Goal: Communication & Community: Answer question/provide support

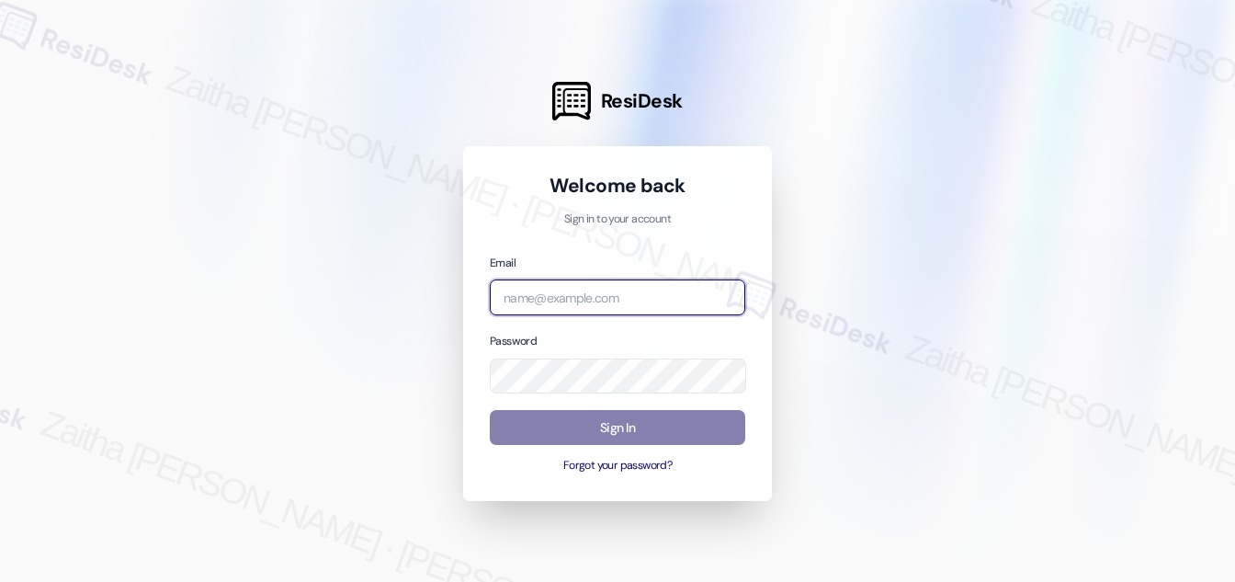
click at [613, 297] on input "email" at bounding box center [618, 297] width 256 height 36
type input "automated-surveys-icarus-zaitha.mae.garcia@icarus.com"
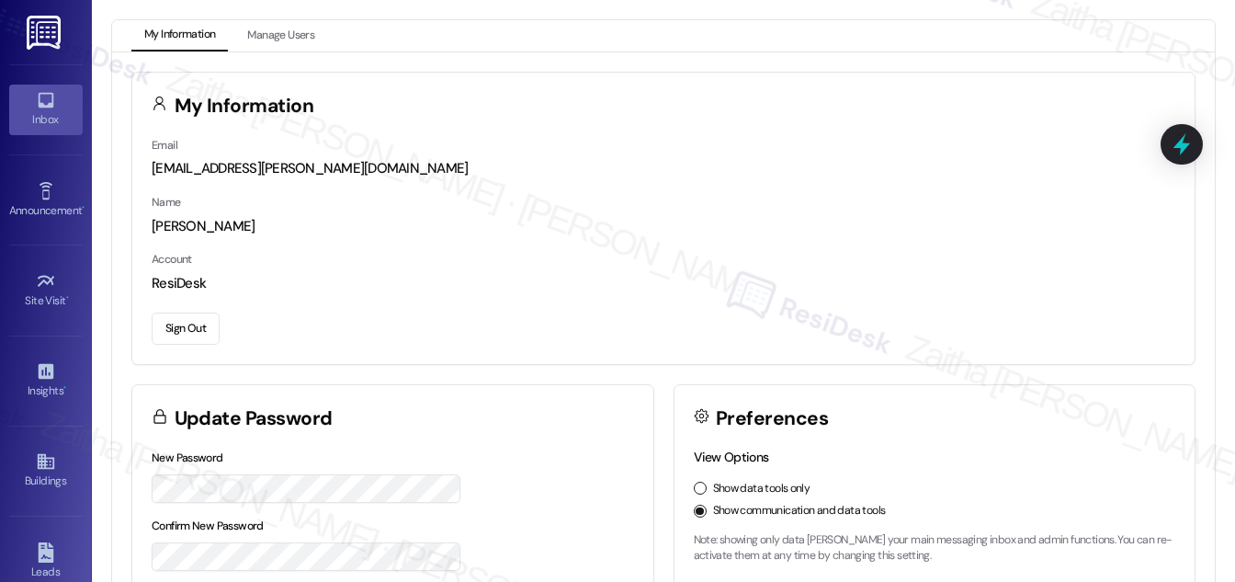
click at [37, 119] on div "Inbox" at bounding box center [46, 119] width 92 height 18
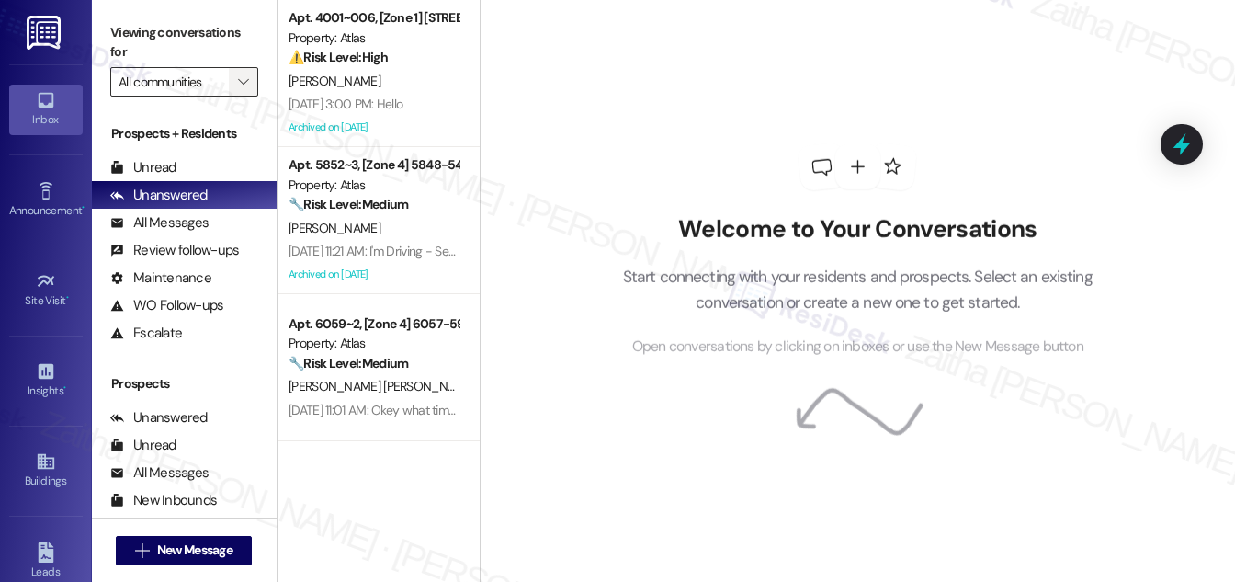
click at [238, 83] on icon "" at bounding box center [243, 81] width 10 height 15
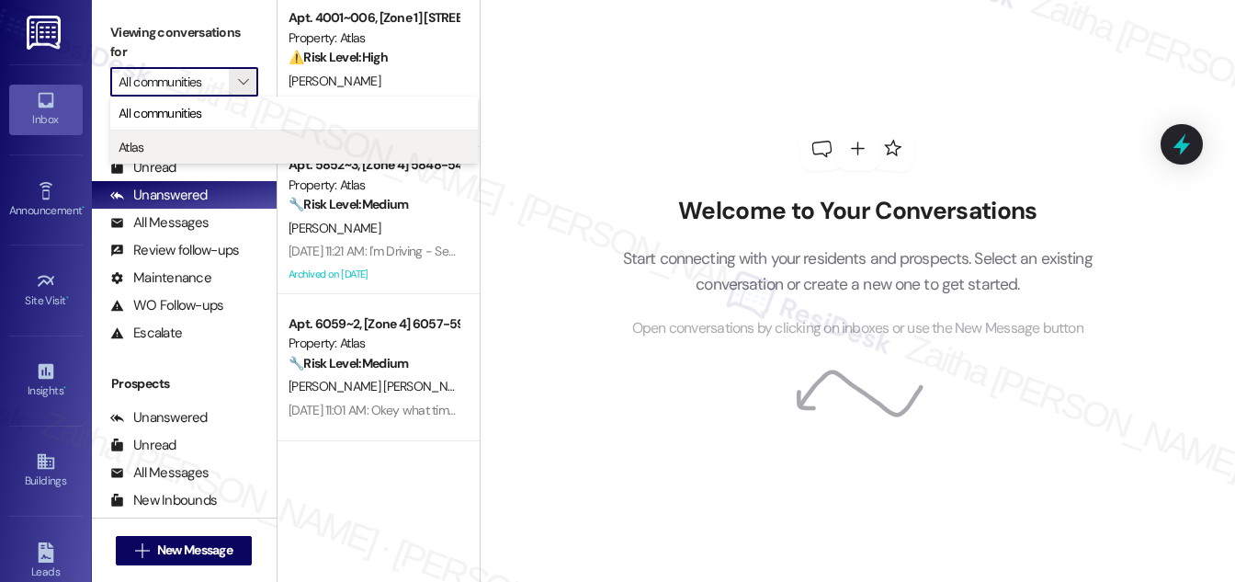
click at [173, 149] on span "Atlas" at bounding box center [294, 147] width 351 height 18
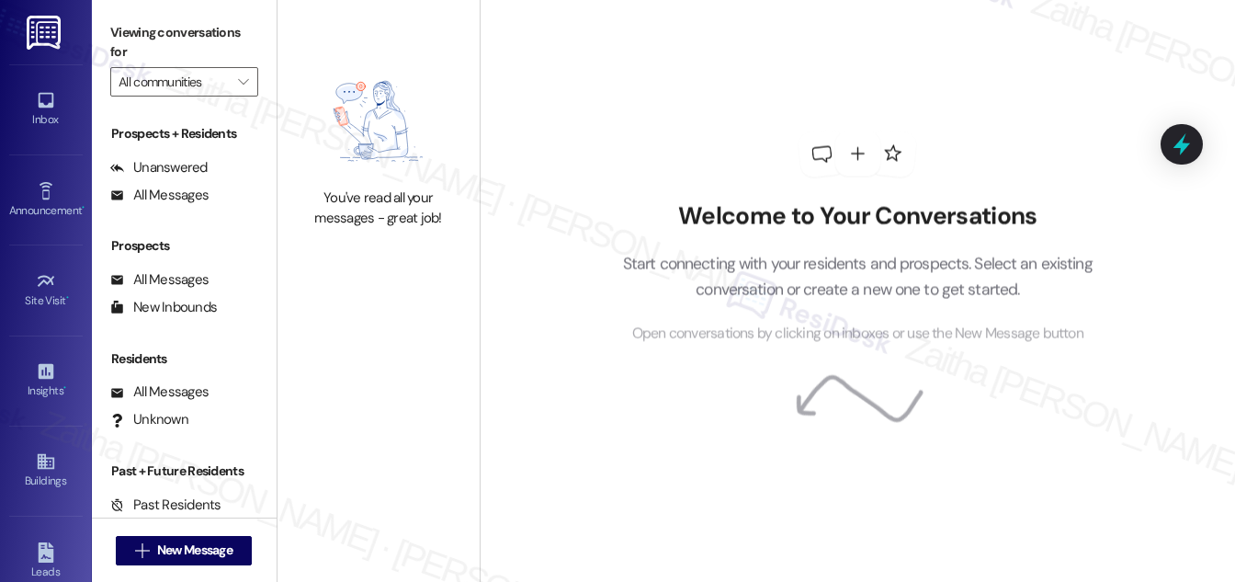
type input "Atlas"
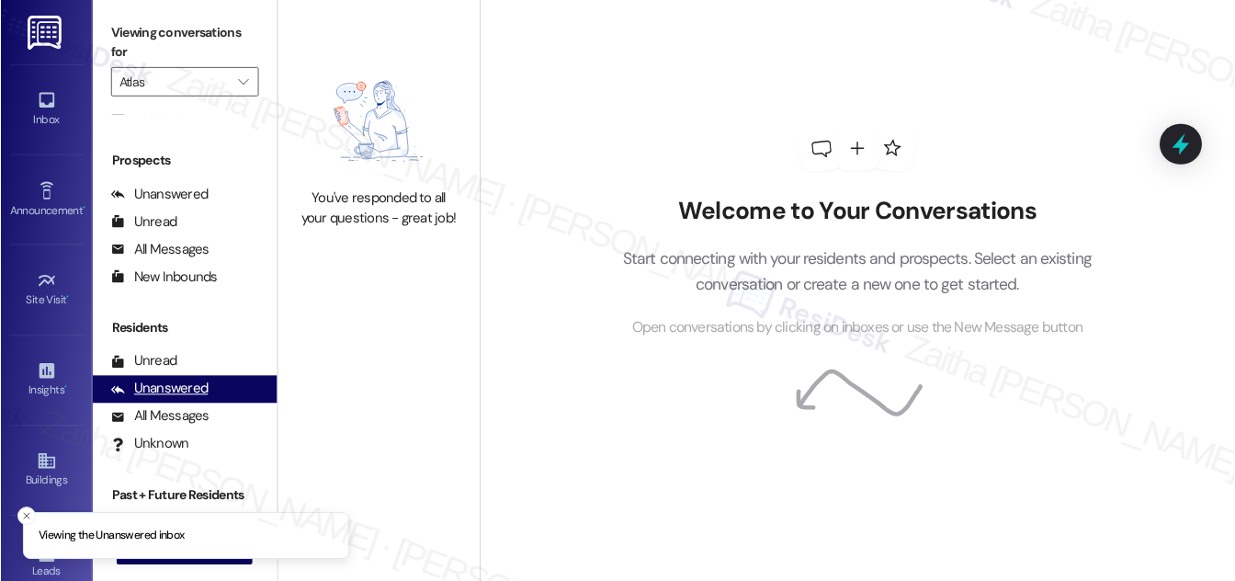
scroll to position [242, 0]
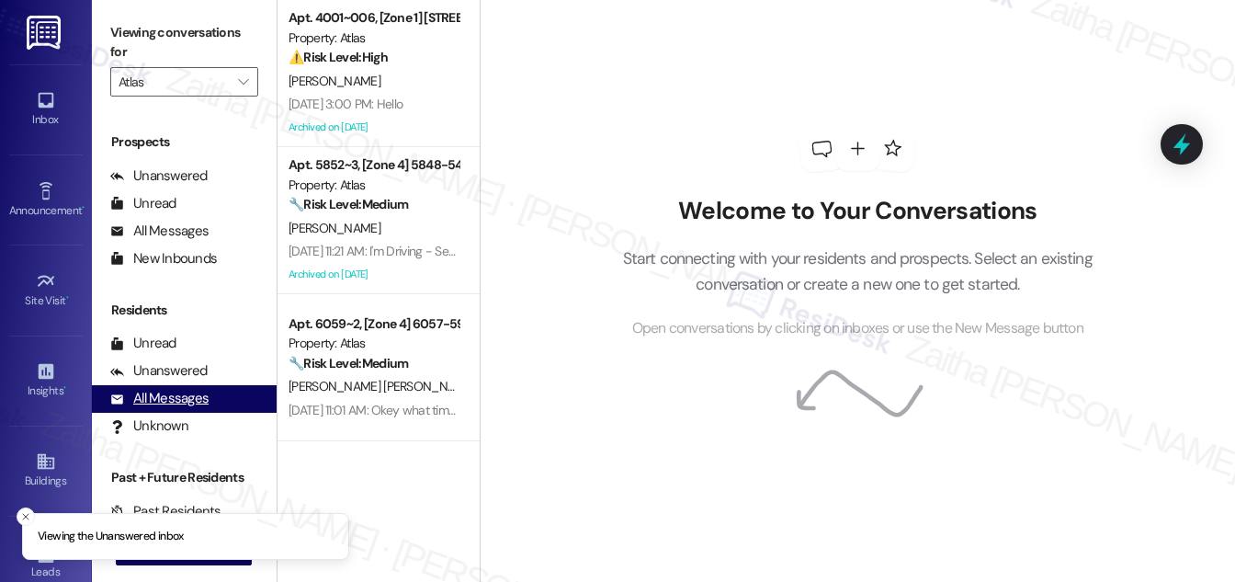
click at [177, 399] on div "All Messages" at bounding box center [159, 398] width 98 height 19
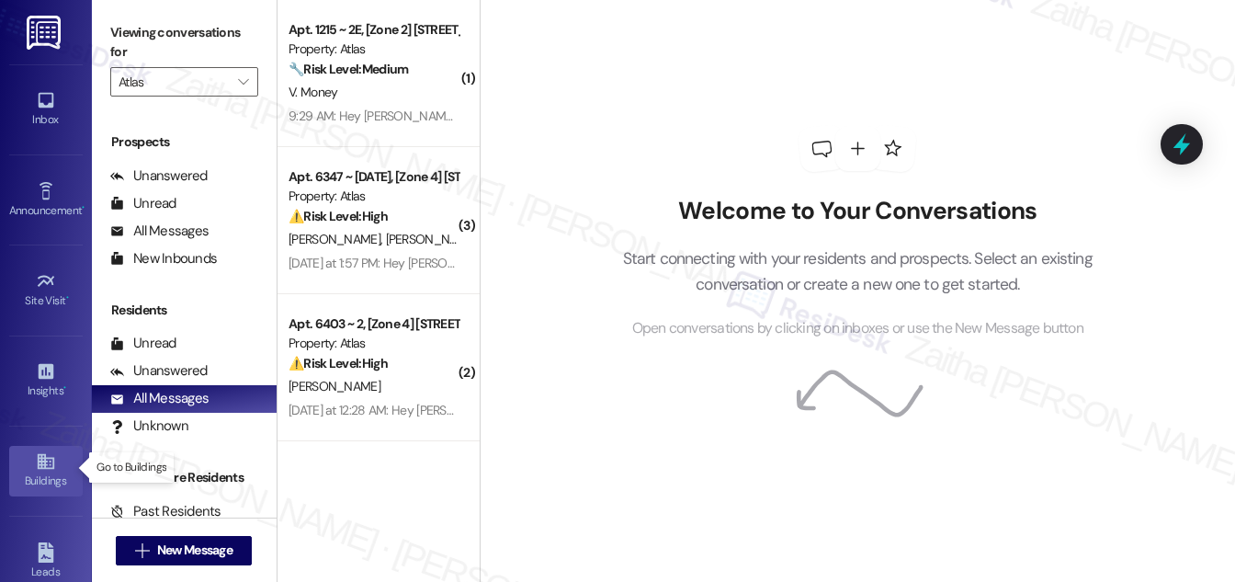
click at [17, 467] on link "Buildings" at bounding box center [46, 471] width 74 height 50
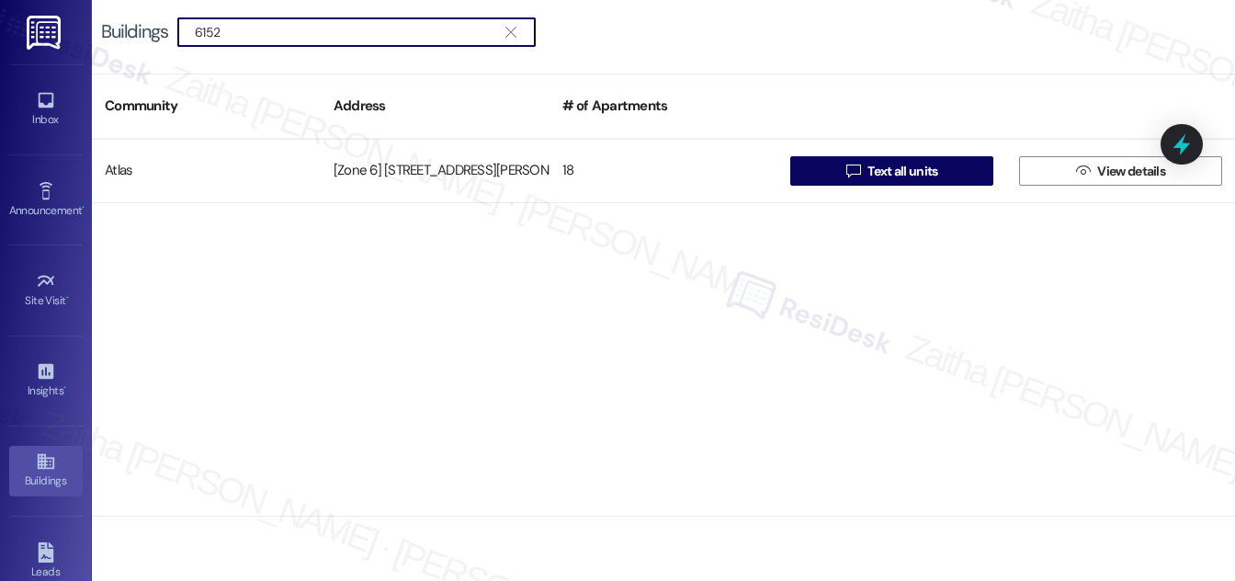
type input "6152"
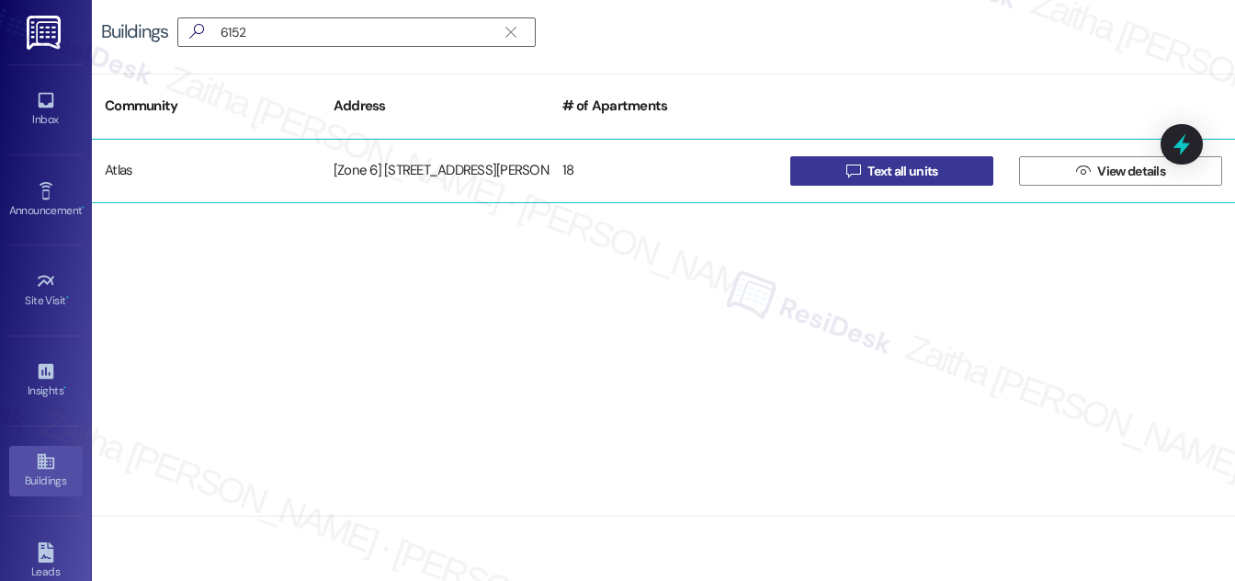
click at [902, 169] on span "Text all units" at bounding box center [903, 171] width 70 height 19
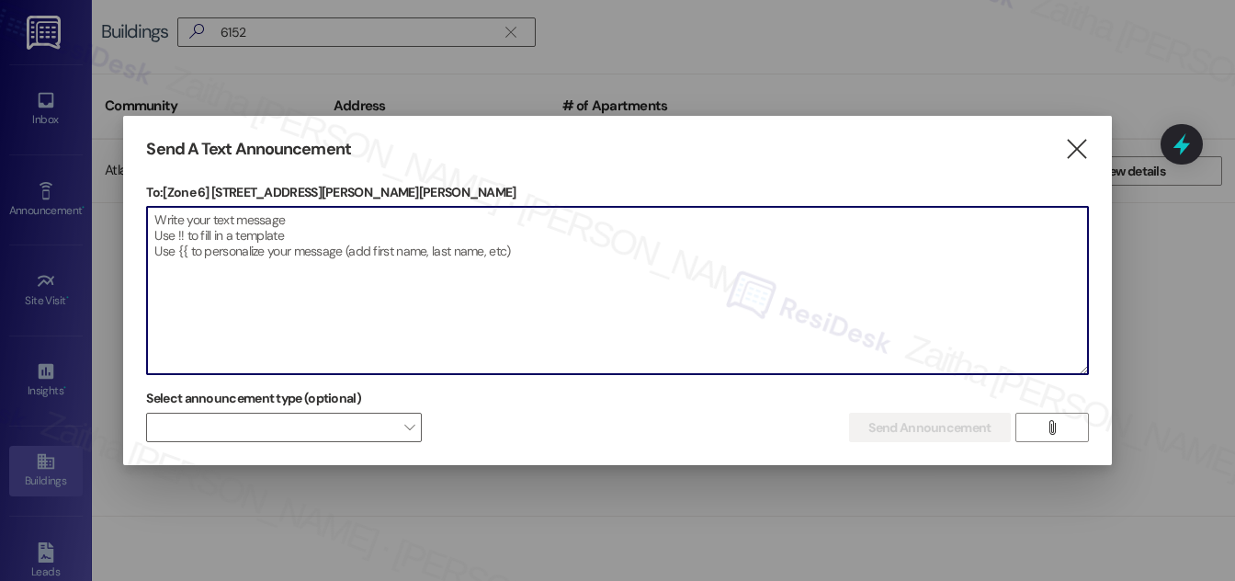
click at [369, 246] on textarea at bounding box center [617, 290] width 940 height 167
paste textarea "Hello {{first_name}}, Just a heads-up! Our routine pest control service will ta…"
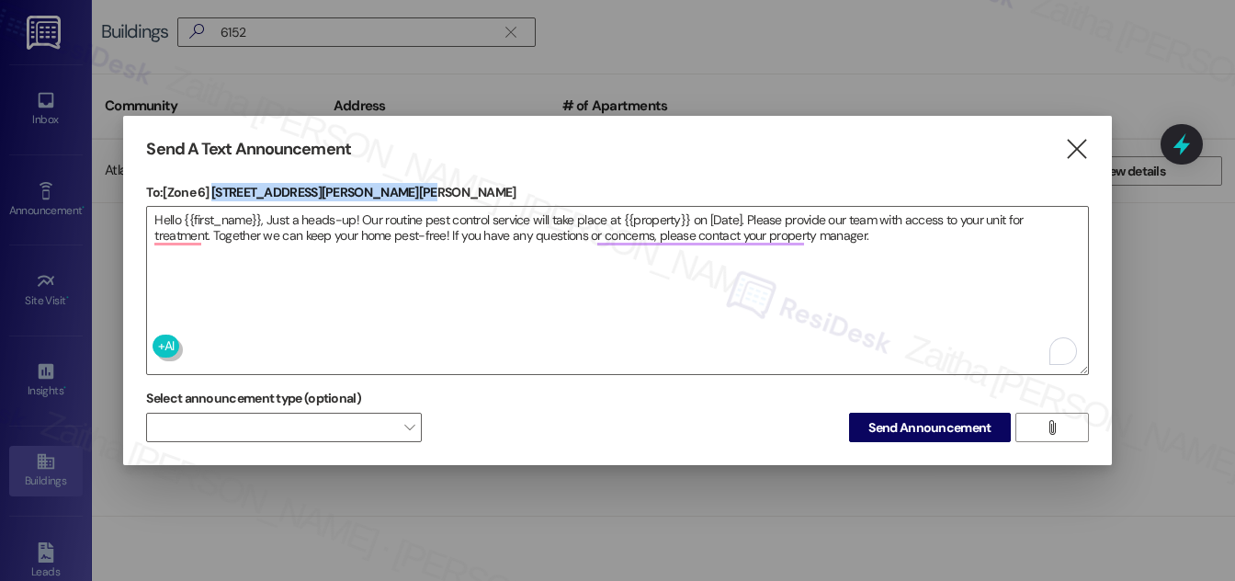
drag, startPoint x: 213, startPoint y: 186, endPoint x: 395, endPoint y: 178, distance: 182.1
click at [395, 183] on p "To: [Zone 6] 6152-58 S. Martin Luther King Dr. Chicago, IL 60637" at bounding box center [617, 192] width 942 height 18
copy p "6152-58 S. Martin Luther King Dr"
click at [654, 208] on textarea "Hello {{first_name}}, Just a heads-up! Our routine pest control service will ta…" at bounding box center [617, 290] width 940 height 167
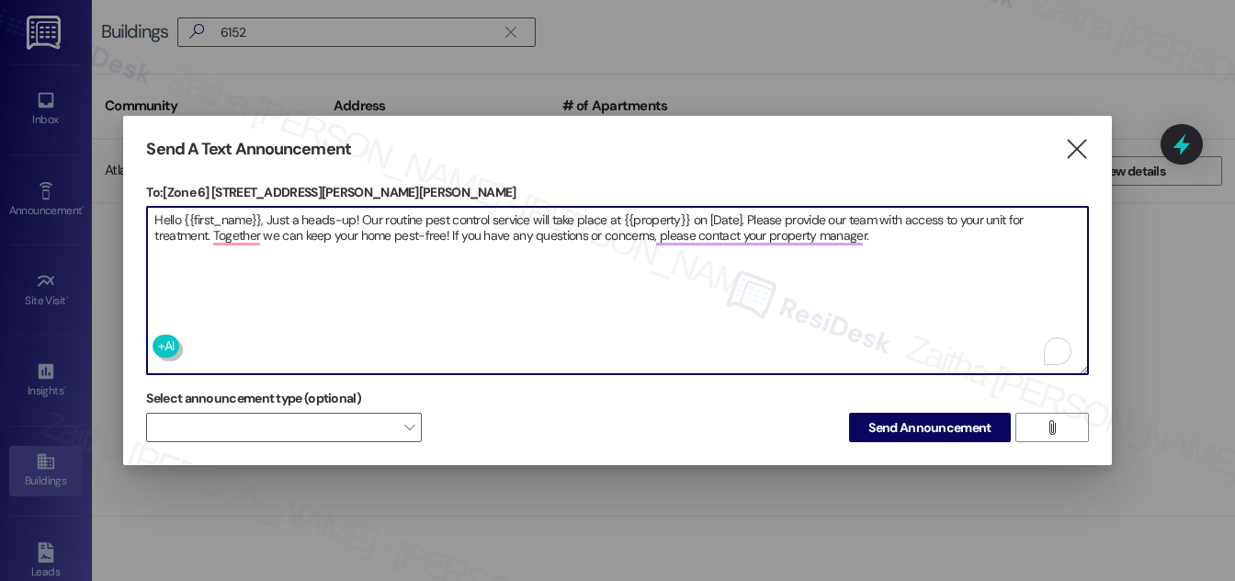
click at [653, 219] on textarea "Hello {{first_name}}, Just a heads-up! Our routine pest control service will ta…" at bounding box center [617, 290] width 940 height 167
click at [652, 207] on textarea "Hello {{first_name}}, Just a heads-up! Our routine pest control service will ta…" at bounding box center [617, 290] width 940 height 167
paste textarea "NOT_ALLOWED"
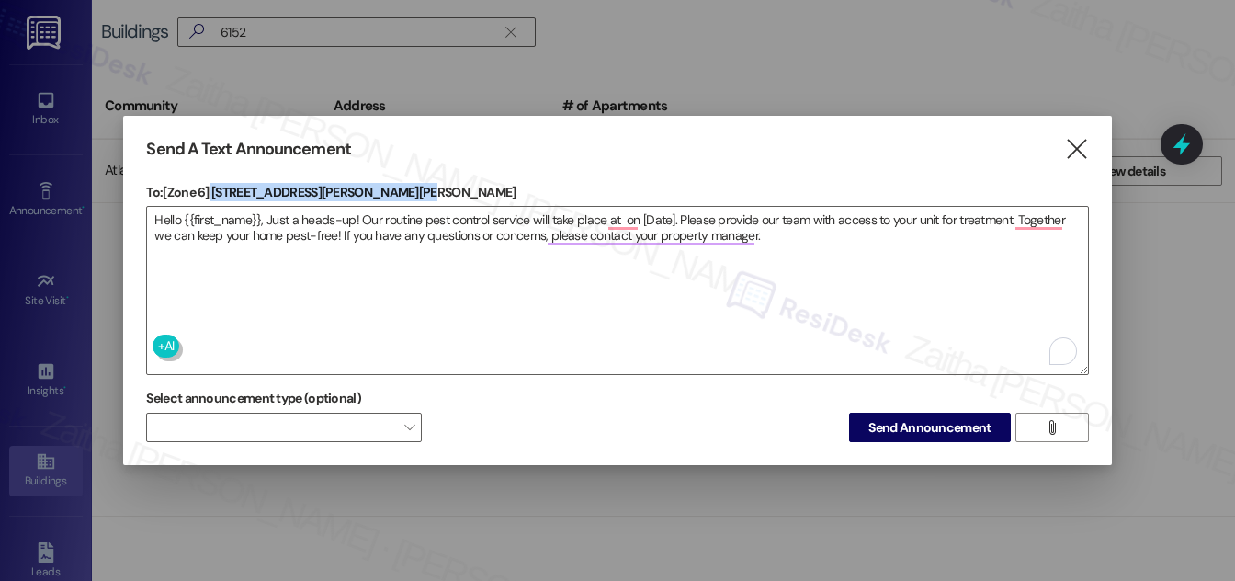
drag, startPoint x: 211, startPoint y: 187, endPoint x: 394, endPoint y: 188, distance: 182.9
click at [394, 188] on p "To: [Zone 6] 6152-58 S. Martin Luther King Dr. Chicago, IL 60637" at bounding box center [617, 192] width 942 height 18
copy p "6152-58 S. Martin Luther King Dr"
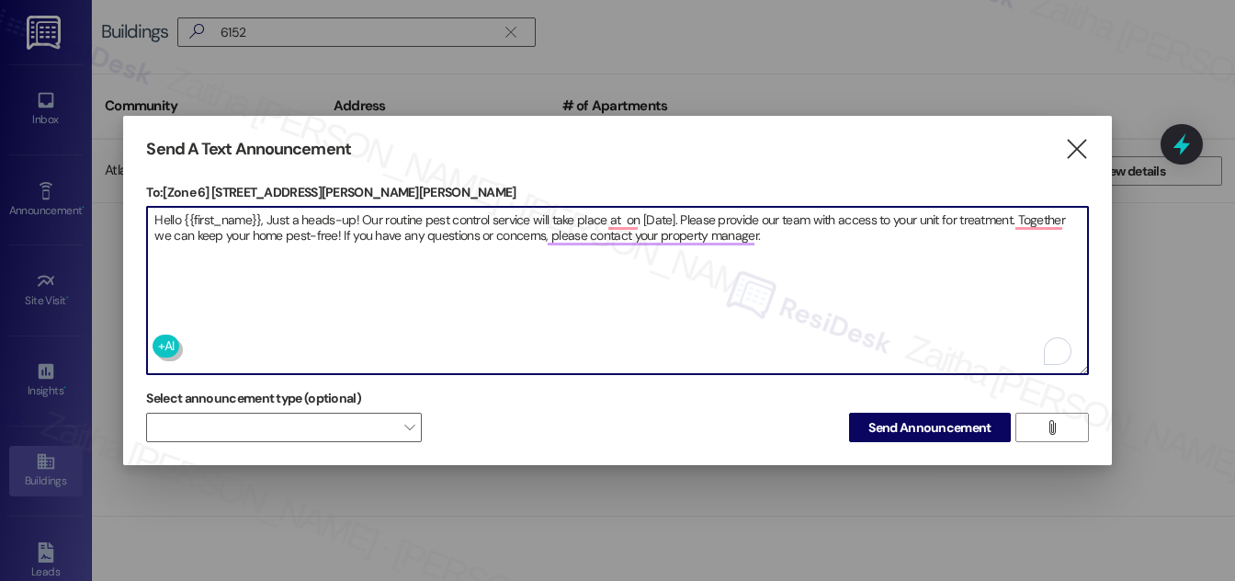
click at [620, 209] on textarea "Hello {{first_name}}, Just a heads-up! Our routine pest control service will ta…" at bounding box center [617, 290] width 940 height 167
paste textarea "6152-58 S. Martin Luther King Dr"
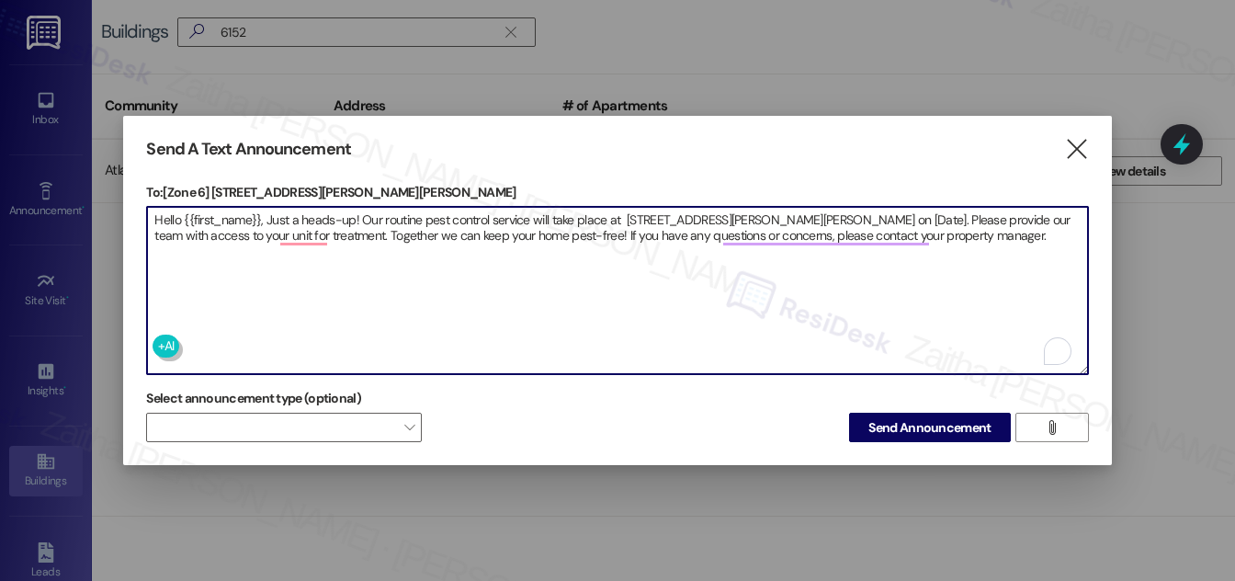
click at [831, 212] on textarea "Hello {{first_name}}, Just a heads-up! Our routine pest control service will ta…" at bounding box center [617, 290] width 940 height 167
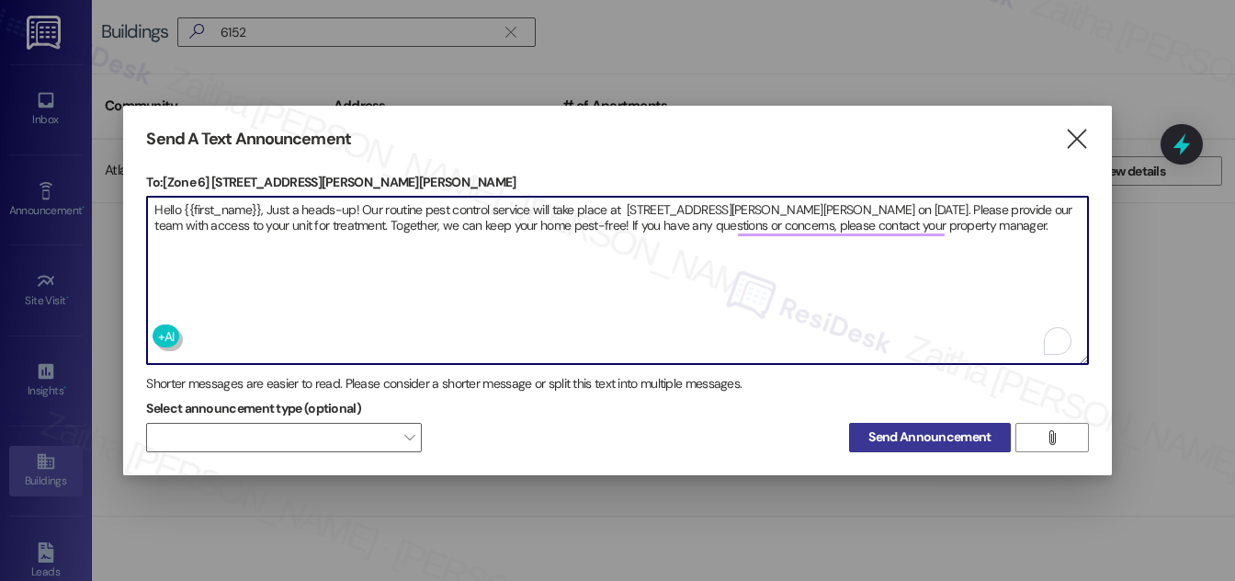
type textarea "Hello {{first_name}}, Just a heads-up! Our routine pest control service will ta…"
click at [928, 430] on span "Send Announcement" at bounding box center [930, 436] width 122 height 19
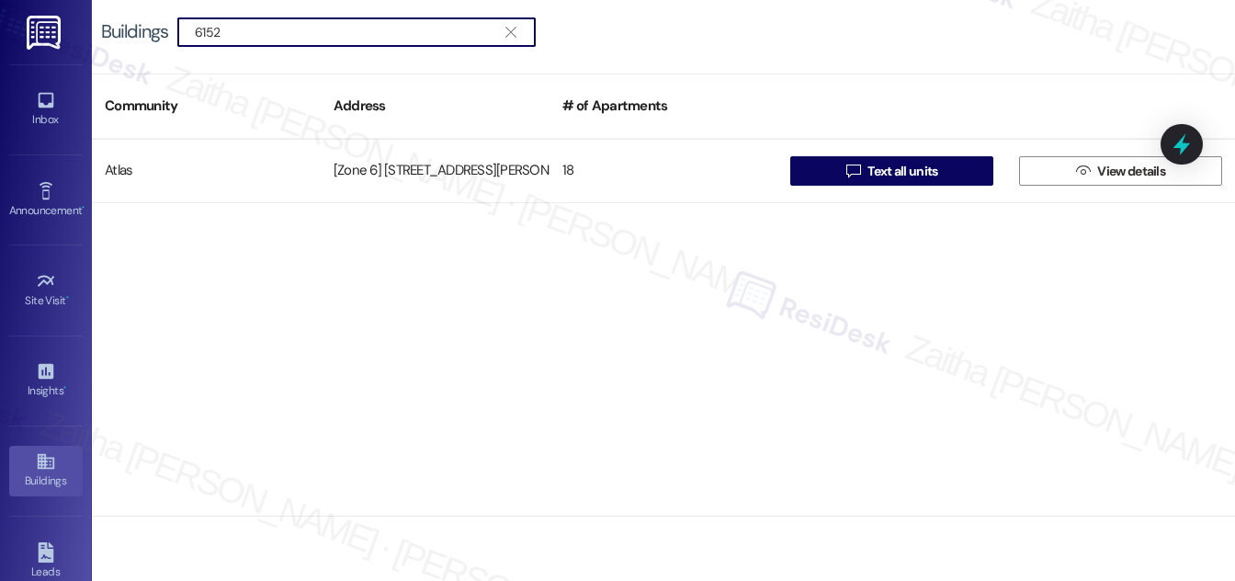
drag, startPoint x: 258, startPoint y: 31, endPoint x: 109, endPoint y: 23, distance: 149.1
click at [109, 23] on div "Buildings  6152 " at bounding box center [327, 31] width 453 height 29
type input "3"
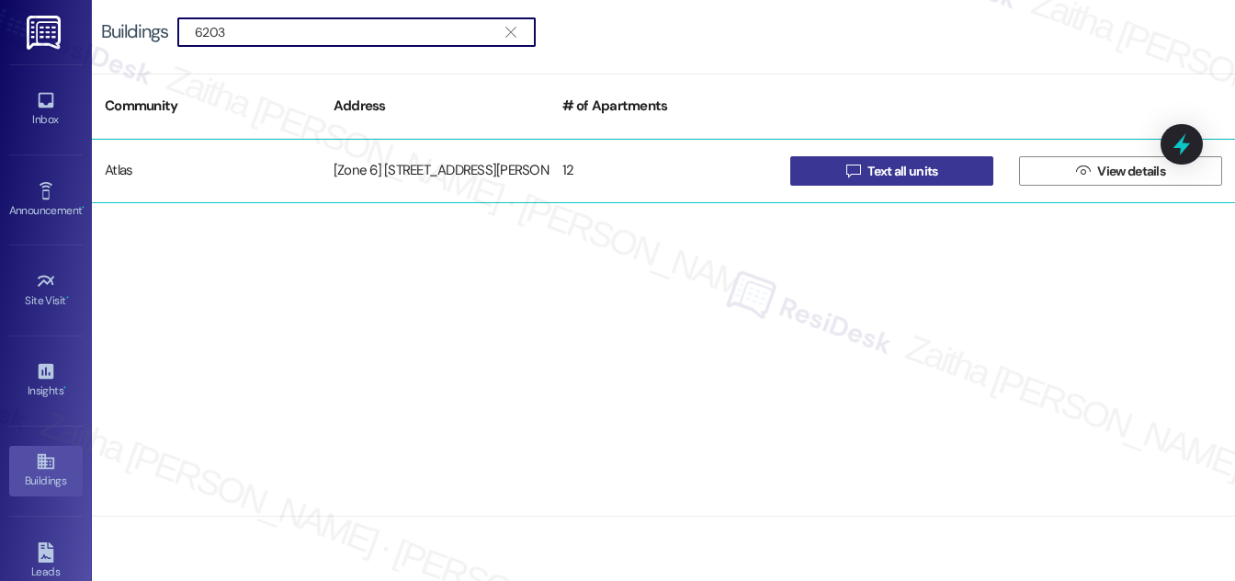
type input "6203"
click at [924, 170] on span "Text all units" at bounding box center [903, 171] width 70 height 19
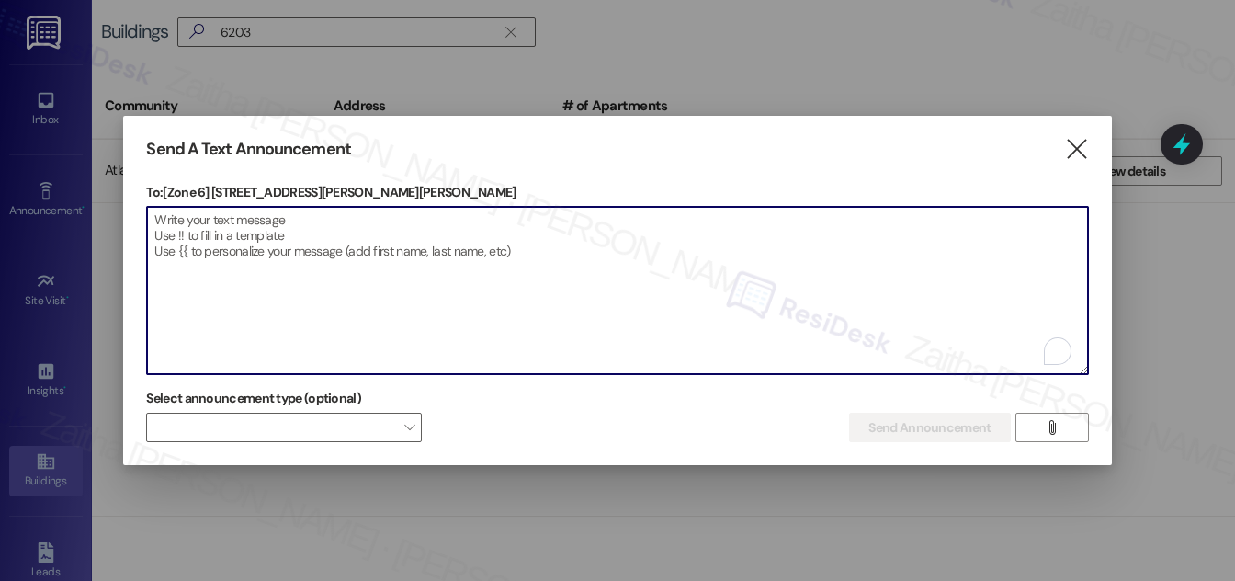
click at [294, 216] on textarea "To enrich screen reader interactions, please activate Accessibility in Grammarl…" at bounding box center [617, 290] width 940 height 167
paste textarea "Hello {{first_name}}, Just a heads-up! Our routine pest control service will ta…"
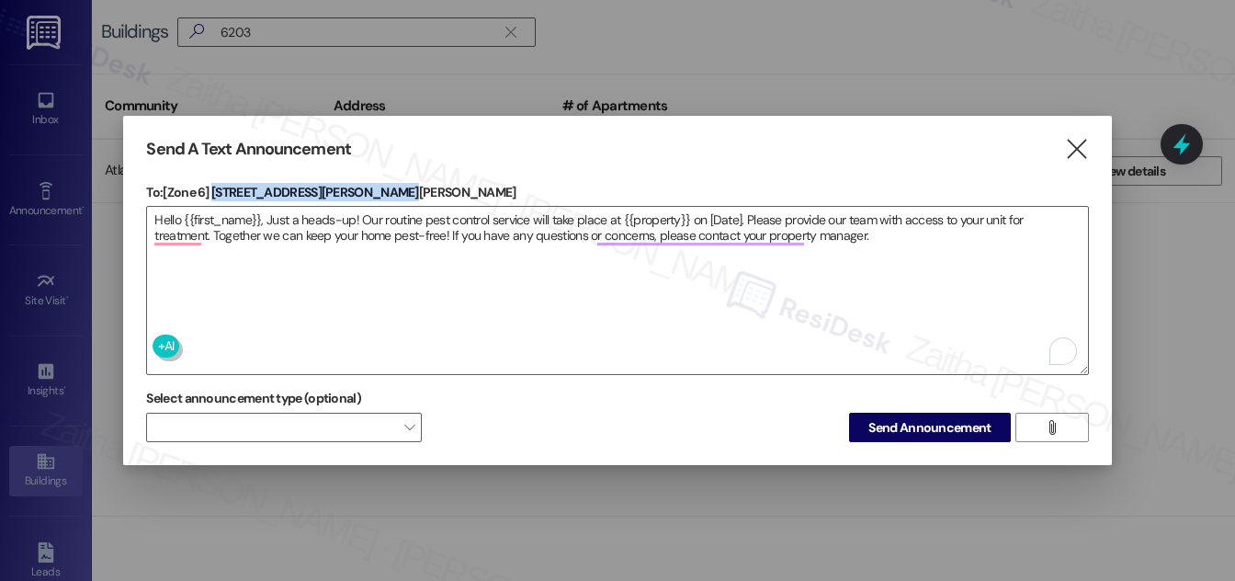
drag, startPoint x: 215, startPoint y: 183, endPoint x: 377, endPoint y: 186, distance: 161.8
click at [377, 186] on p "To: [Zone 6] 6203 S. Martin Luther King Dr. Chicago, IL 60637" at bounding box center [617, 192] width 942 height 18
copy p "6203 S. Martin Luther King Dr"
click at [657, 218] on textarea "Hello {{first_name}}, Just a heads-up! Our routine pest control service will ta…" at bounding box center [617, 290] width 940 height 167
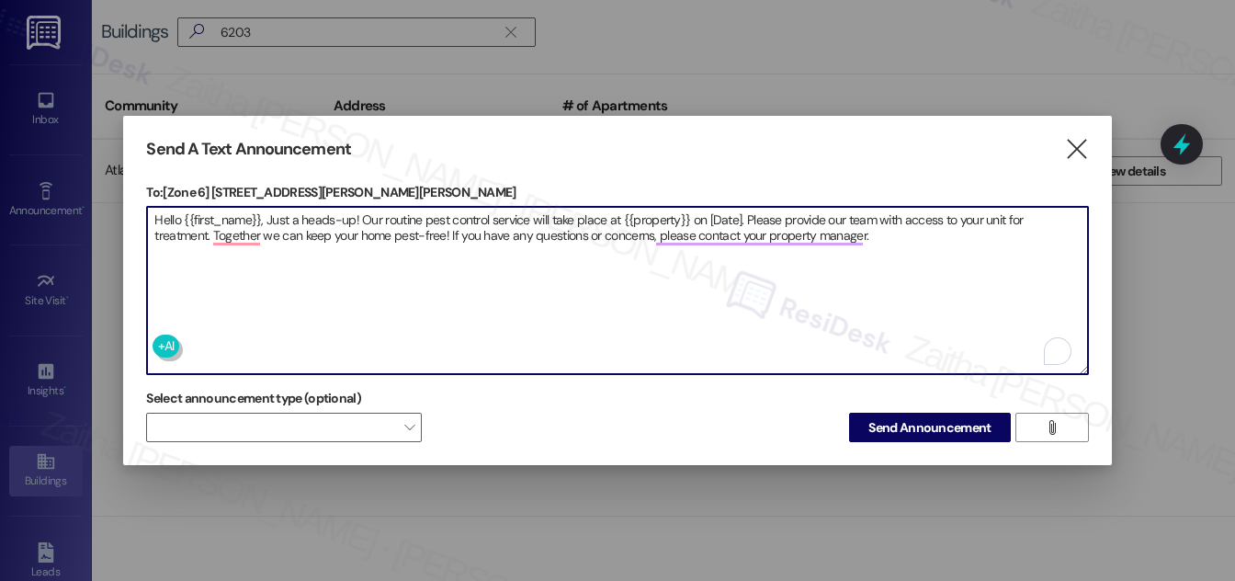
click at [657, 218] on textarea "Hello {{first_name}}, Just a heads-up! Our routine pest control service will ta…" at bounding box center [617, 290] width 940 height 167
paste textarea "6203 S. Martin Luther King Dr"
click at [806, 217] on textarea "Hello {{first_name}}, Just a heads-up! Our routine pest control service will ta…" at bounding box center [617, 290] width 940 height 167
click at [809, 216] on textarea "Hello {{first_name}}, Just a heads-up! Our routine pest control service will ta…" at bounding box center [617, 290] width 940 height 167
type textarea "Hello {{first_name}}, Just a heads-up! Our routine pest control service will ta…"
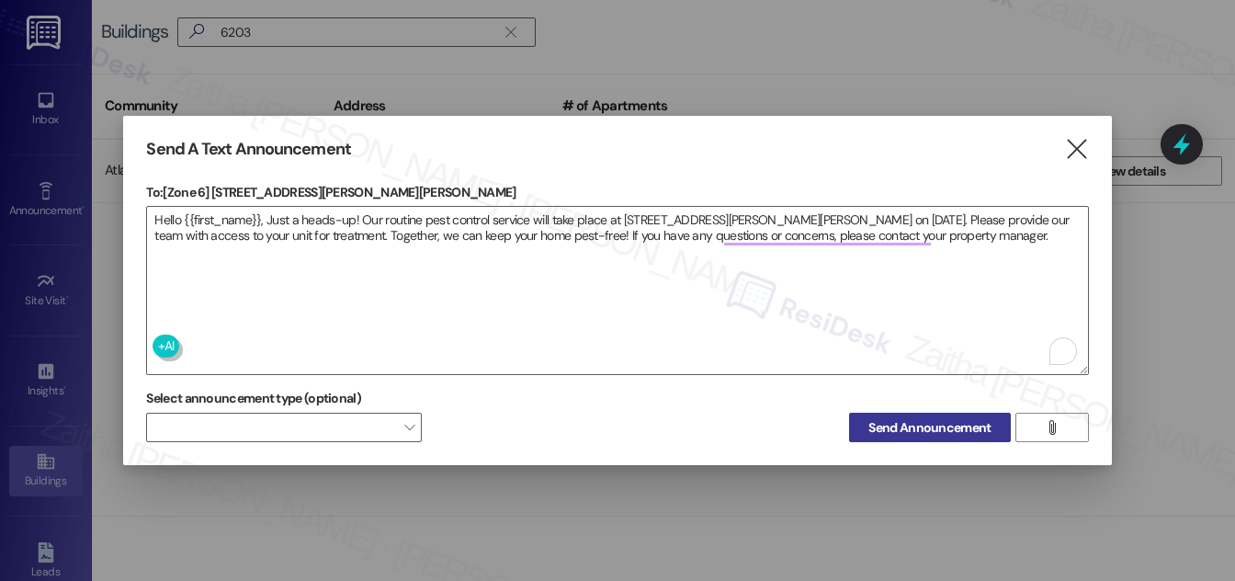
click at [927, 421] on span "Send Announcement" at bounding box center [930, 427] width 122 height 19
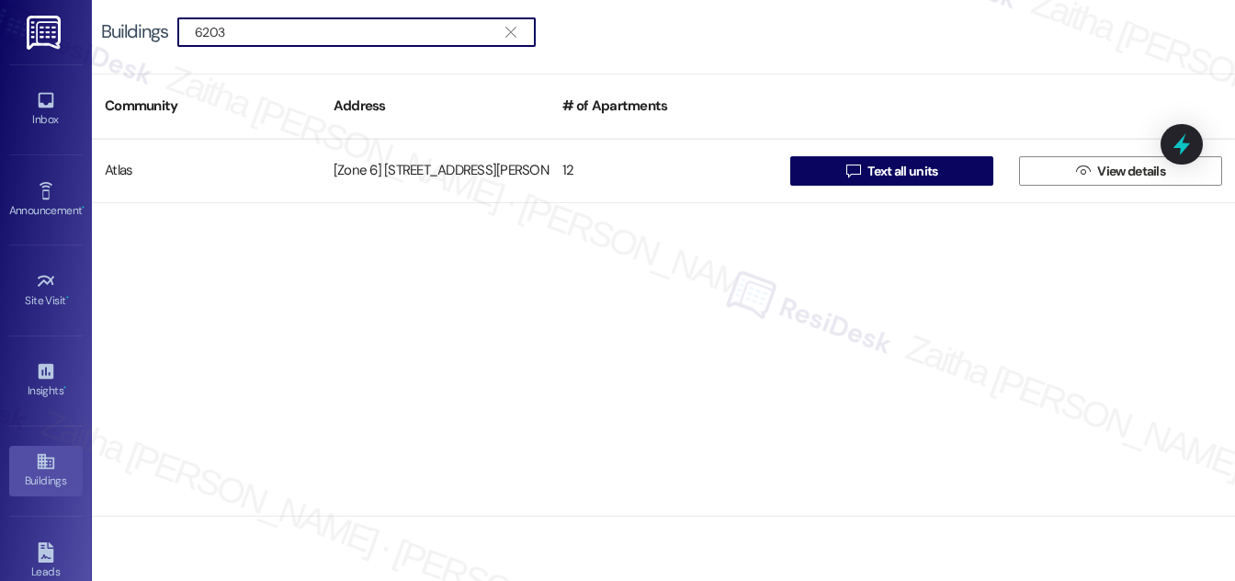
drag, startPoint x: 266, startPoint y: 32, endPoint x: 192, endPoint y: 31, distance: 73.5
click at [192, 31] on div " 6203 " at bounding box center [356, 31] width 358 height 29
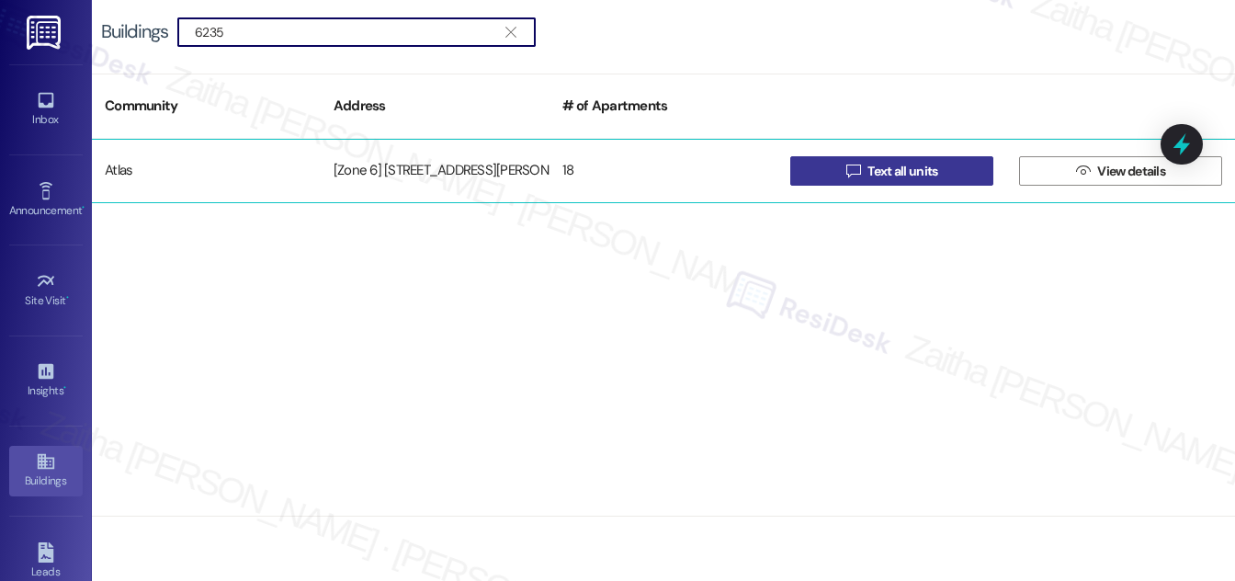
type input "6235"
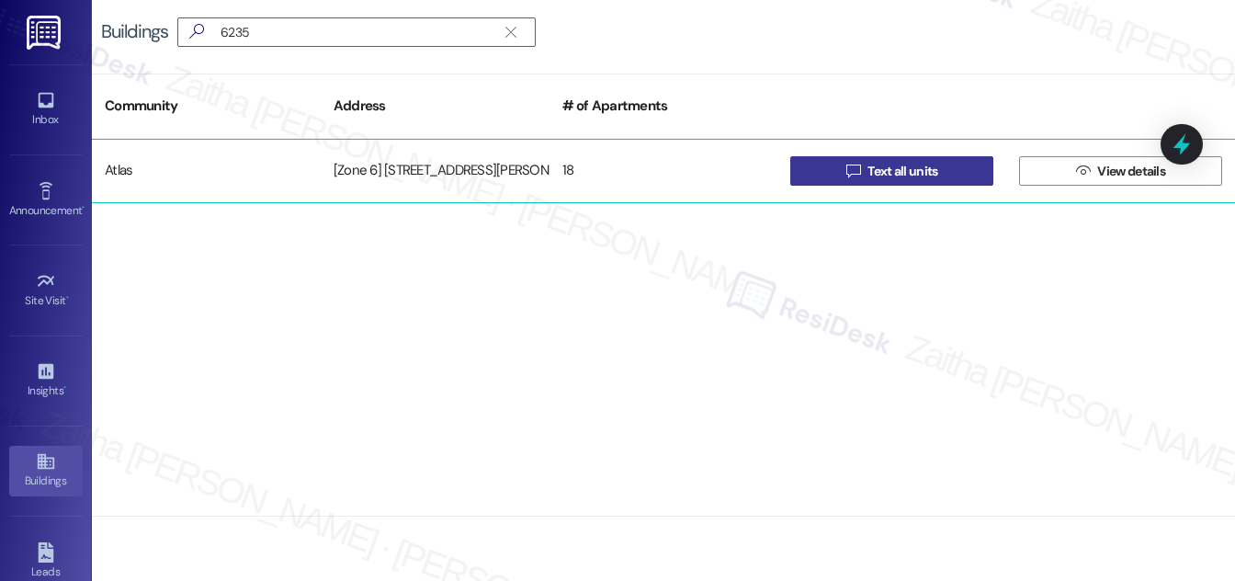
click at [897, 164] on span "Text all units" at bounding box center [903, 171] width 70 height 19
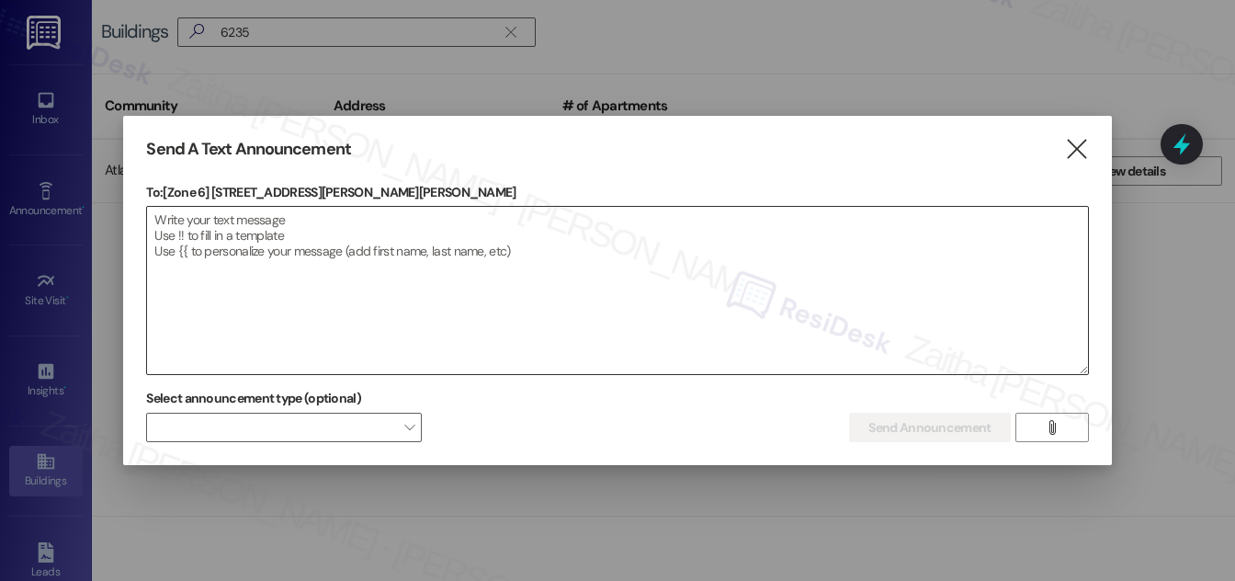
click at [372, 260] on textarea at bounding box center [617, 290] width 940 height 167
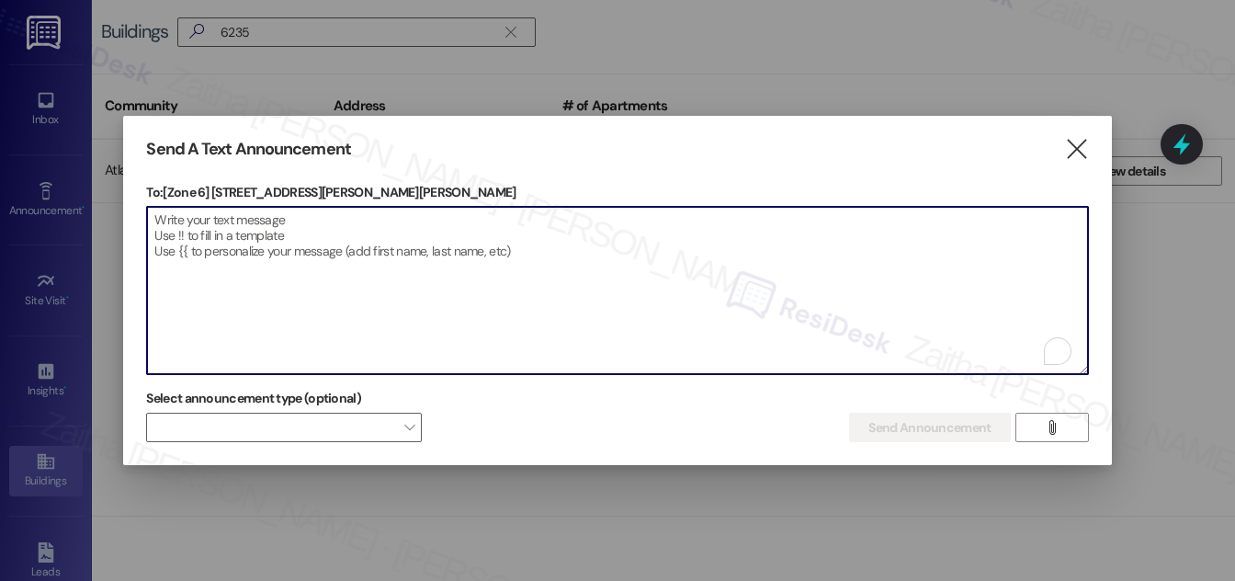
paste textarea "Hello {{first_name}}, Just a heads-up! Our routine pest control service will ta…"
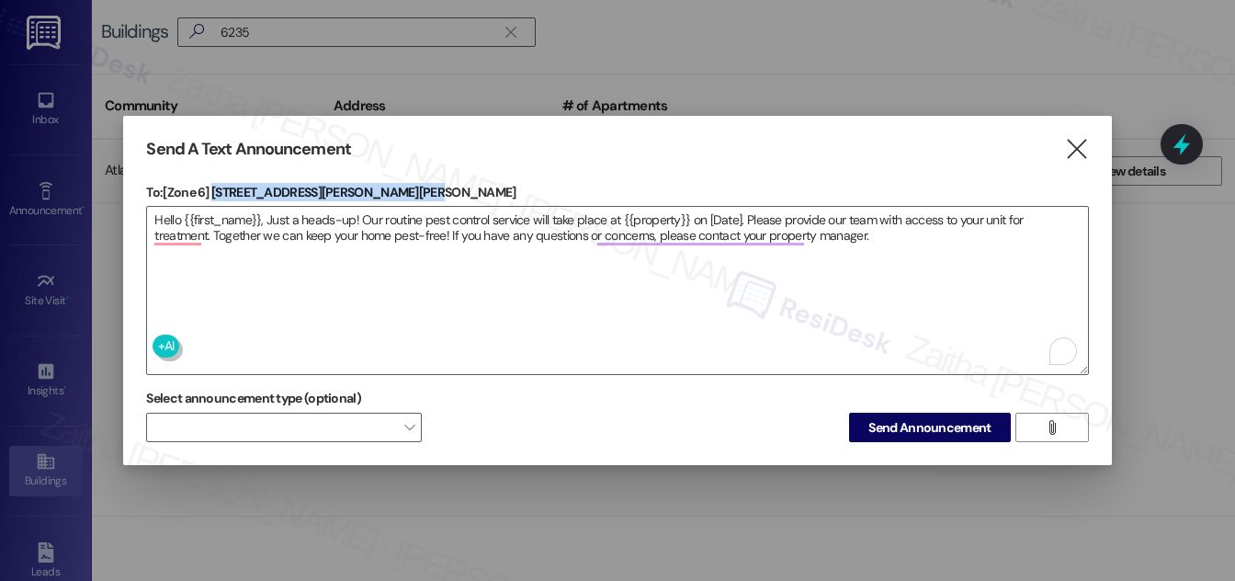
drag, startPoint x: 213, startPoint y: 190, endPoint x: 402, endPoint y: 195, distance: 188.5
click at [402, 195] on p "To: [Zone 6] 6235-45 S. Martin Luther King Dr." at bounding box center [617, 192] width 942 height 18
copy p "6235-45 S. Martin Luther King Dr."
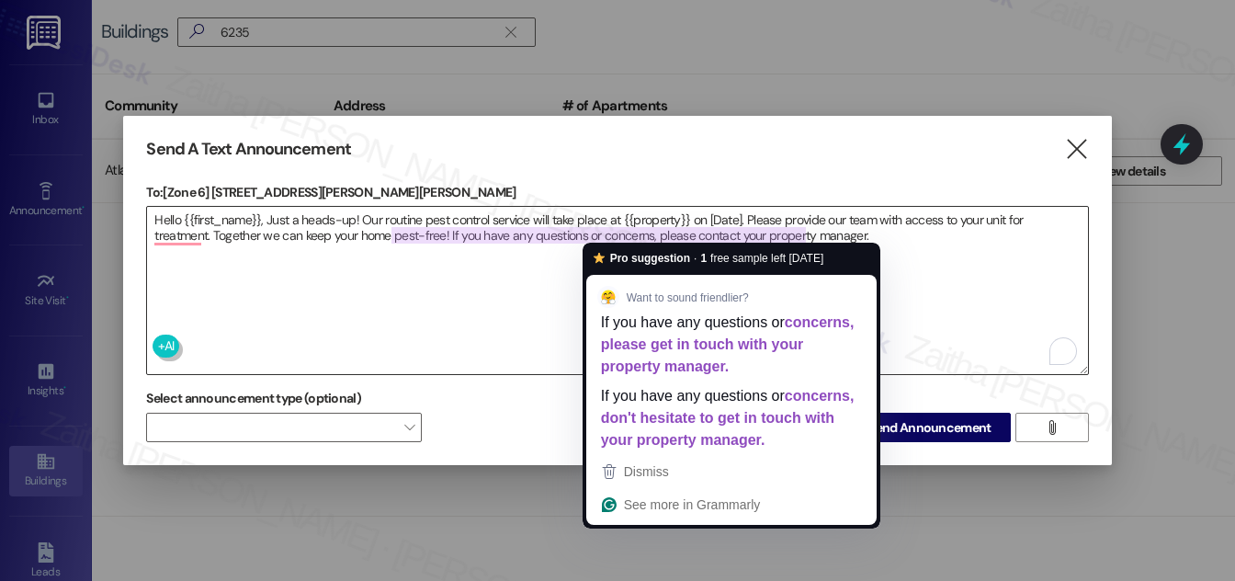
click at [648, 209] on textarea "Hello {{first_name}}, Just a heads-up! Our routine pest control service will ta…" at bounding box center [617, 290] width 940 height 167
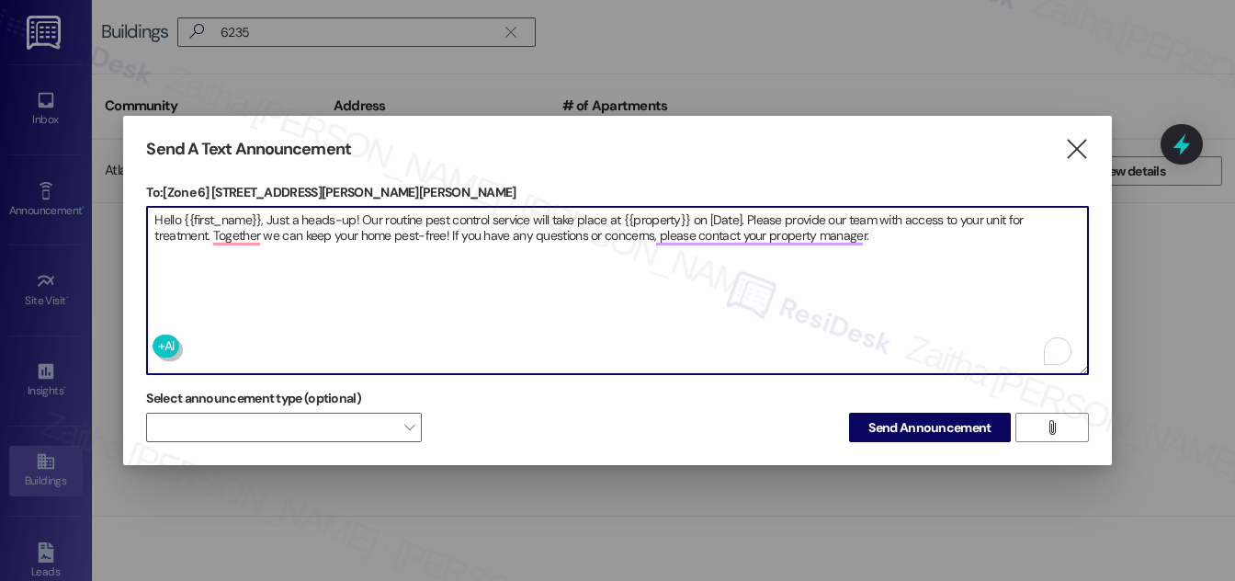
click at [648, 209] on textarea "Hello {{first_name}}, Just a heads-up! Our routine pest control service will ta…" at bounding box center [617, 290] width 940 height 167
paste textarea "6235-45 S. Martin Luther King Dr."
click at [836, 211] on textarea "Hello {{first_name}}, Just a heads-up! Our routine pest control service will ta…" at bounding box center [617, 290] width 940 height 167
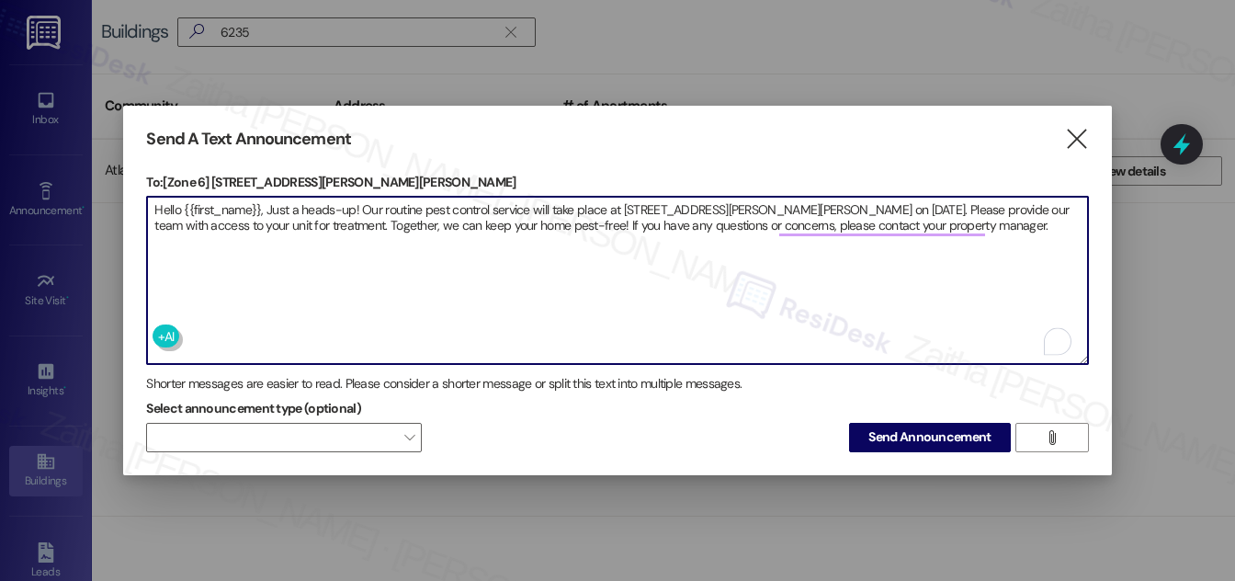
type textarea "Hello {{first_name}}, Just a heads-up! Our routine pest control service will ta…"
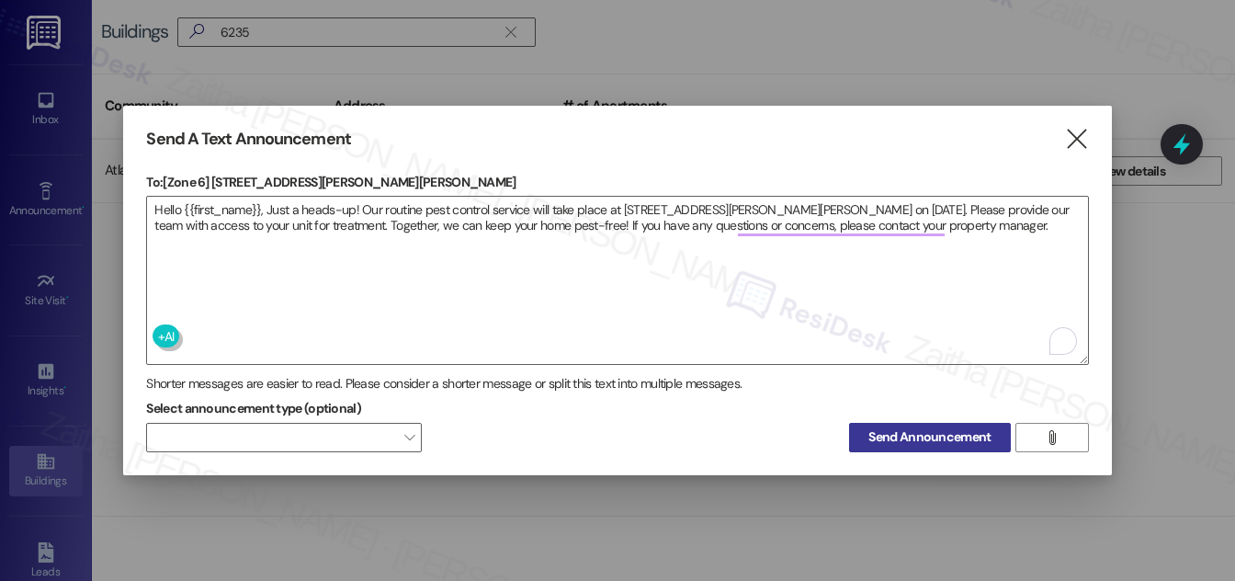
click at [938, 428] on span "Send Announcement" at bounding box center [930, 436] width 122 height 19
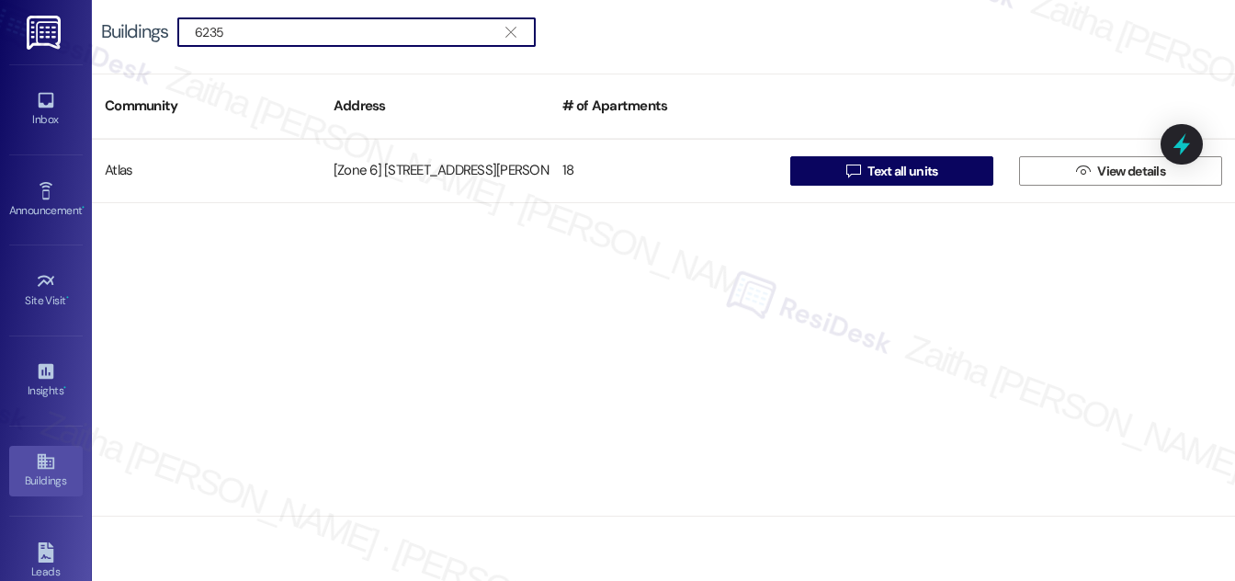
drag, startPoint x: 307, startPoint y: 32, endPoint x: 62, endPoint y: 39, distance: 245.5
click at [62, 39] on div "Inbox Go to Inbox Announcement • Send A Text Announcement Site Visit • Go to Si…" at bounding box center [617, 290] width 1235 height 581
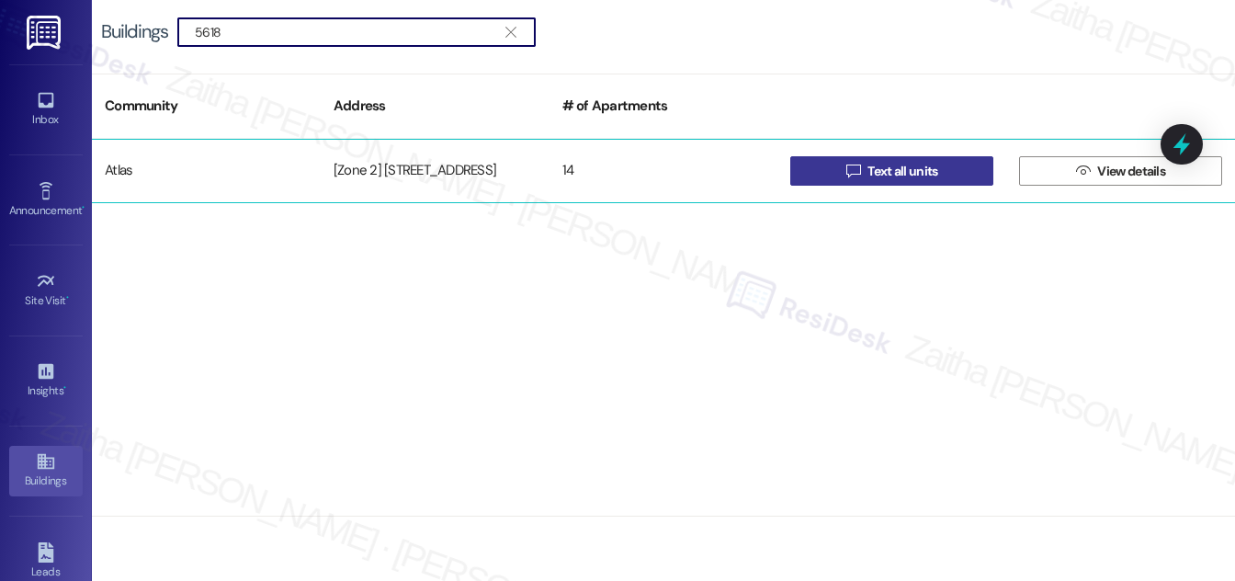
type input "5618"
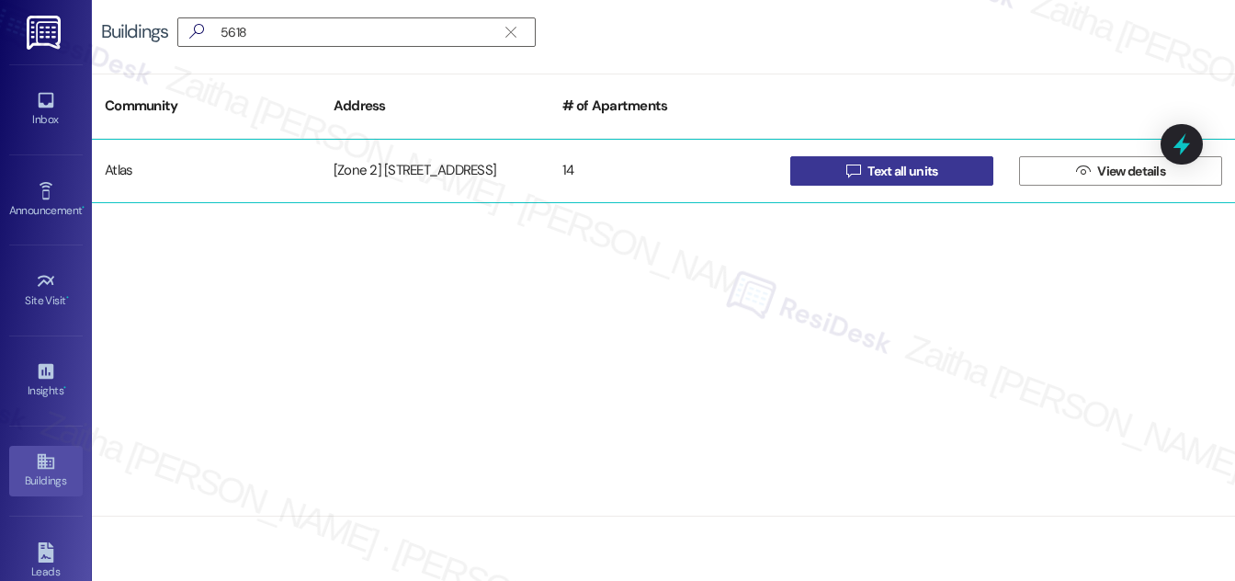
click at [882, 175] on span "Text all units" at bounding box center [903, 171] width 70 height 19
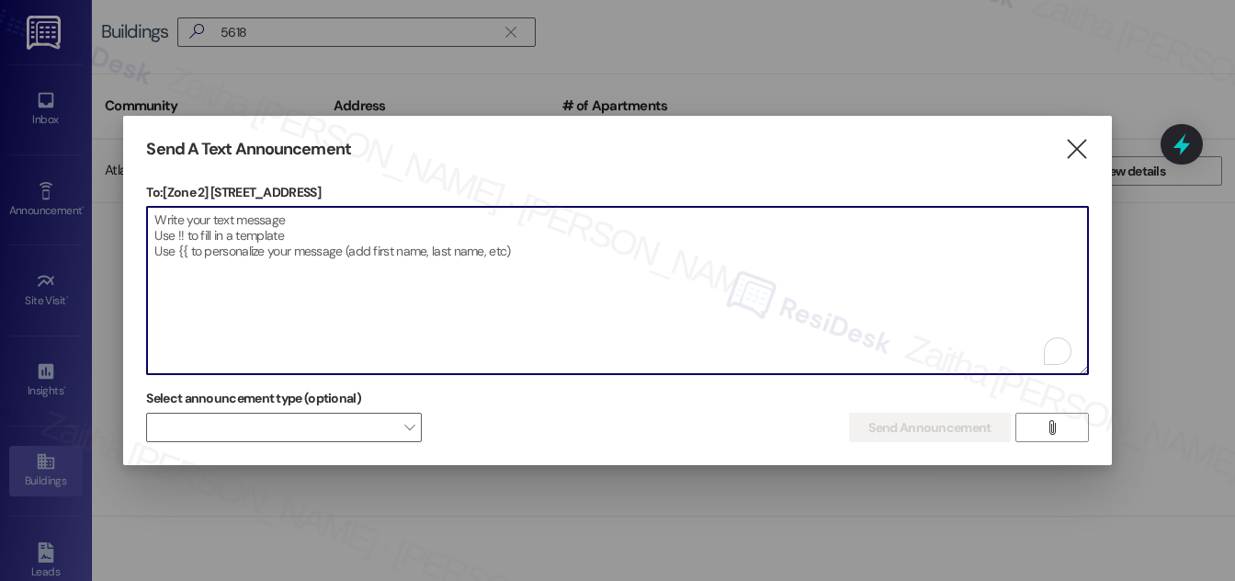
click at [201, 220] on textarea "To enrich screen reader interactions, please activate Accessibility in Grammarl…" at bounding box center [617, 290] width 940 height 167
paste textarea "Hello {{first_name}}, Just a heads-up! Our routine pest control service will ta…"
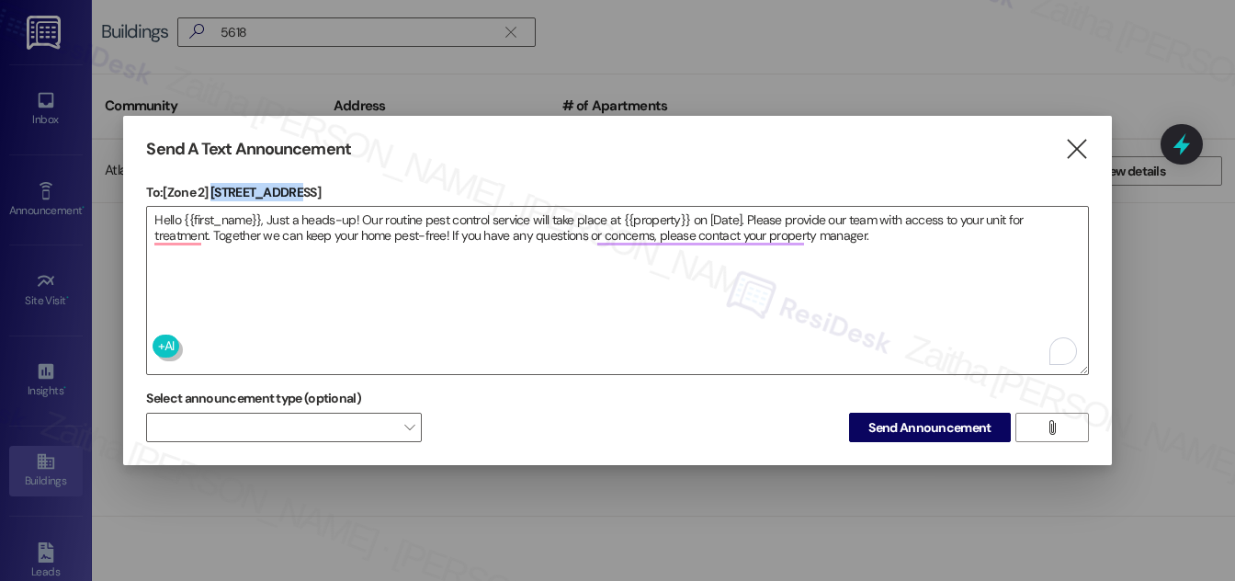
drag, startPoint x: 212, startPoint y: 186, endPoint x: 337, endPoint y: 188, distance: 125.0
click at [337, 188] on p "To: [Zone 2] 5618 S MLK Dr" at bounding box center [617, 192] width 942 height 18
copy p "5618 S MLK Dr"
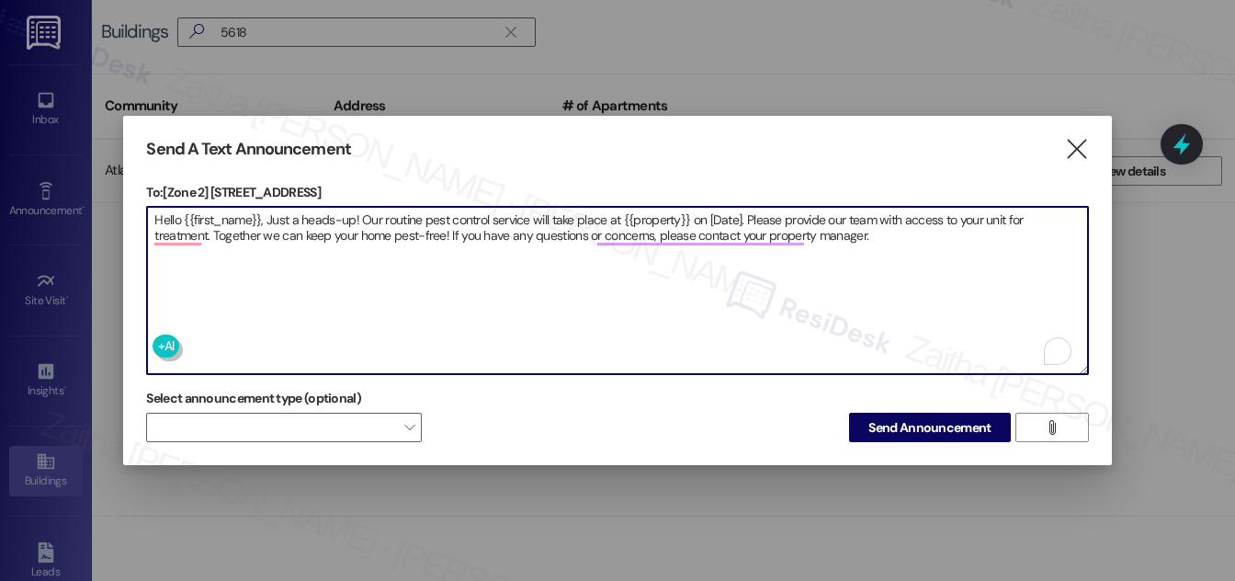
click at [645, 217] on textarea "Hello {{first_name}}, Just a heads-up! Our routine pest control service will ta…" at bounding box center [617, 290] width 940 height 167
paste textarea "5618 S MLK Dr"
click at [734, 213] on textarea "Hello {{first_name}}, Just a heads-up! Our routine pest control service will ta…" at bounding box center [617, 290] width 940 height 167
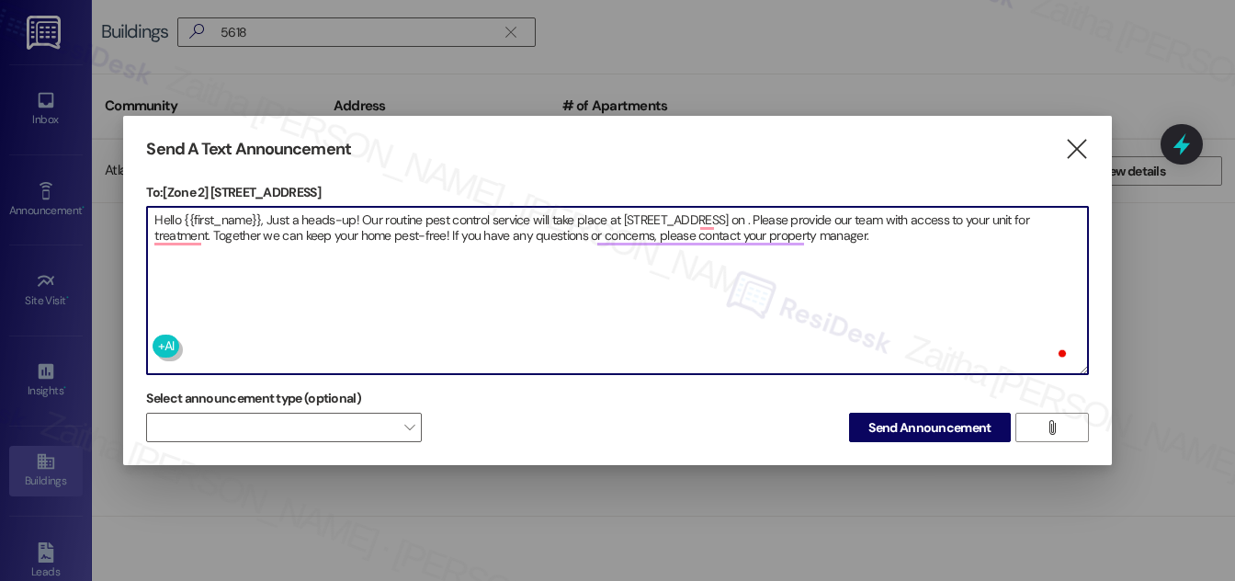
paste textarea "5618 S MLK Dr"
type textarea "Hello {{first_name}}, Just a heads-up! Our routine pest control service will ta…"
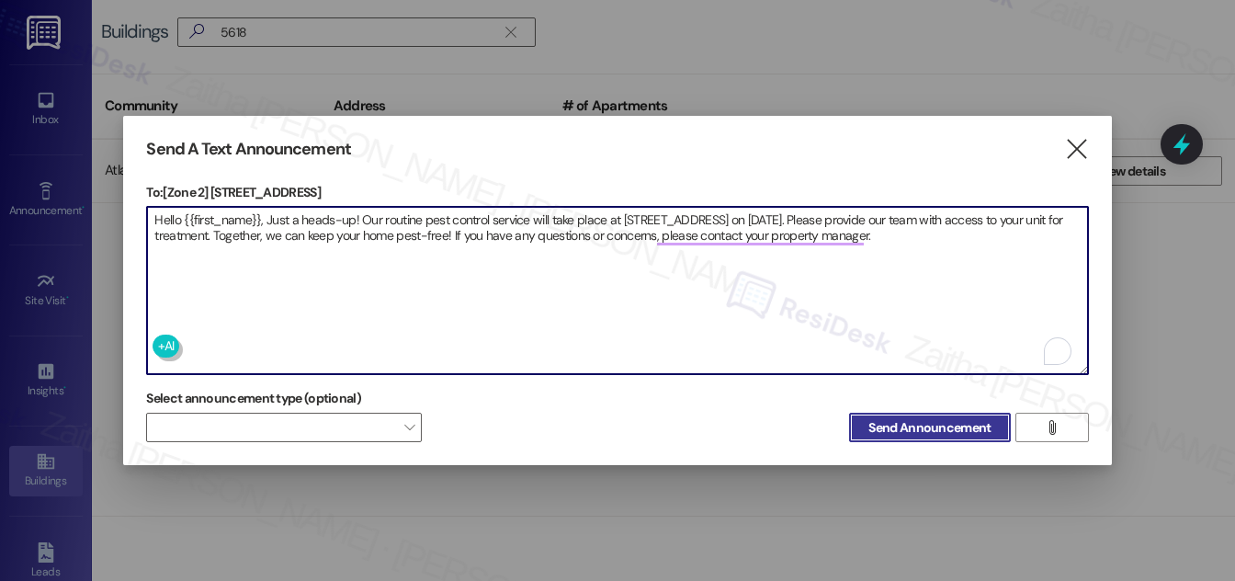
click at [927, 421] on span "Send Announcement" at bounding box center [930, 427] width 122 height 19
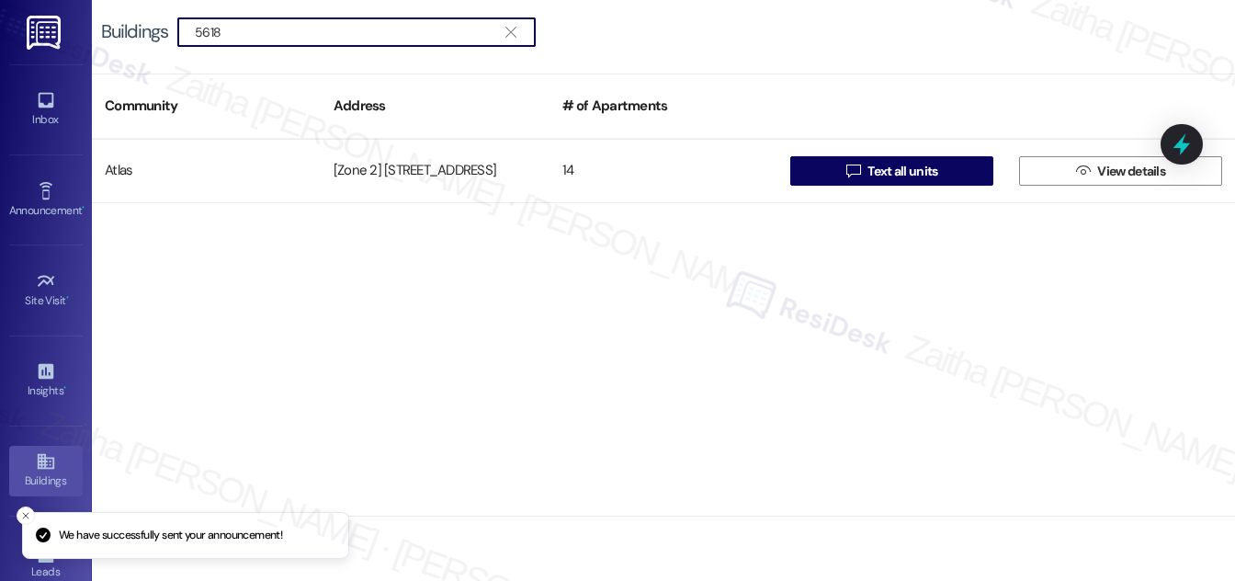
drag, startPoint x: 342, startPoint y: 28, endPoint x: 112, endPoint y: 25, distance: 229.8
click at [112, 25] on div "Buildings  5618 " at bounding box center [327, 31] width 453 height 29
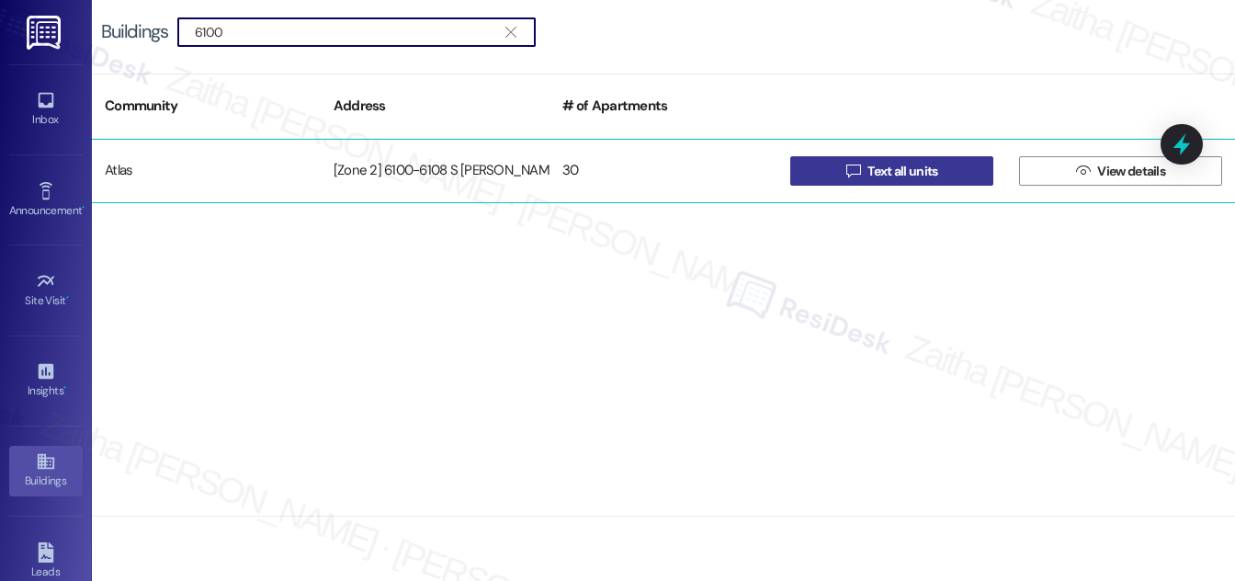
type input "6100"
click at [855, 172] on icon "" at bounding box center [854, 171] width 14 height 15
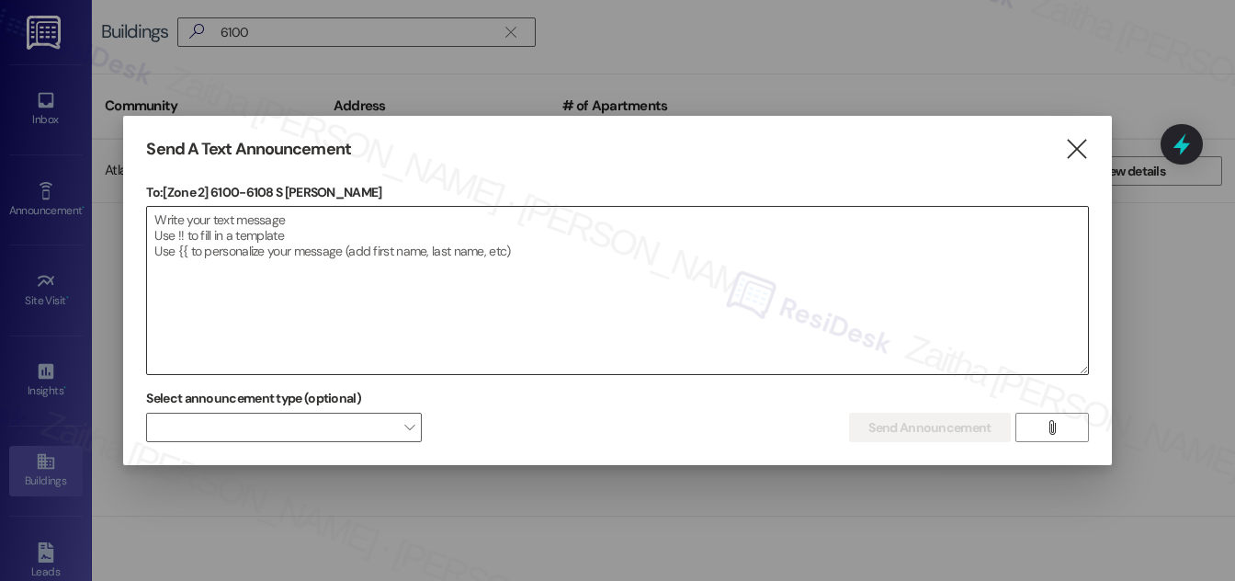
click at [306, 222] on textarea at bounding box center [617, 290] width 940 height 167
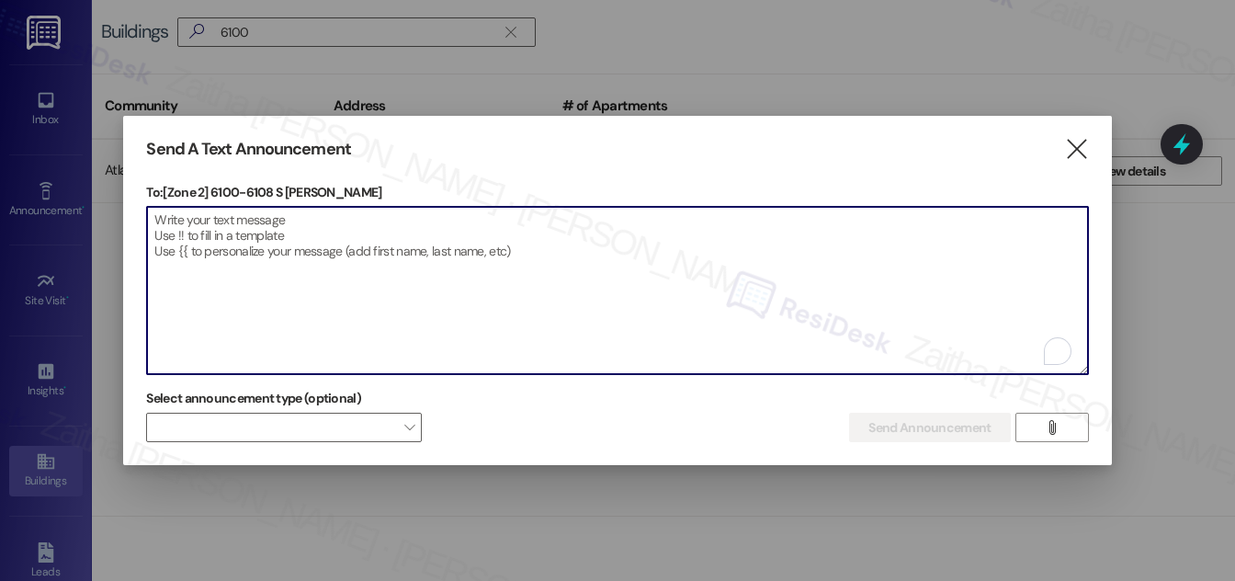
paste textarea "Hello {{first_name}}, Just a heads-up! Our routine pest control service will ta…"
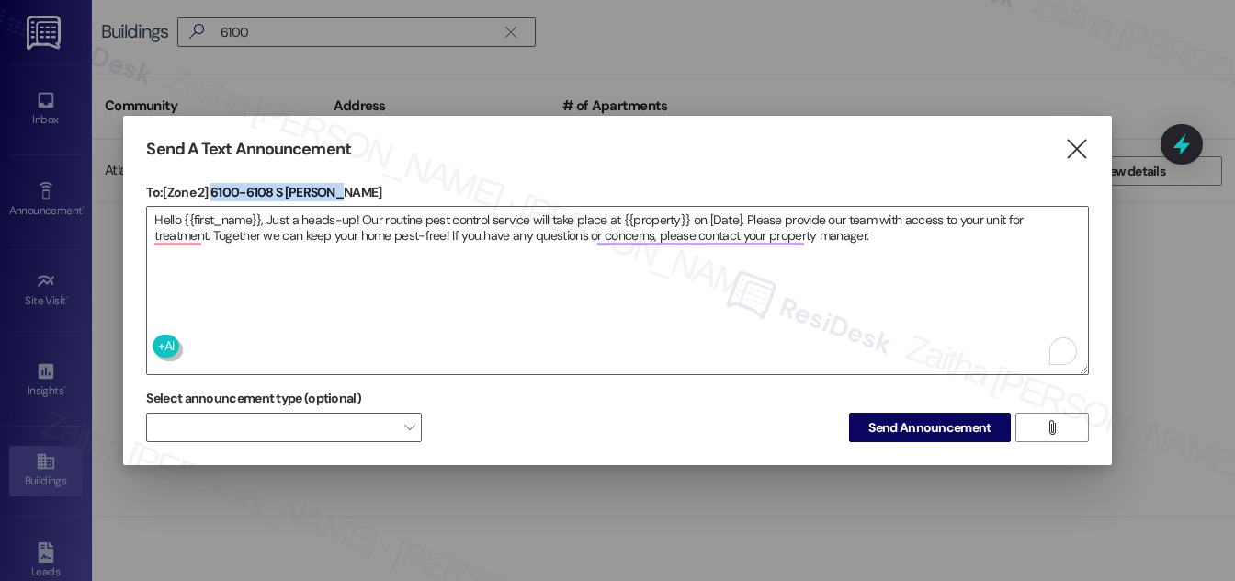
drag, startPoint x: 213, startPoint y: 191, endPoint x: 338, endPoint y: 178, distance: 125.7
click at [338, 183] on p "To: [Zone 2] 6100-6108 S Eberhart" at bounding box center [617, 192] width 942 height 18
copy p "6100-6108 S Eberhart"
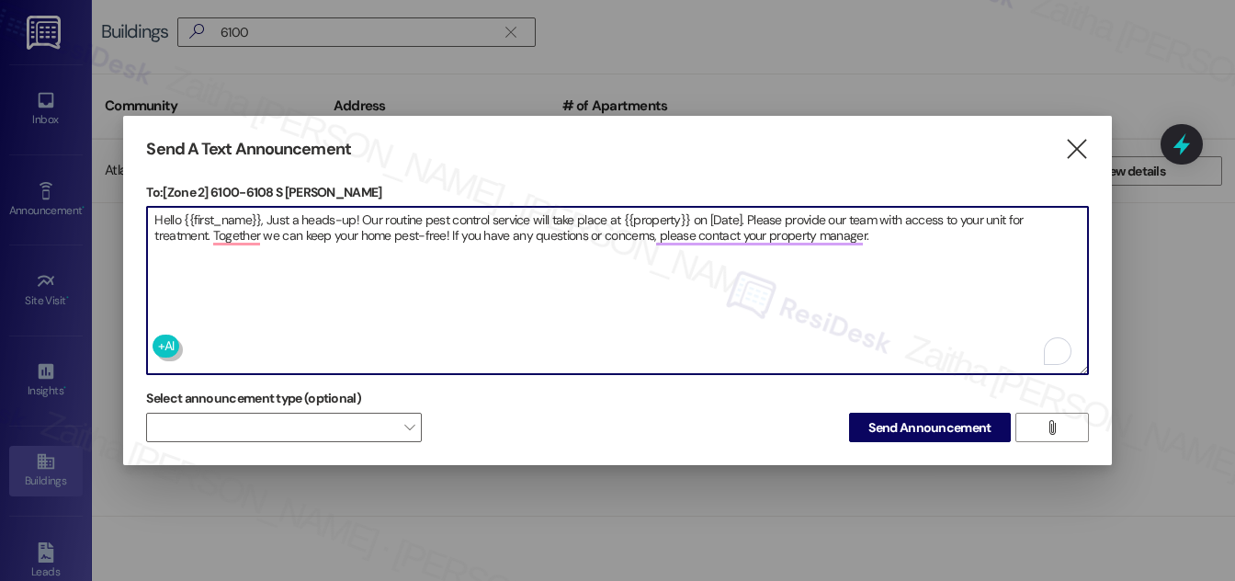
click at [657, 218] on textarea "Hello {{first_name}}, Just a heads-up! Our routine pest control service will ta…" at bounding box center [617, 290] width 940 height 167
click at [656, 218] on textarea "Hello {{first_name}}, Just a heads-up! Our routine pest control service will ta…" at bounding box center [617, 290] width 940 height 167
paste textarea "6100-6108 S Eberhart"
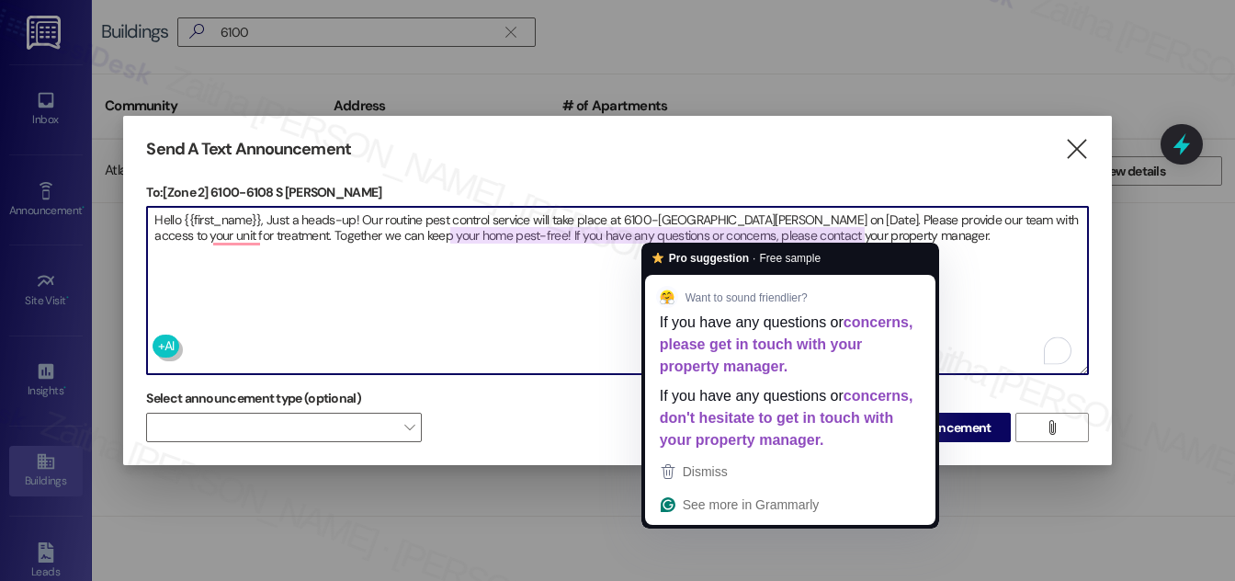
click at [772, 212] on textarea "Hello {{first_name}}, Just a heads-up! Our routine pest control service will ta…" at bounding box center [617, 290] width 940 height 167
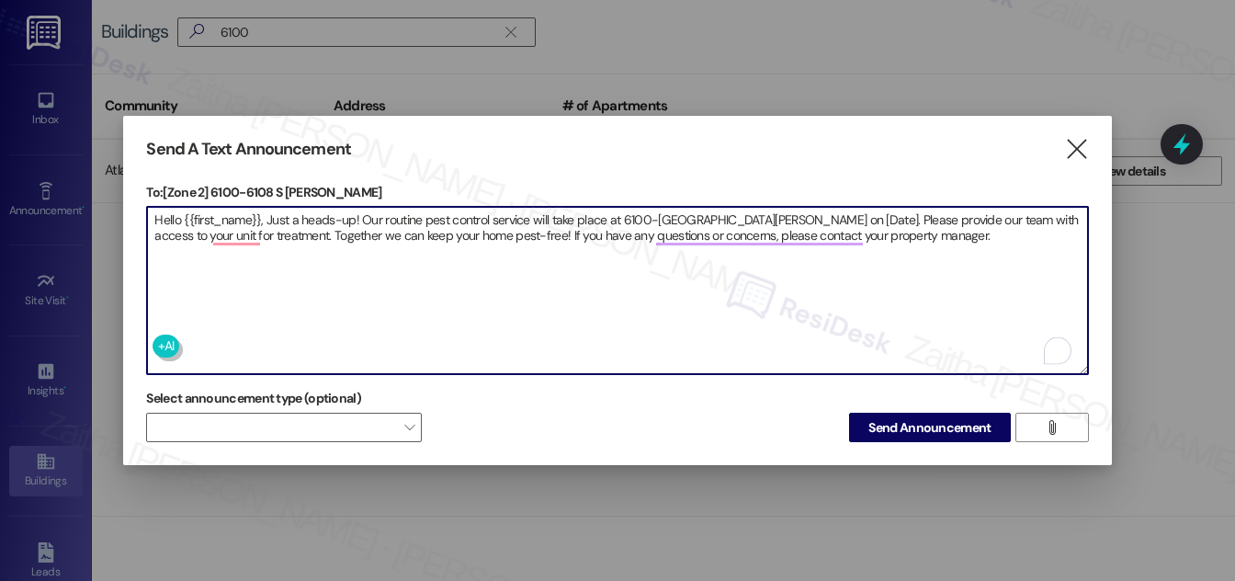
click at [772, 212] on textarea "Hello {{first_name}}, Just a heads-up! Our routine pest control service will ta…" at bounding box center [617, 290] width 940 height 167
type textarea "Hello {{first_name}}, Just a heads-up! Our routine pest control service will ta…"
drag, startPoint x: 918, startPoint y: 416, endPoint x: 905, endPoint y: 411, distance: 14.0
click at [918, 418] on span "Send Announcement" at bounding box center [930, 427] width 122 height 19
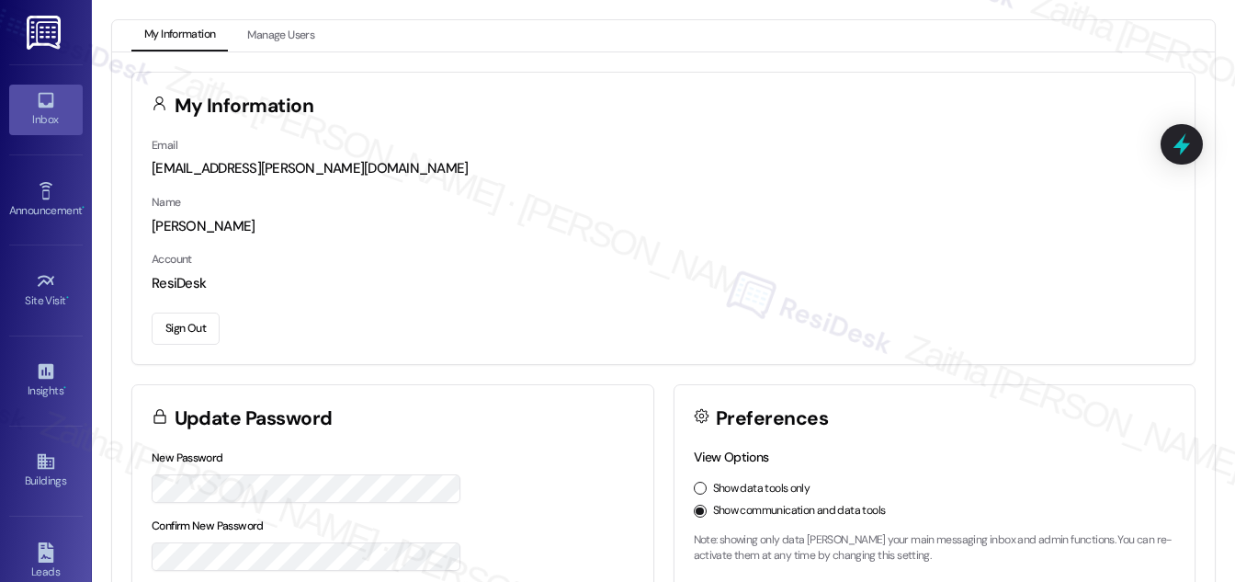
click at [44, 110] on div "Inbox" at bounding box center [46, 119] width 92 height 18
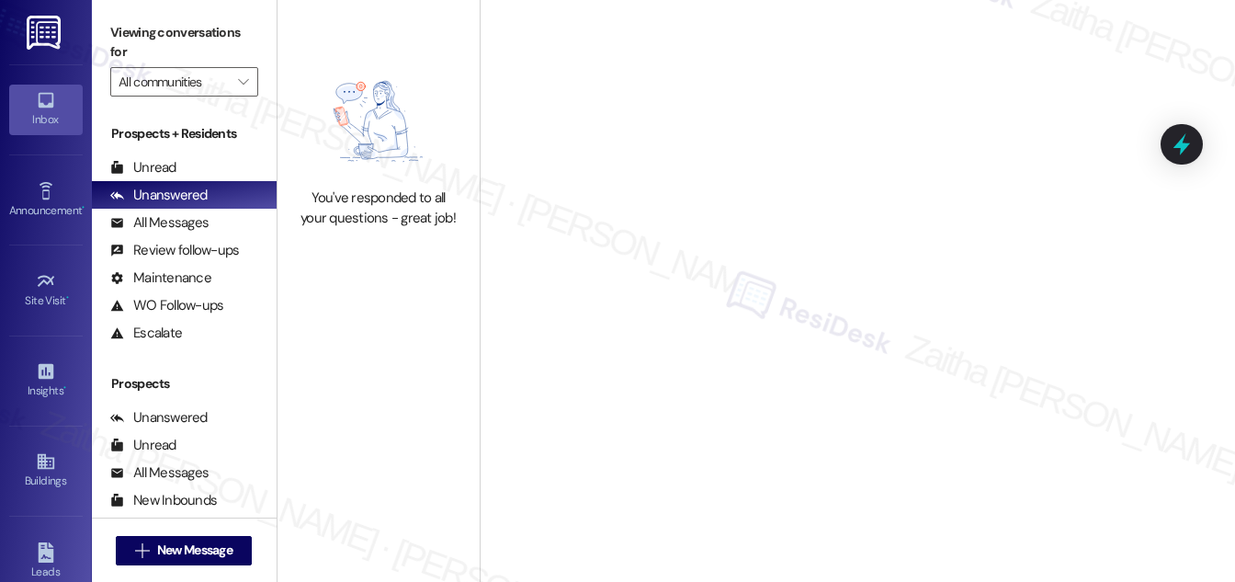
click at [184, 63] on label "Viewing conversations for" at bounding box center [184, 42] width 148 height 49
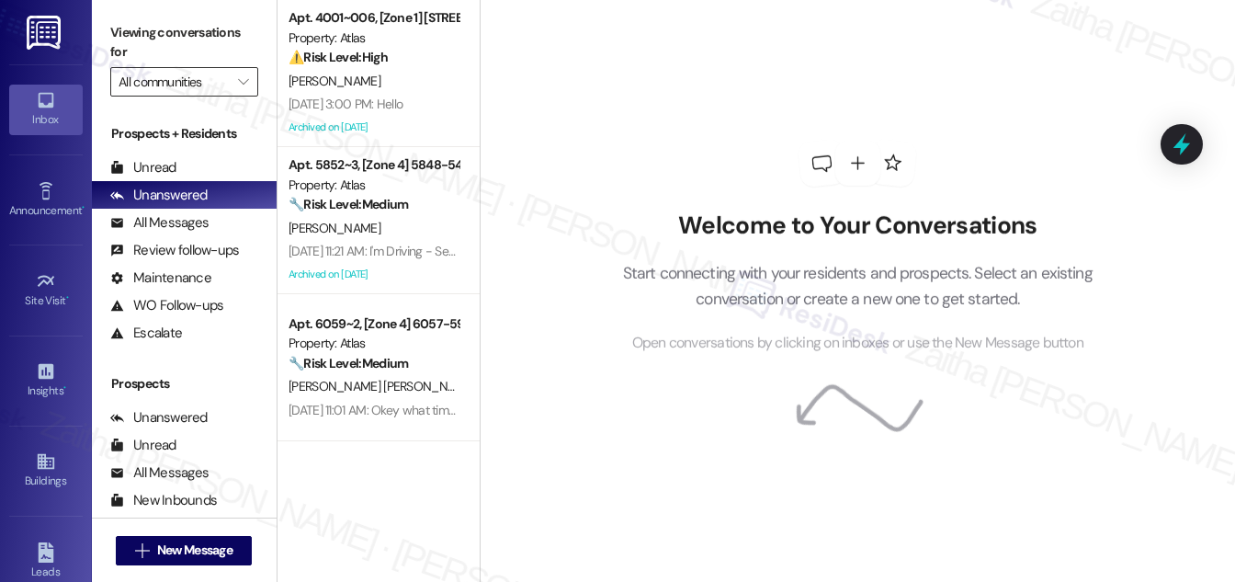
click at [186, 85] on input "All communities" at bounding box center [174, 81] width 110 height 29
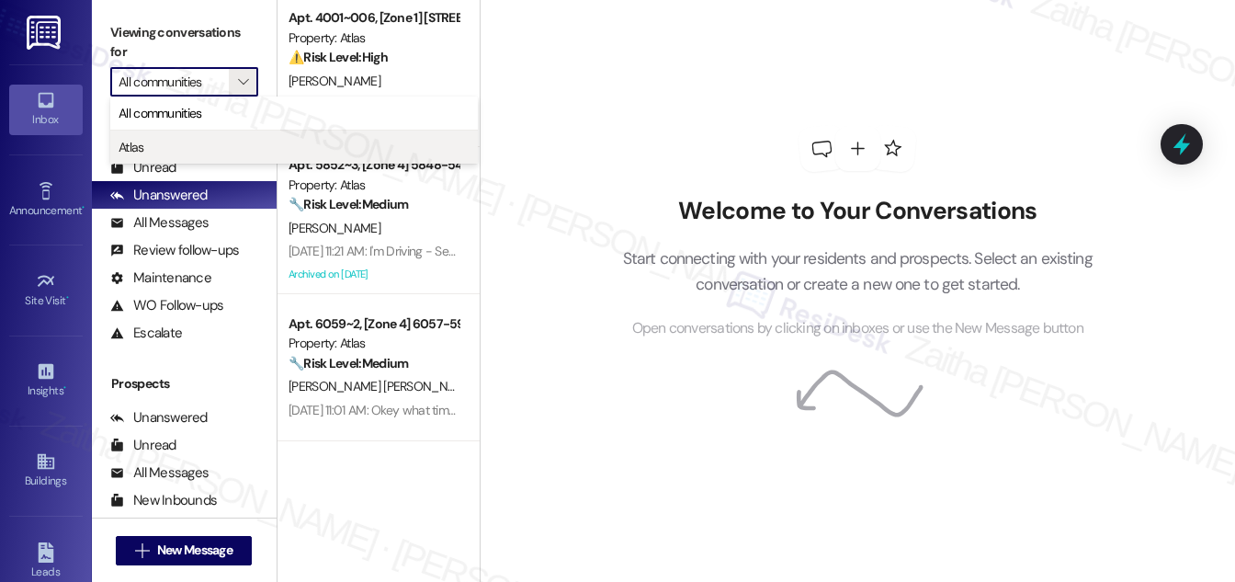
click at [178, 153] on span "Atlas" at bounding box center [294, 147] width 351 height 18
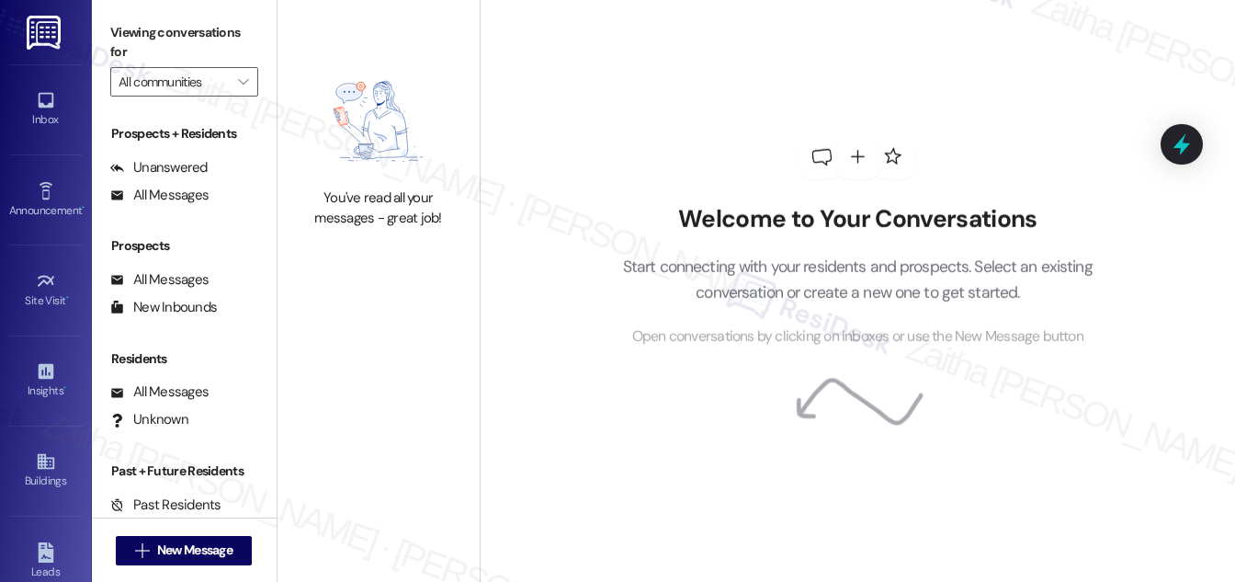
type input "Atlas"
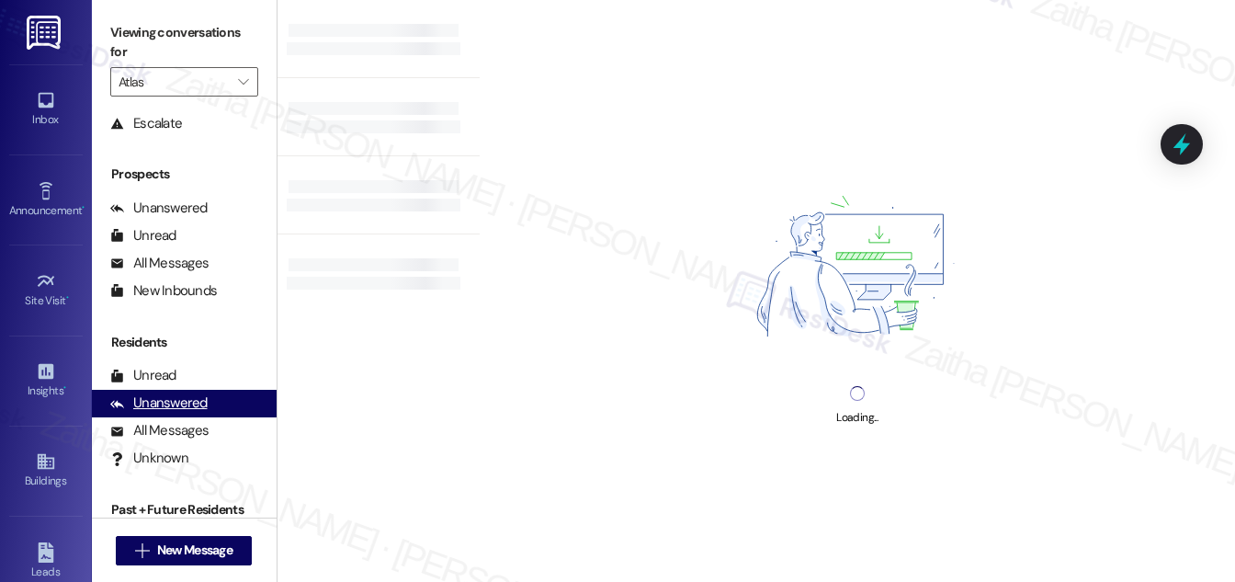
scroll to position [242, 0]
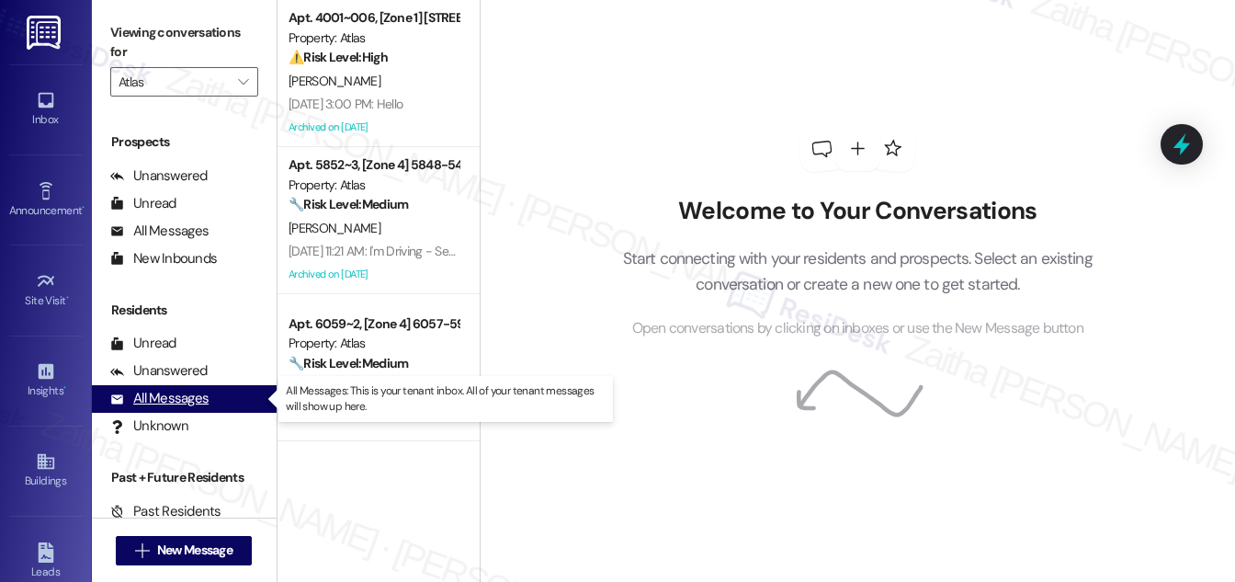
click at [189, 403] on div "All Messages" at bounding box center [159, 398] width 98 height 19
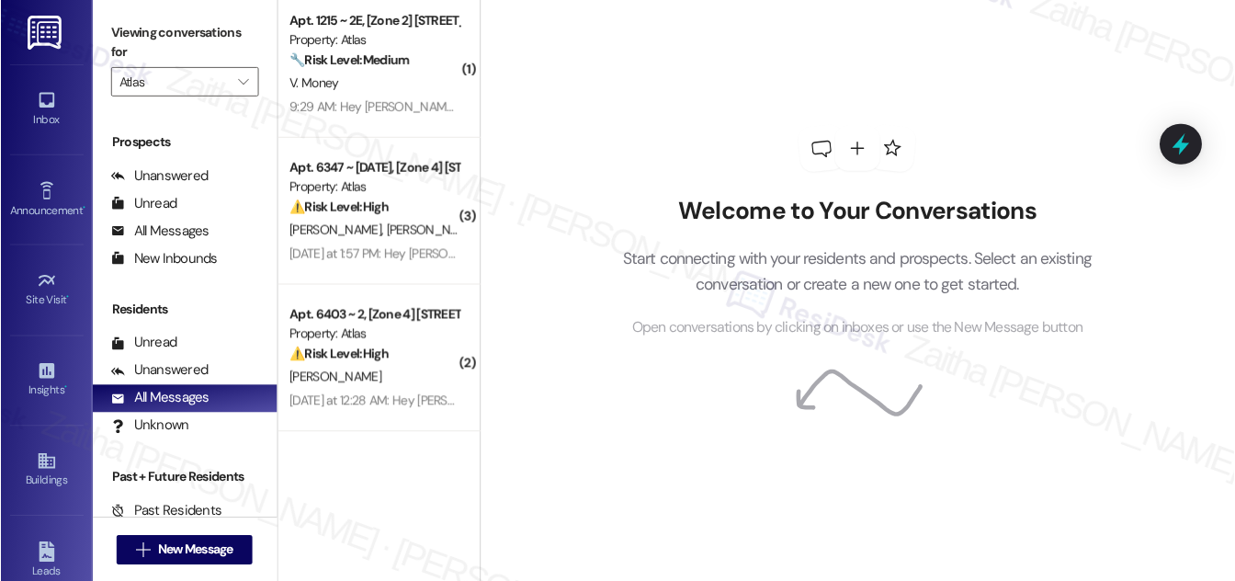
scroll to position [0, 0]
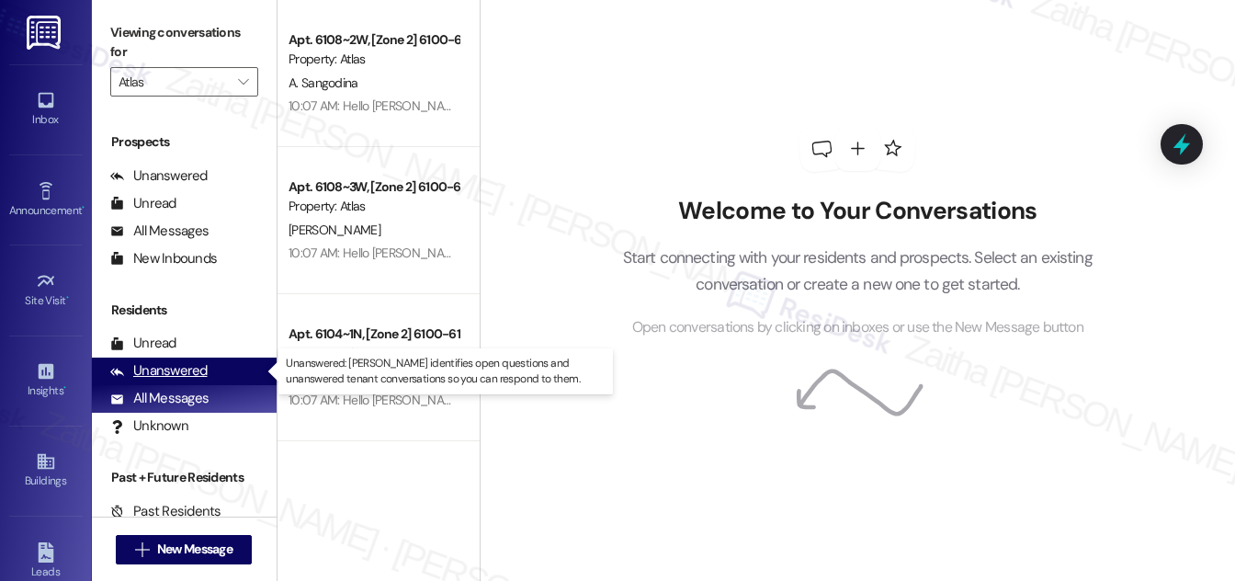
click at [184, 371] on div "Unanswered" at bounding box center [158, 370] width 97 height 19
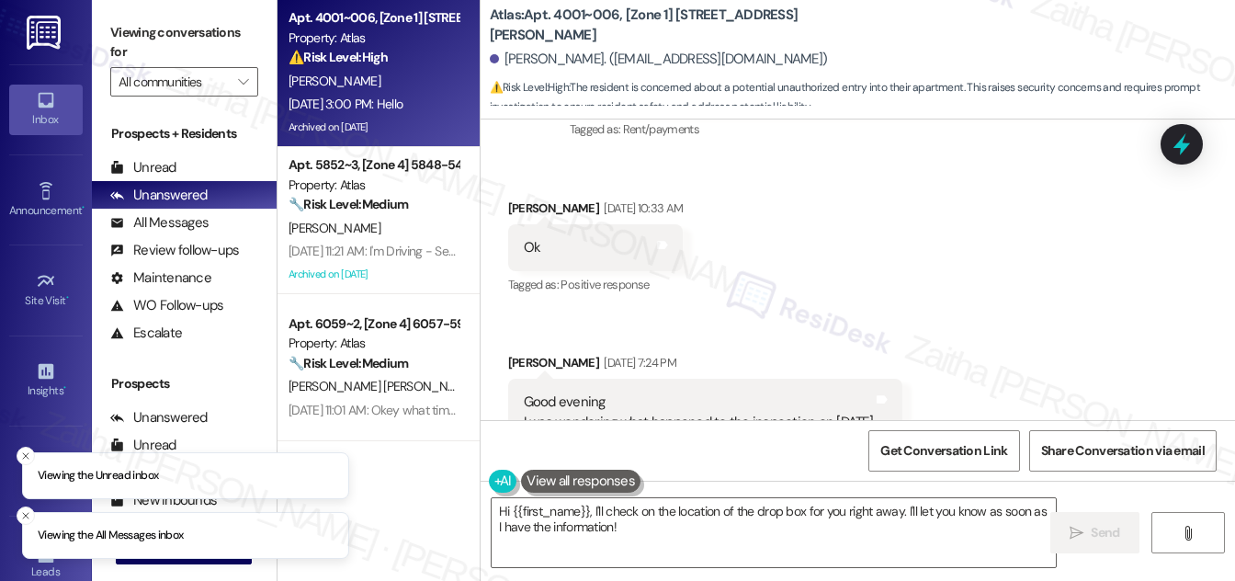
scroll to position [127933, 0]
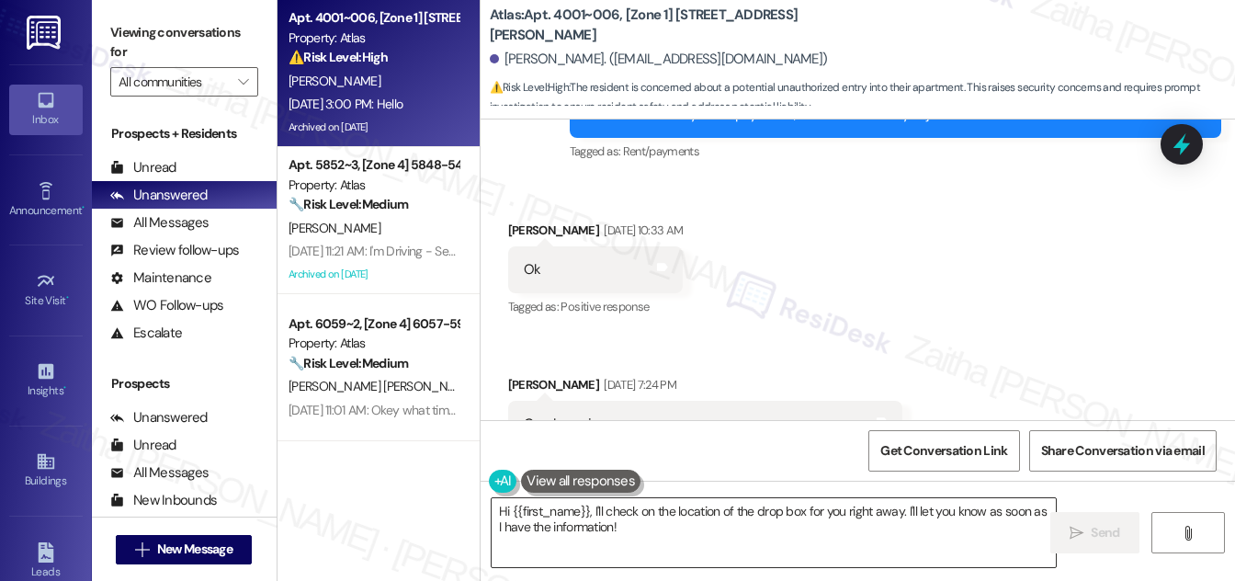
click at [590, 509] on textarea "Hi {{first_name}}, I'll check on the location of the drop box for you right awa…" at bounding box center [774, 532] width 564 height 69
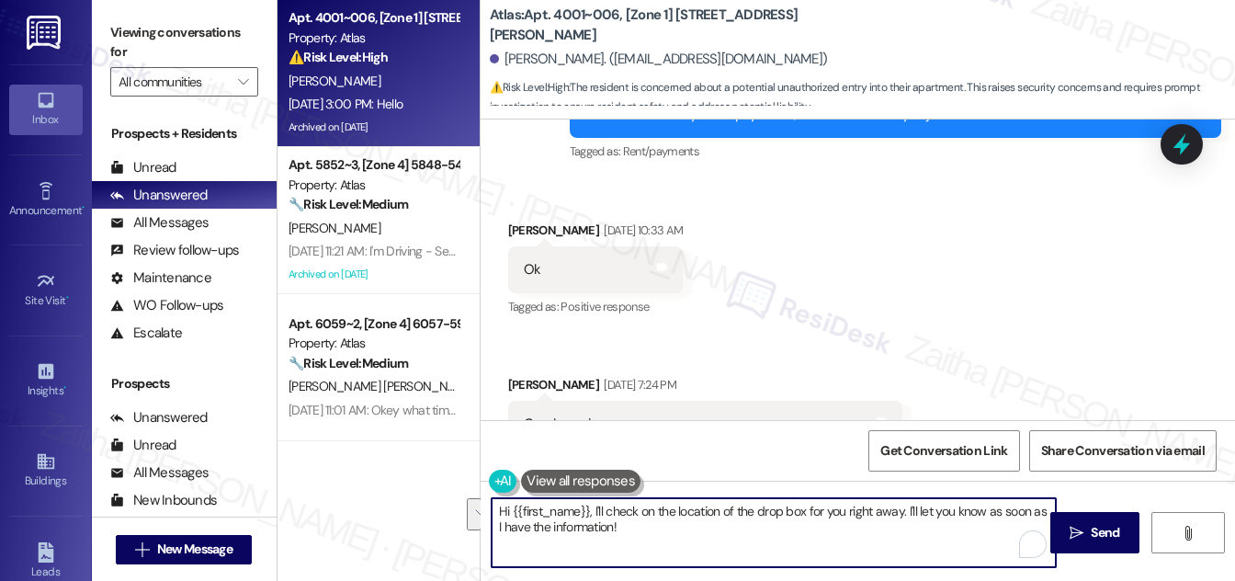
drag, startPoint x: 593, startPoint y: 509, endPoint x: 662, endPoint y: 536, distance: 73.9
click at [662, 536] on textarea "Hi {{first_name}}, I'll check on the location of the drop box for you right awa…" at bounding box center [774, 532] width 564 height 69
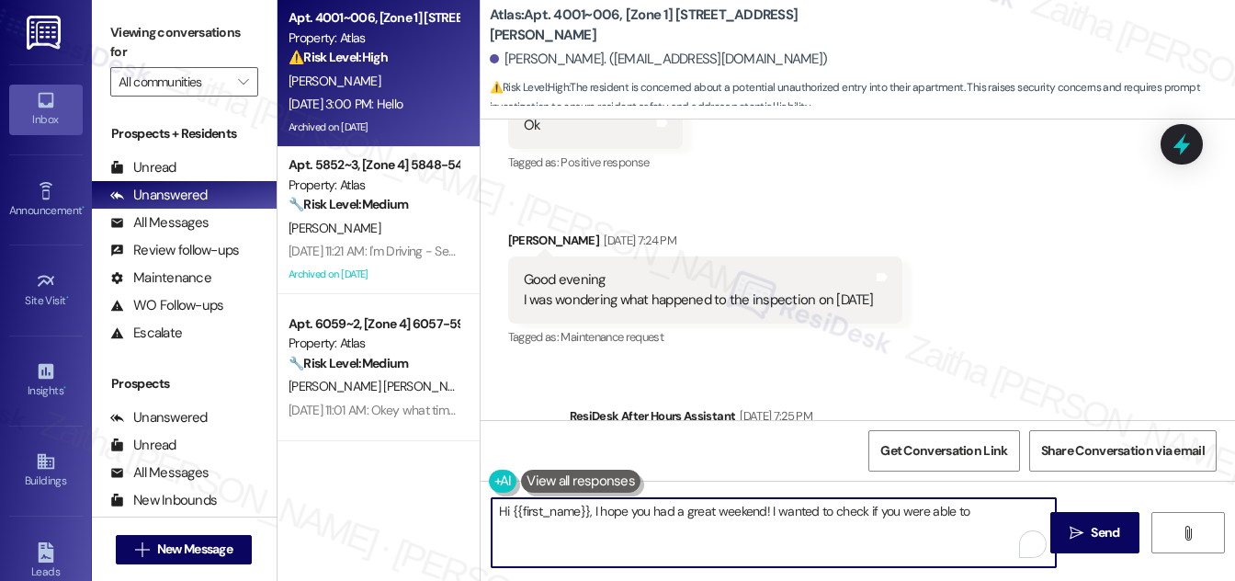
scroll to position [128100, 0]
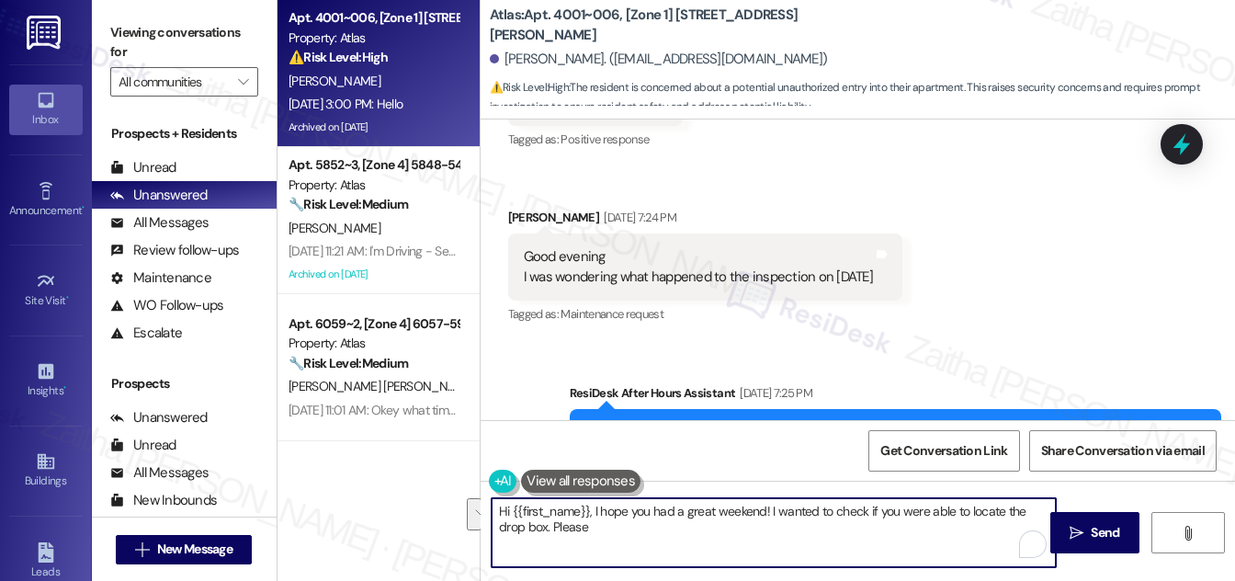
drag, startPoint x: 492, startPoint y: 511, endPoint x: 592, endPoint y: 526, distance: 101.3
click at [592, 526] on textarea "Hi {{first_name}}, I hope you had a great weekend! I wanted to check if you wer…" at bounding box center [774, 532] width 564 height 69
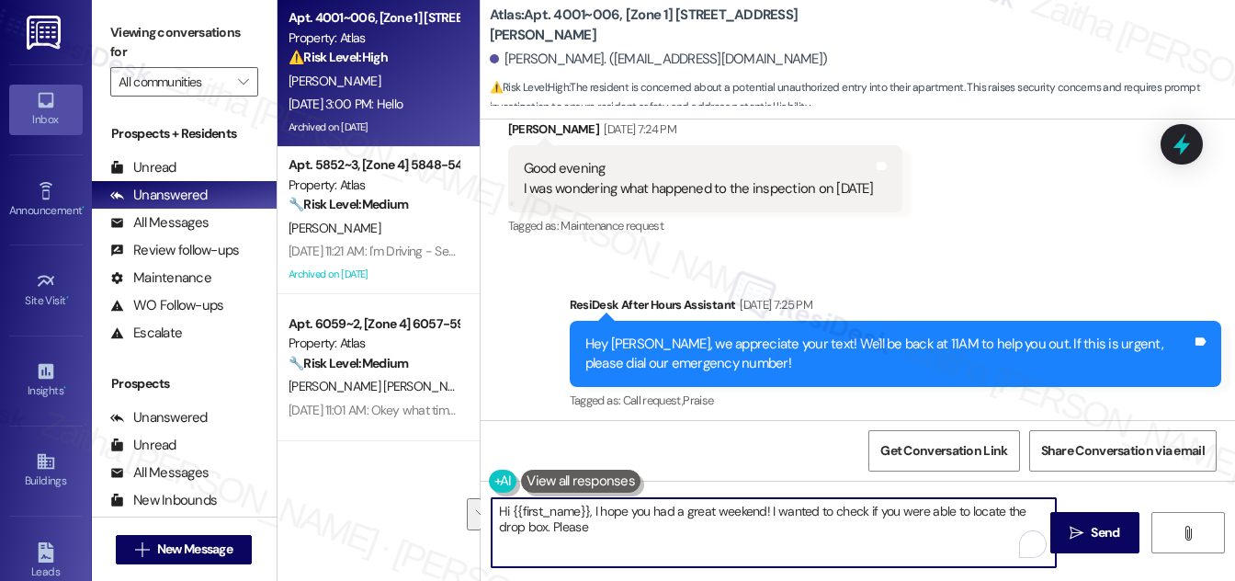
scroll to position [128351, 0]
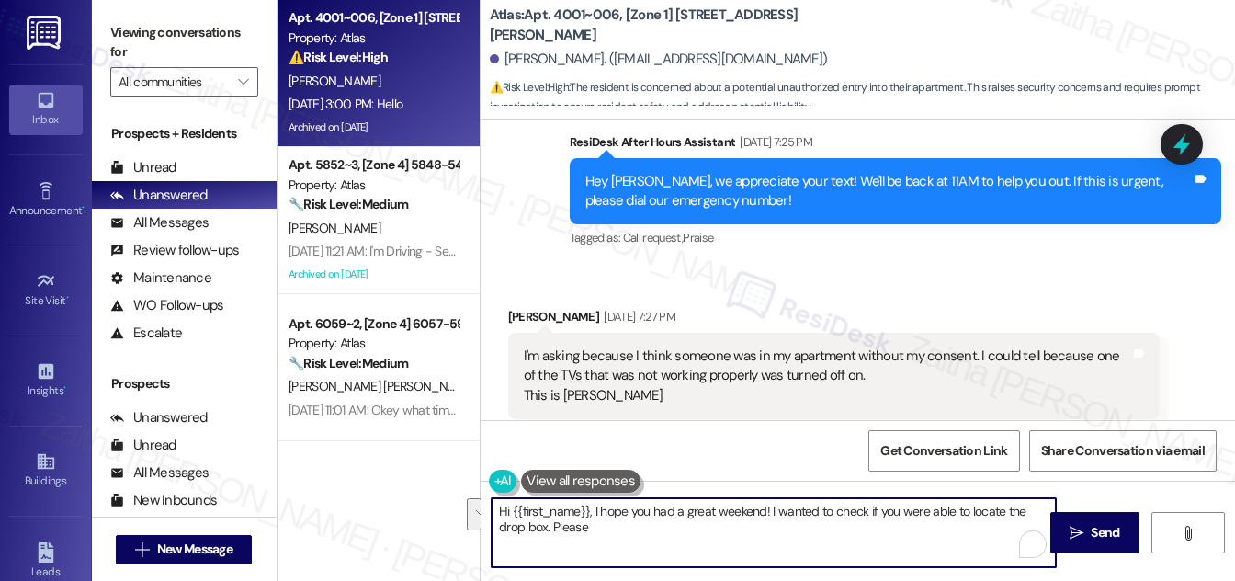
click at [618, 533] on textarea "Hi {{first_name}}, I hope you had a great weekend! I wanted to check if you wer…" at bounding box center [774, 532] width 564 height 69
drag, startPoint x: 589, startPoint y: 509, endPoint x: 622, endPoint y: 544, distance: 48.1
click at [622, 544] on textarea "Hi {{first_name}}, I hope you had a great weekend! I wanted to check if you wer…" at bounding box center [774, 532] width 564 height 69
click at [687, 530] on textarea "Hi {{first_name}}, I hope you had a great weekend! I wanted to check if you wer…" at bounding box center [774, 532] width 564 height 69
drag, startPoint x: 767, startPoint y: 507, endPoint x: 787, endPoint y: 533, distance: 32.7
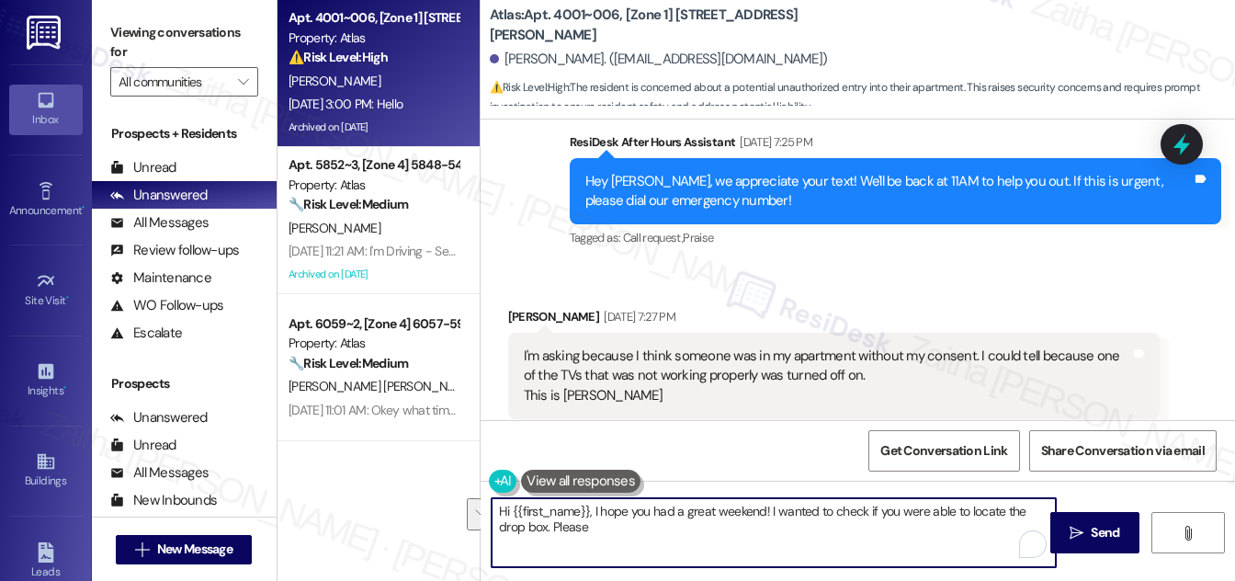
click at [787, 533] on textarea "Hi {{first_name}}, I hope you had a great weekend! I wanted to check if you wer…" at bounding box center [774, 532] width 564 height 69
paste textarea "I wanted to check if you were able to find the drop box or if you still need an…"
click at [774, 506] on textarea "Hi {{first_name}}, I hope you had a great weekend! I wanted to check if you wer…" at bounding box center [774, 532] width 564 height 69
click at [735, 550] on textarea "Hi {{first_name}}, I hope you had a great weekend! I just wanted to check if yo…" at bounding box center [774, 532] width 564 height 69
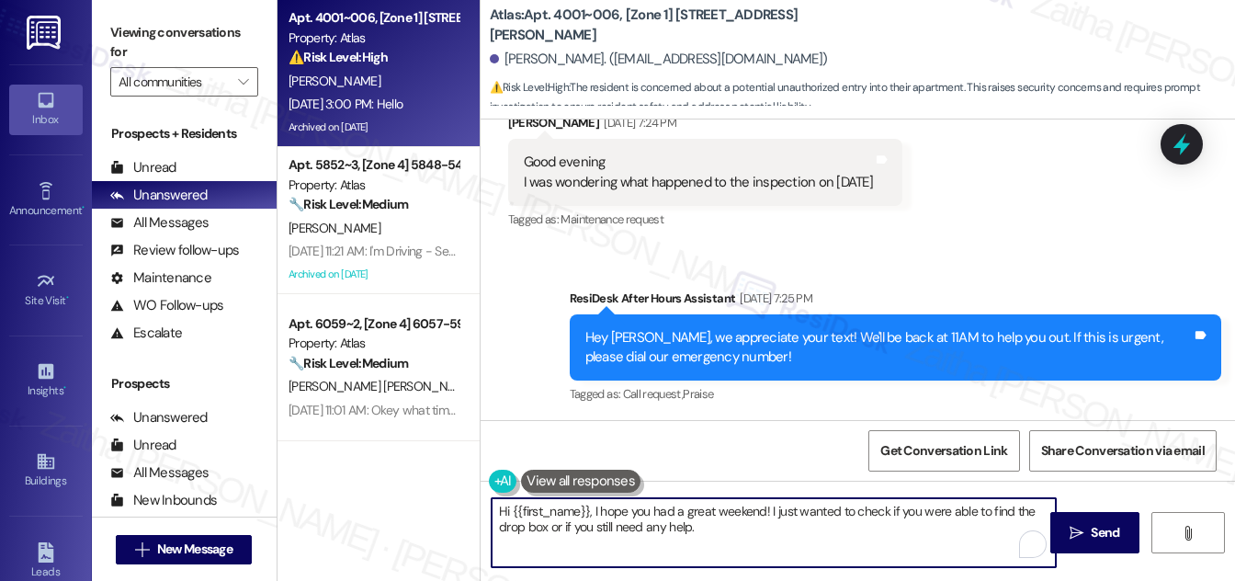
scroll to position [128184, 0]
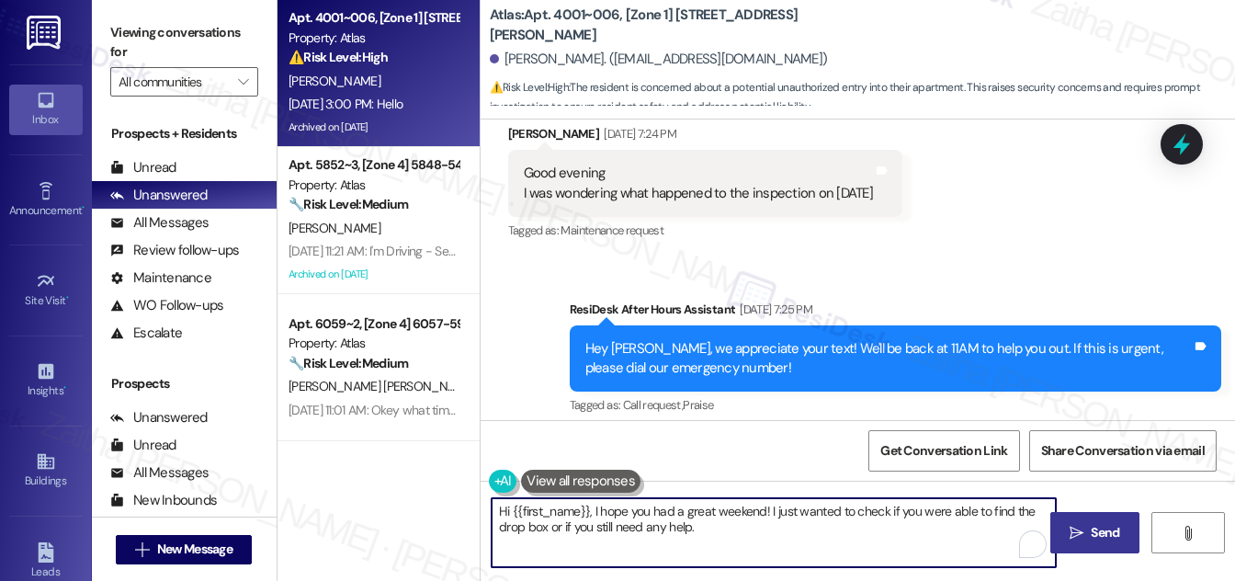
type textarea "Hi {{first_name}}, I hope you had a great weekend! I just wanted to check if yo…"
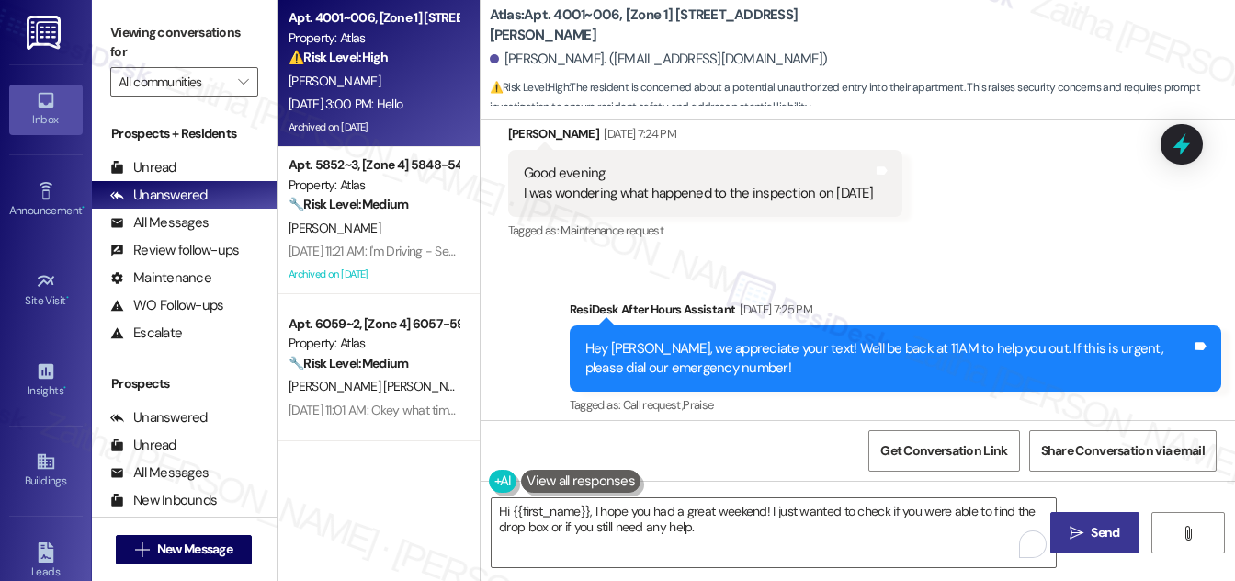
drag, startPoint x: 1093, startPoint y: 531, endPoint x: 1075, endPoint y: 518, distance: 21.7
click at [1091, 529] on span "Send" at bounding box center [1105, 532] width 28 height 19
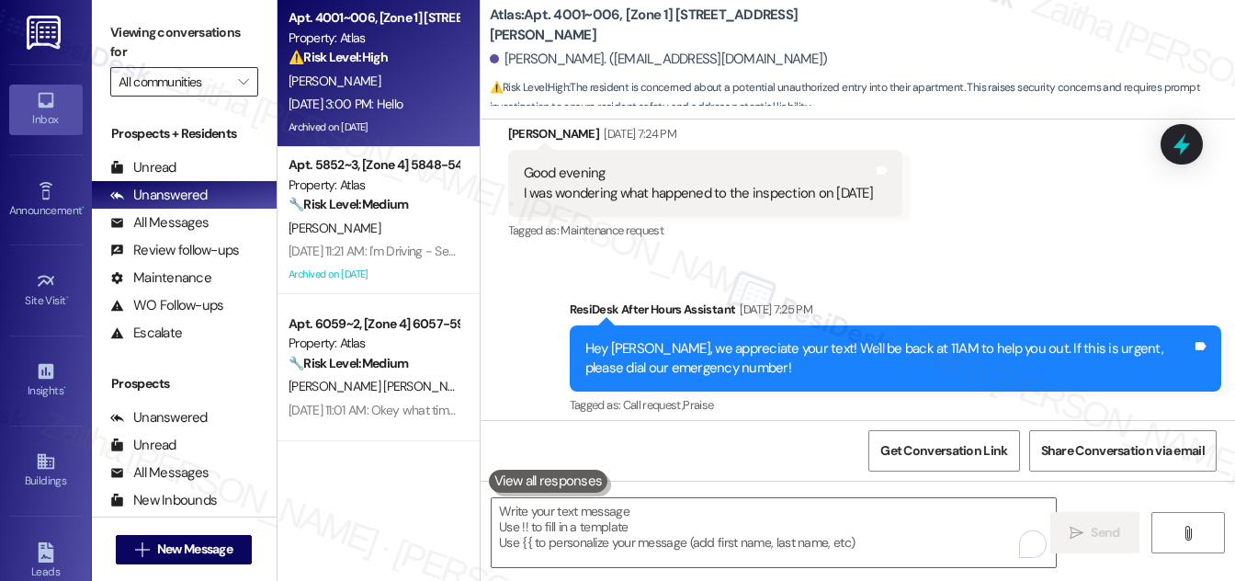
click at [214, 84] on input "All communities" at bounding box center [174, 81] width 110 height 29
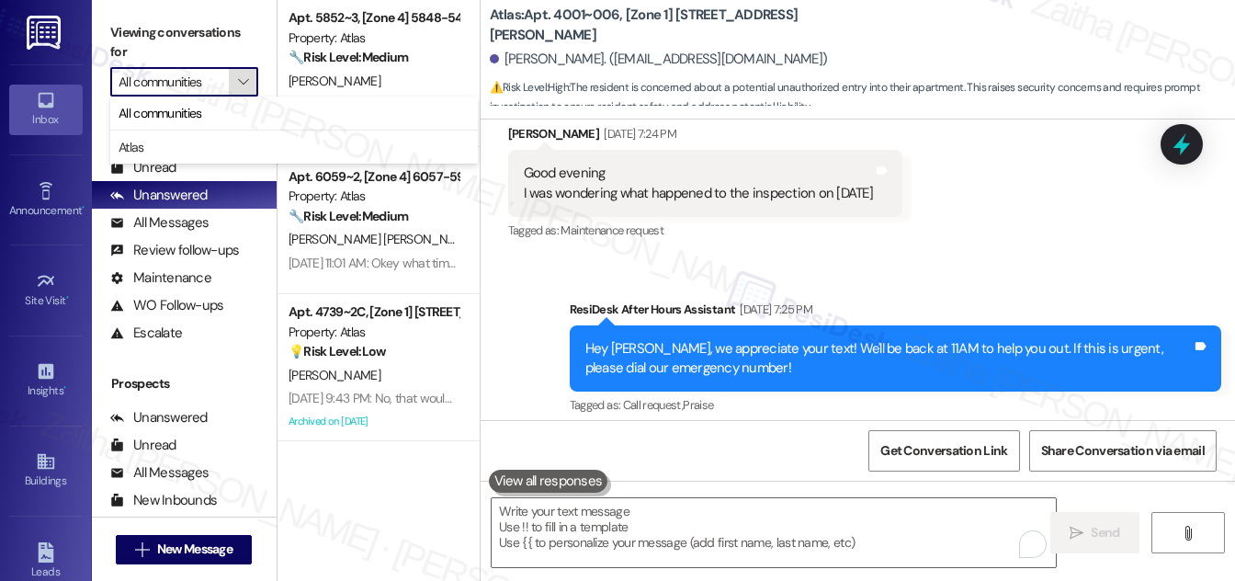
scroll to position [128182, 0]
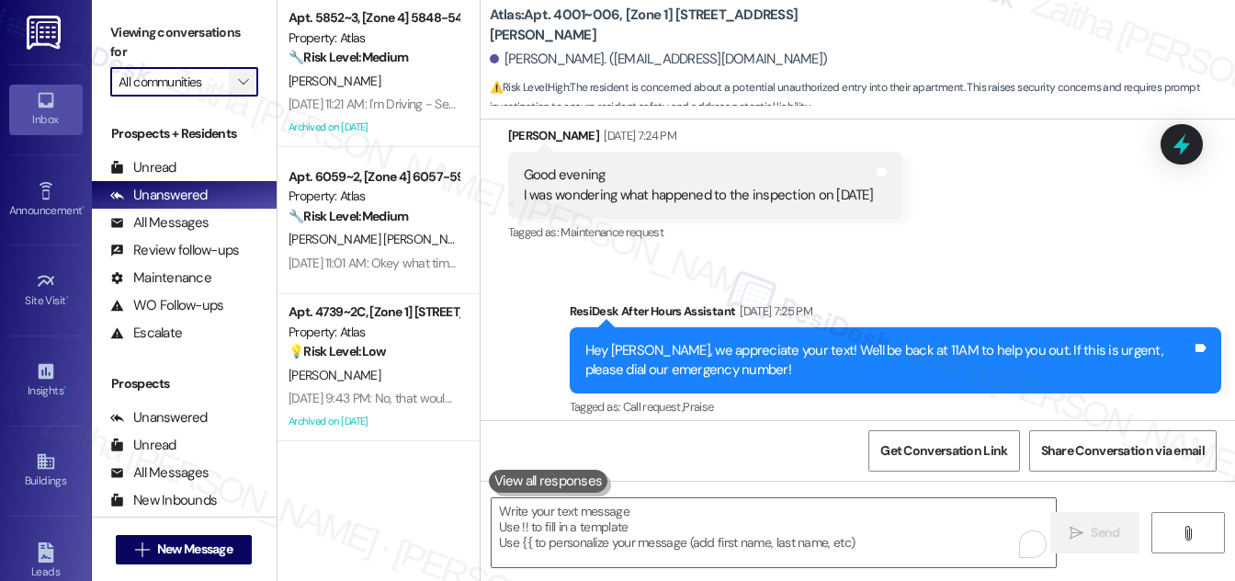
click at [238, 83] on icon "" at bounding box center [243, 81] width 10 height 15
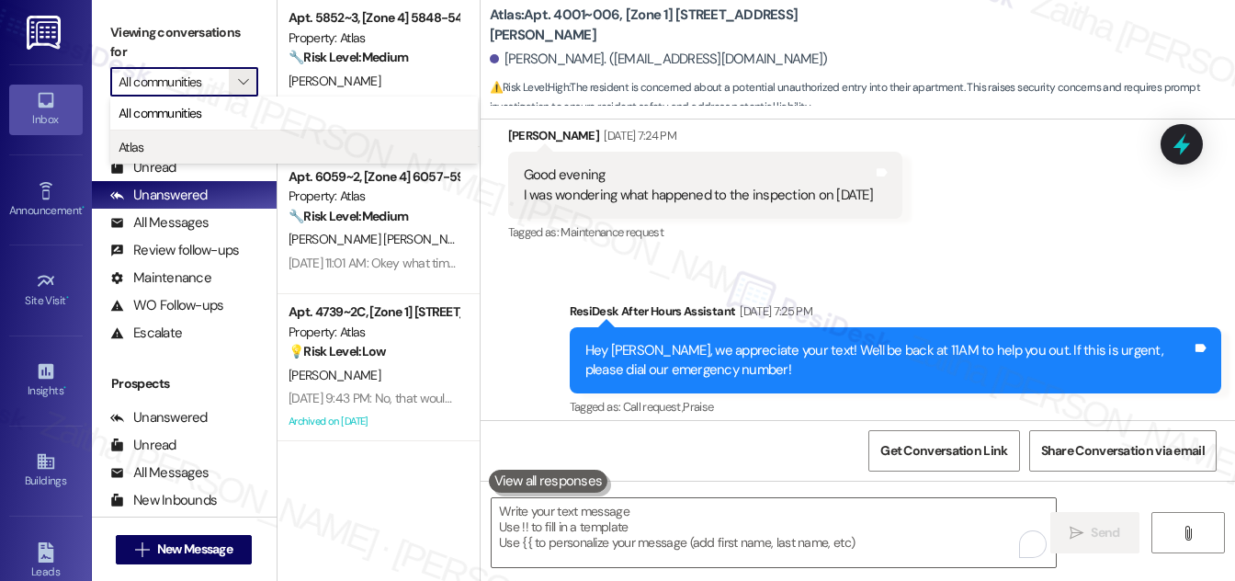
click at [203, 144] on span "Atlas" at bounding box center [294, 147] width 351 height 18
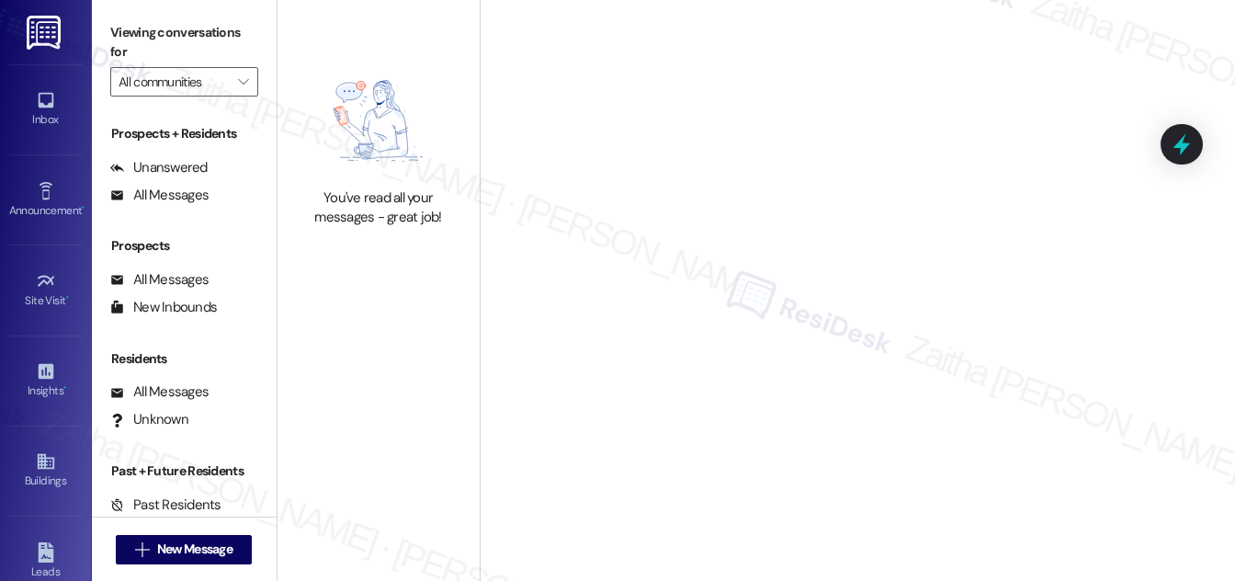
type input "Atlas"
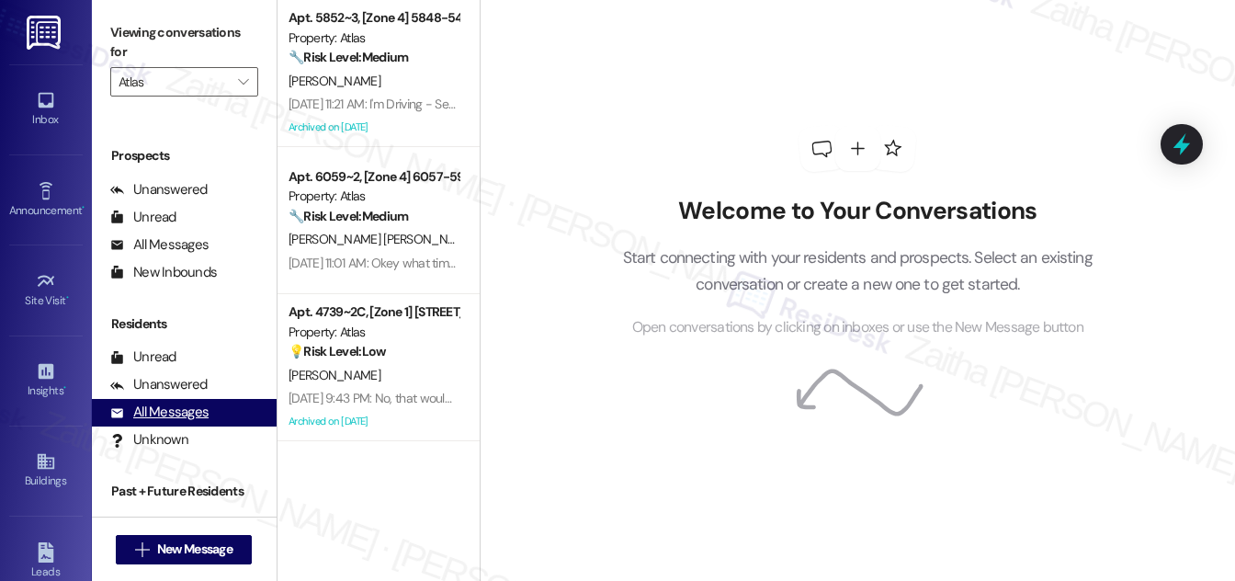
scroll to position [243, 0]
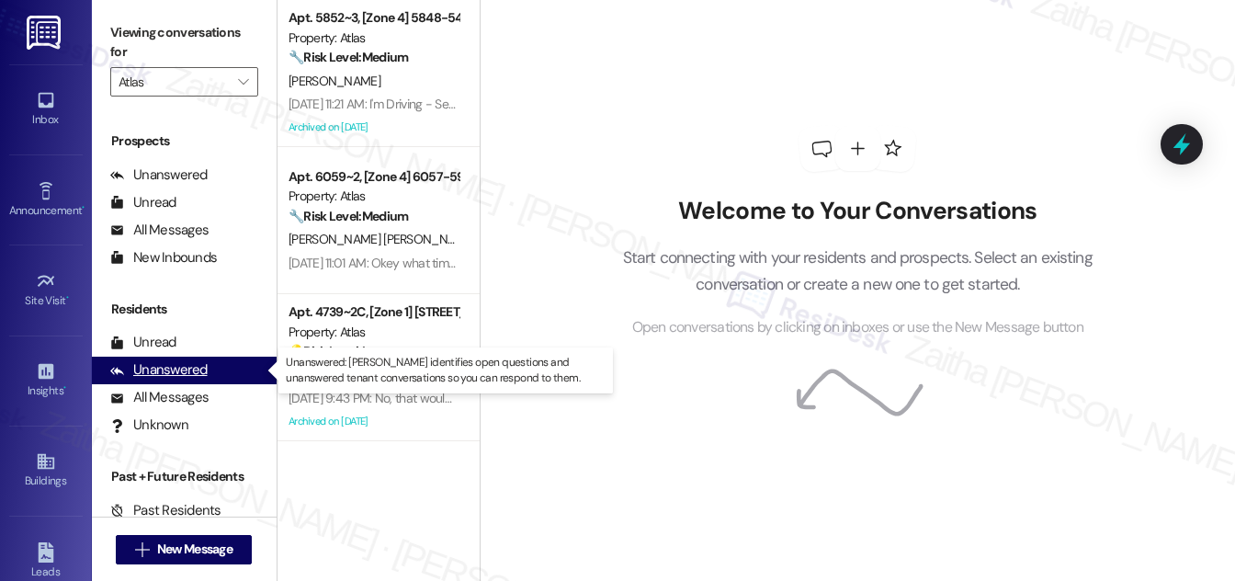
click at [194, 374] on div "Unanswered" at bounding box center [158, 369] width 97 height 19
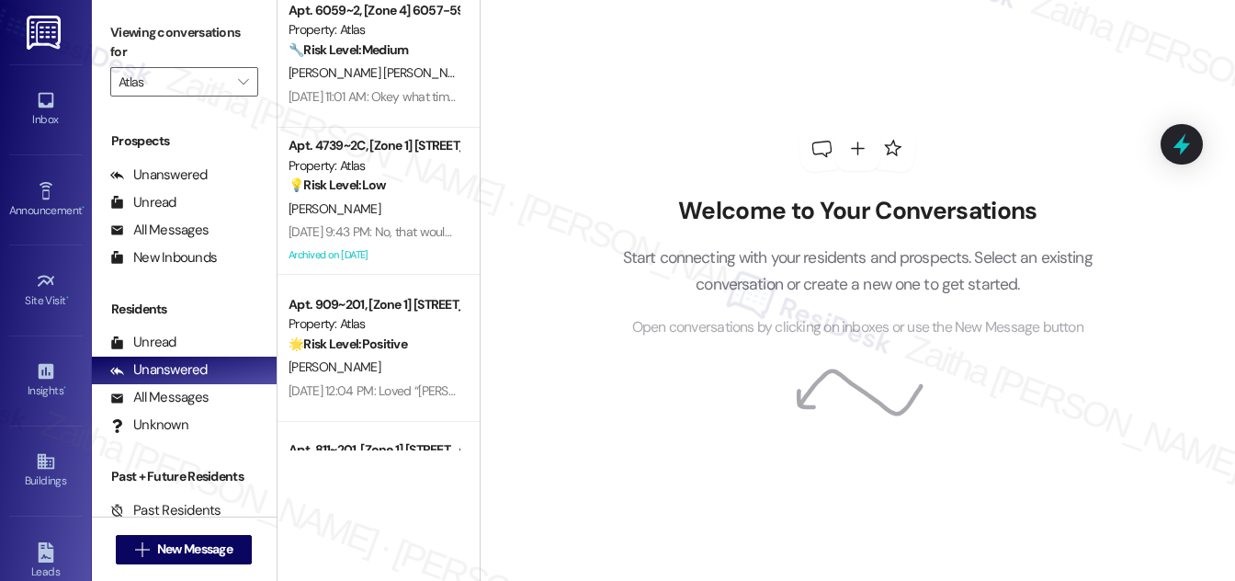
scroll to position [0, 0]
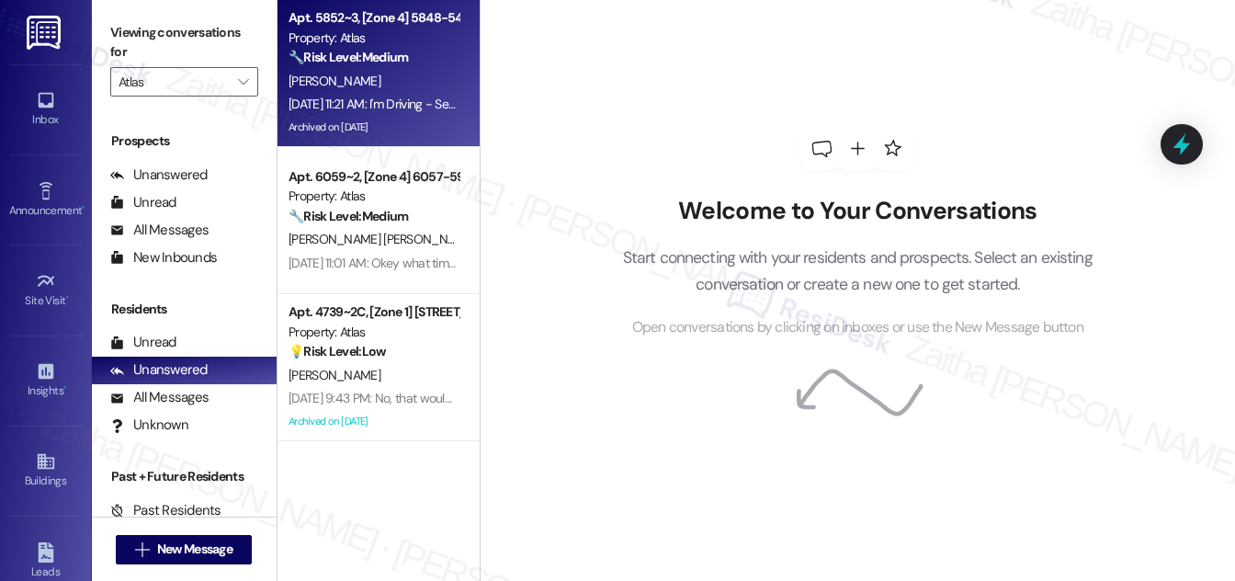
click at [427, 73] on div "[PERSON_NAME]" at bounding box center [374, 81] width 174 height 23
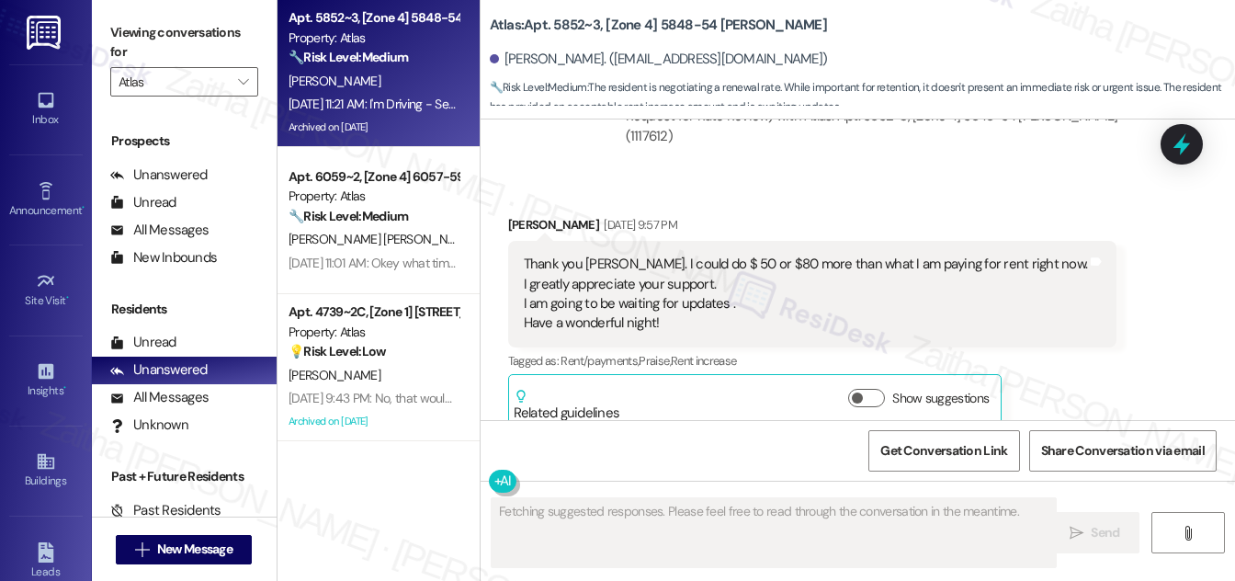
scroll to position [15883, 0]
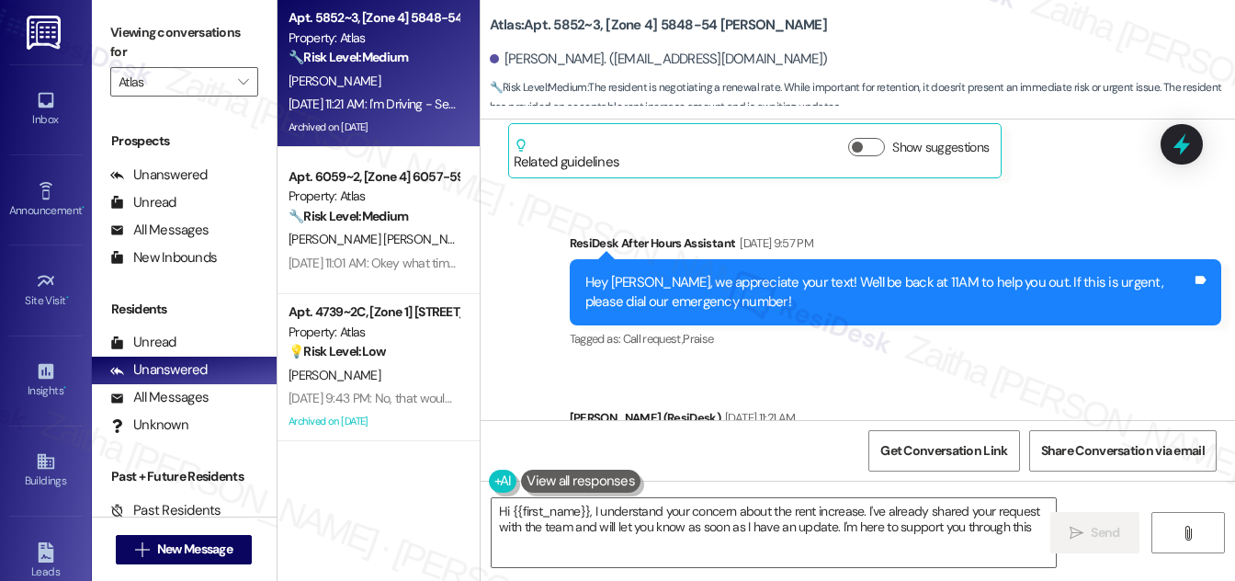
type textarea "Hi {{first_name}}, I understand your concern about the rent increase. I've alre…"
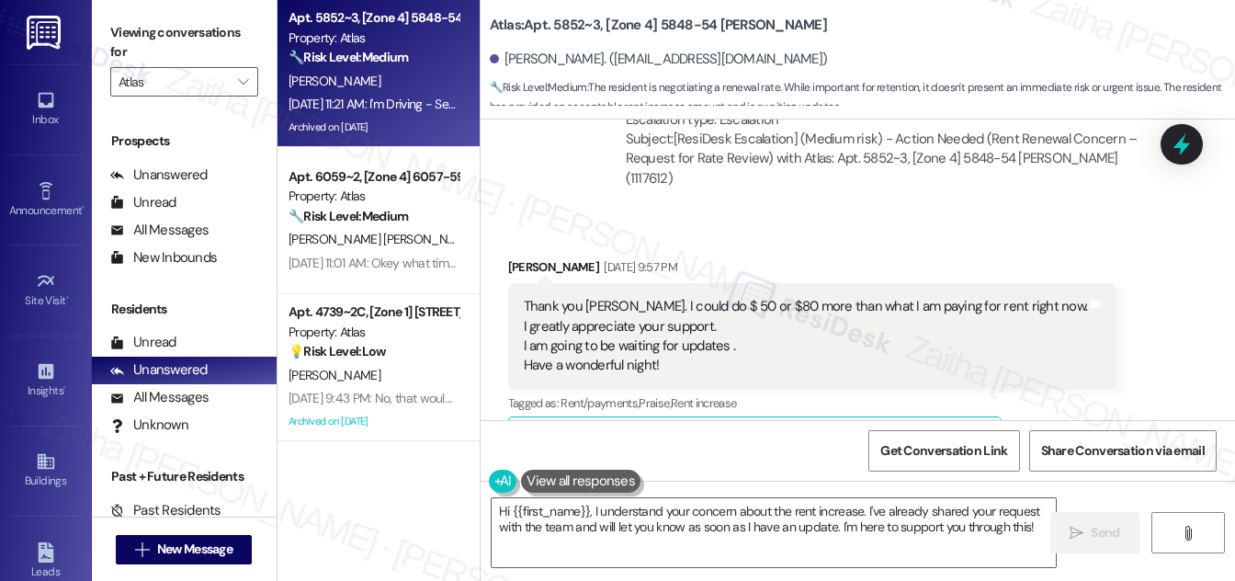
scroll to position [16218, 0]
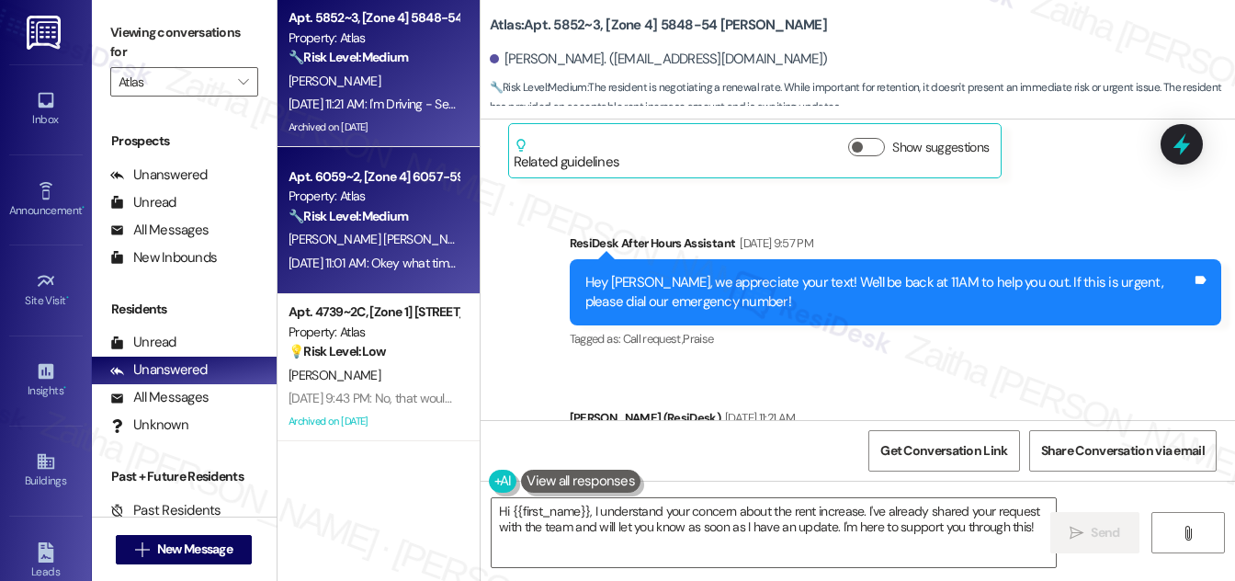
click at [414, 230] on div "E. Aguilar Soto" at bounding box center [374, 239] width 174 height 23
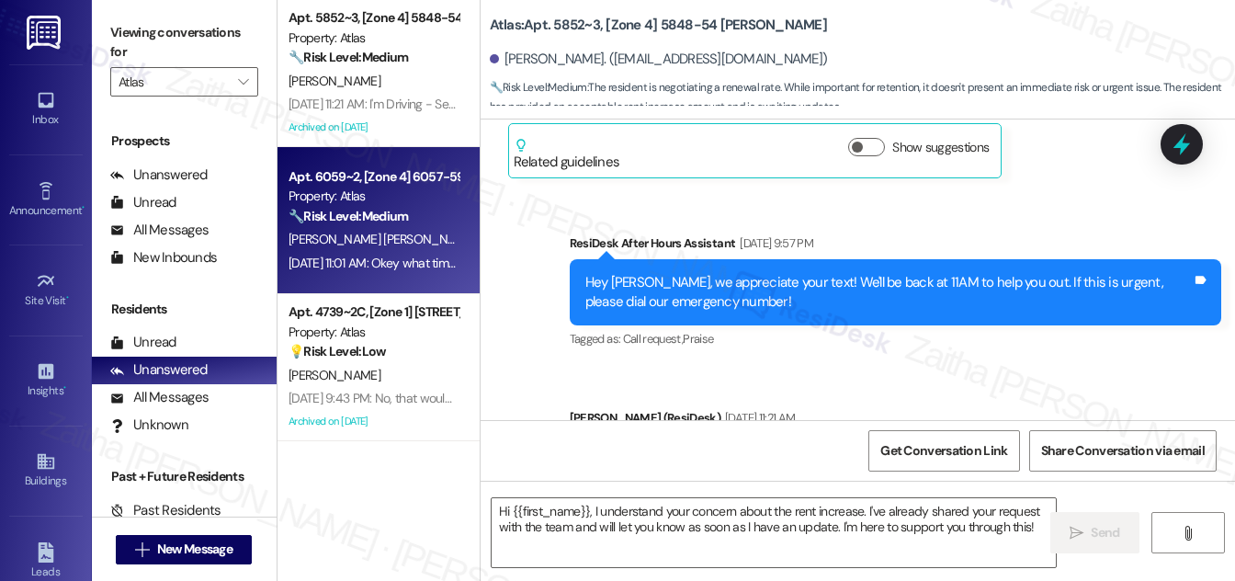
type textarea "Fetching suggested responses. Please feel free to read through the conversation…"
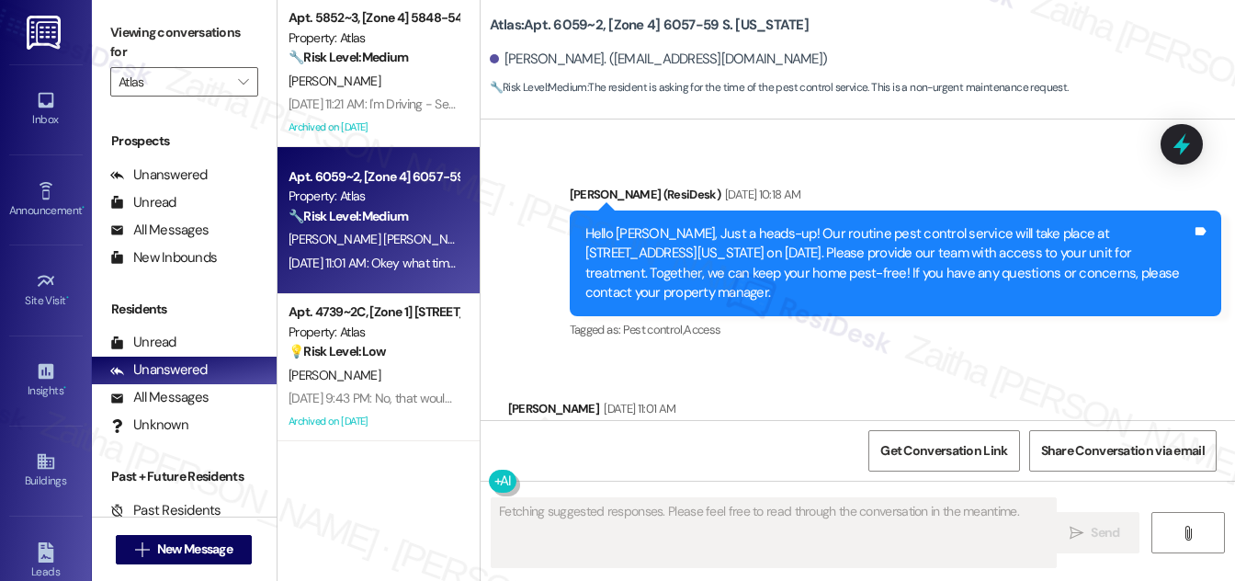
scroll to position [8983, 0]
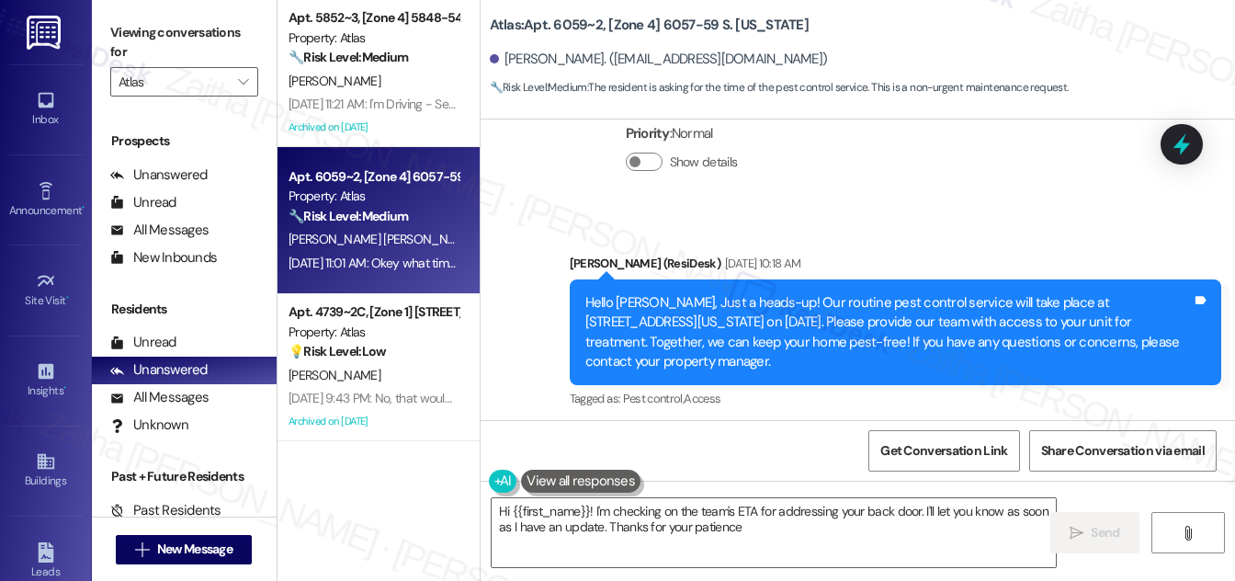
type textarea "Hi {{first_name}}! I'm checking on the team's ETA for addressing your back door…"
click at [1174, 149] on icon at bounding box center [1181, 144] width 31 height 31
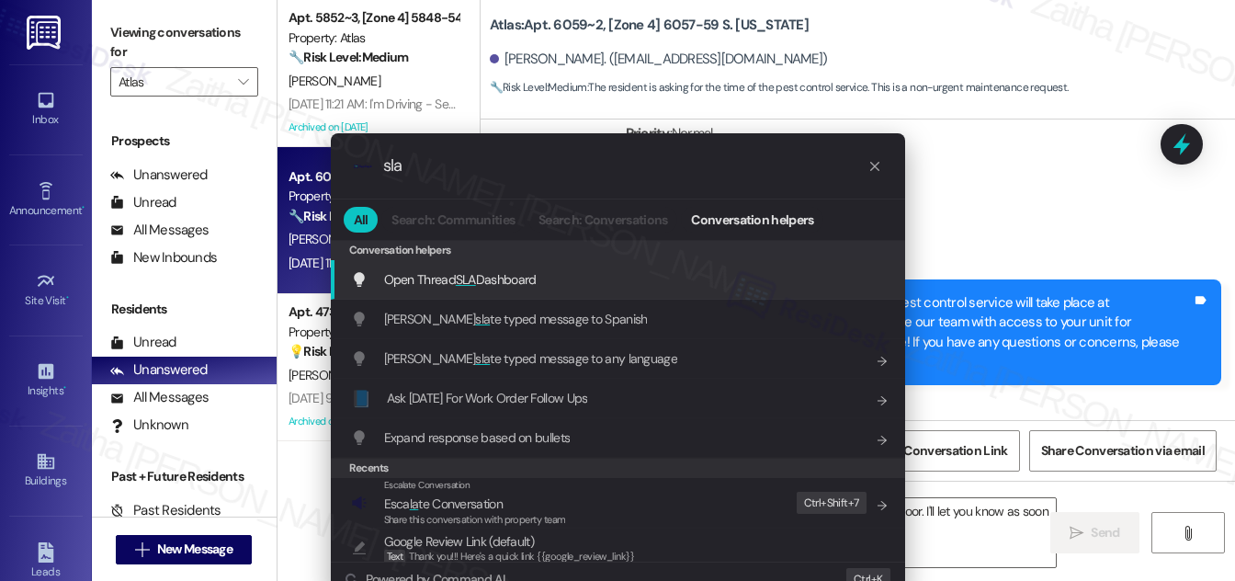
type input "sla"
click at [472, 283] on span "SLA" at bounding box center [466, 279] width 20 height 17
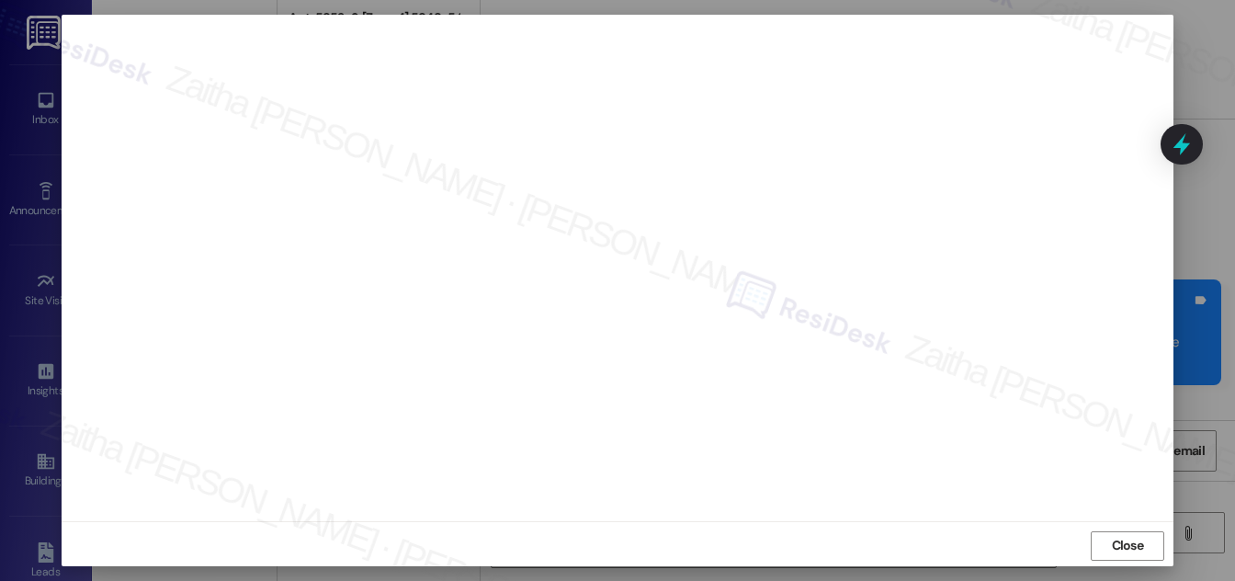
scroll to position [19, 0]
click at [1118, 552] on span "Close" at bounding box center [1128, 543] width 40 height 28
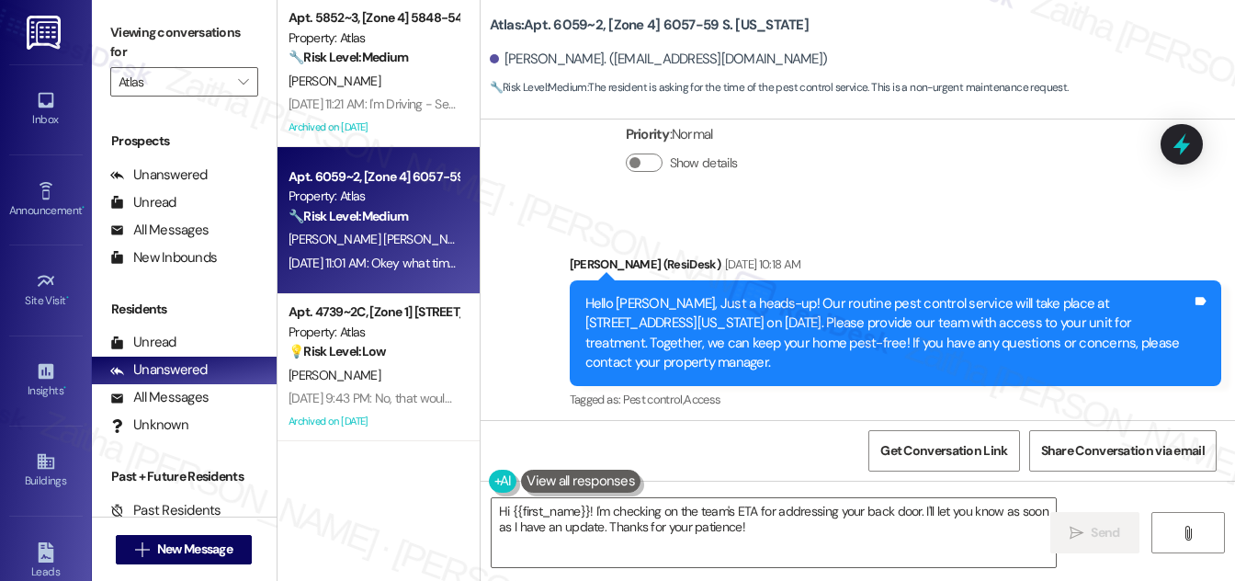
scroll to position [8983, 0]
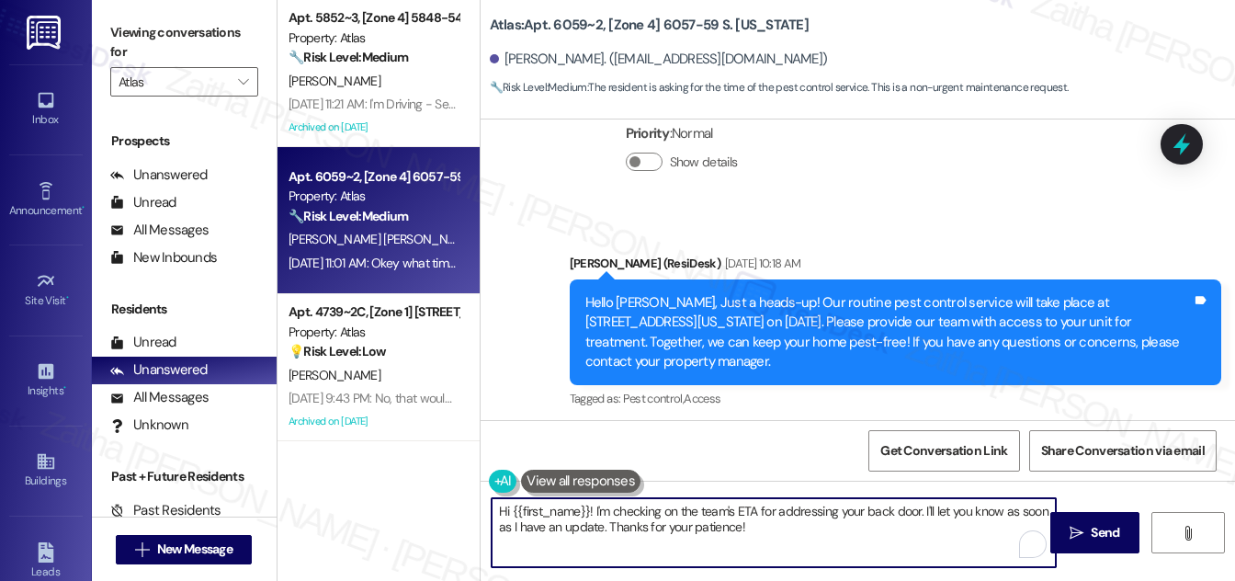
drag, startPoint x: 589, startPoint y: 507, endPoint x: 785, endPoint y: 540, distance: 198.6
click at [785, 540] on textarea "Hi {{first_name}}! I'm checking on the team's ETA for addressing your back door…" at bounding box center [774, 532] width 564 height 69
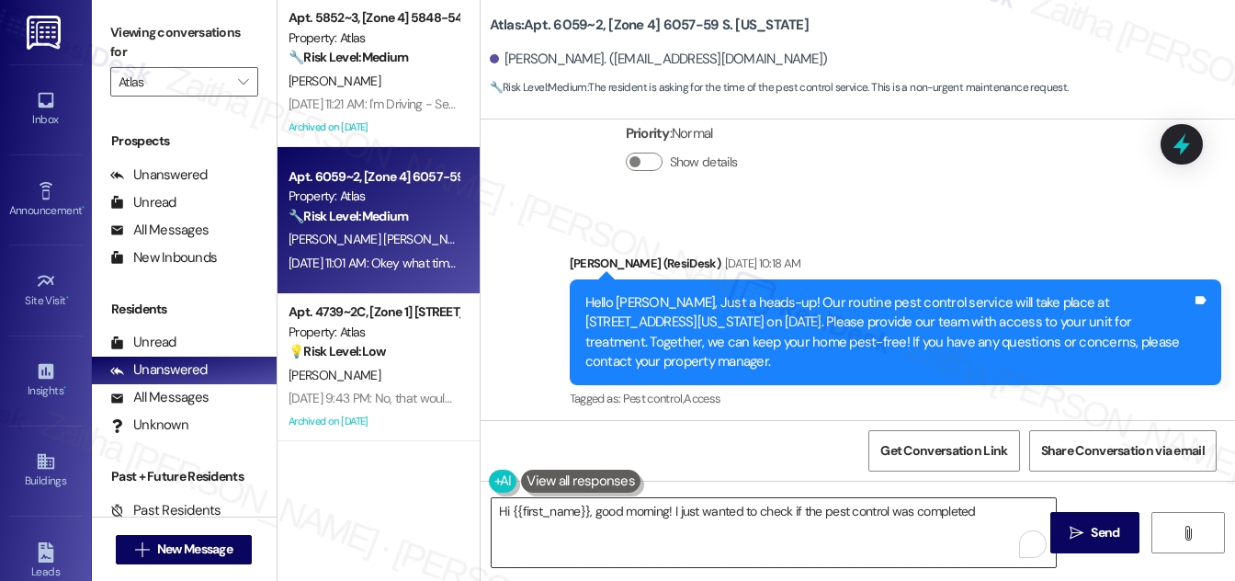
click at [980, 509] on textarea "Hi {{first_name}}, good morning! I just wanted to check if the pest control was…" at bounding box center [774, 532] width 564 height 69
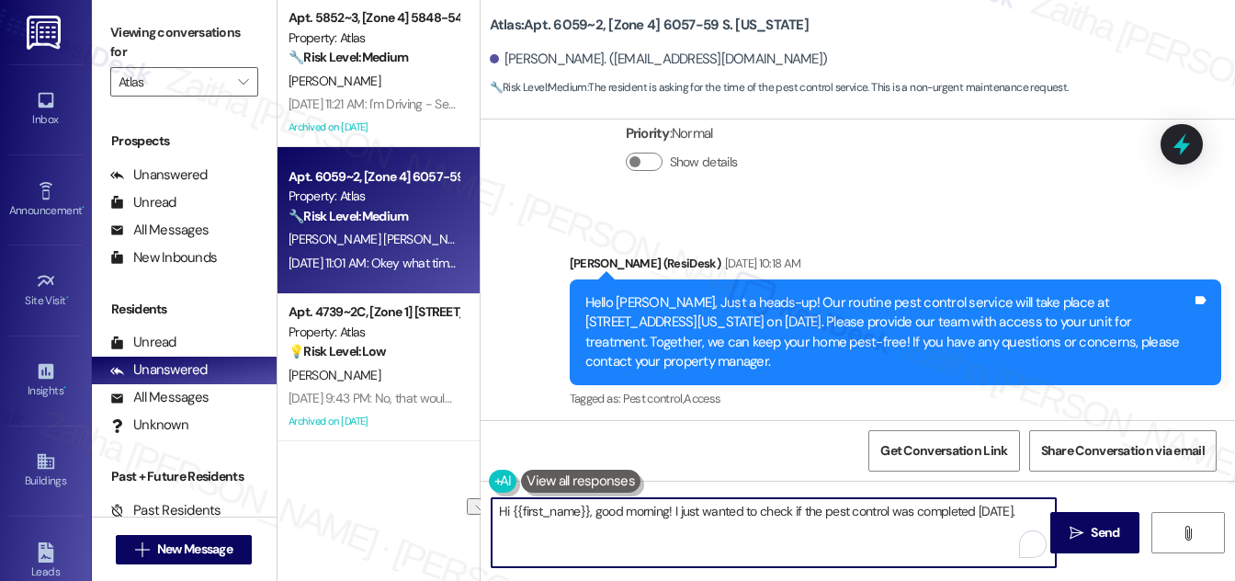
drag, startPoint x: 495, startPoint y: 512, endPoint x: 1048, endPoint y: 502, distance: 553.4
click at [1053, 505] on textarea "Hi {{first_name}}, good morning! I just wanted to check if the pest control was…" at bounding box center [774, 532] width 564 height 69
type textarea "Hi {{first_name}}, good morning! I just wanted to check if the pest control was…"
click at [710, 536] on textarea "Hi {{first_name}}, good morning! I just wanted to check if the pest control was…" at bounding box center [774, 532] width 564 height 69
drag, startPoint x: 491, startPoint y: 510, endPoint x: 1051, endPoint y: 511, distance: 559.8
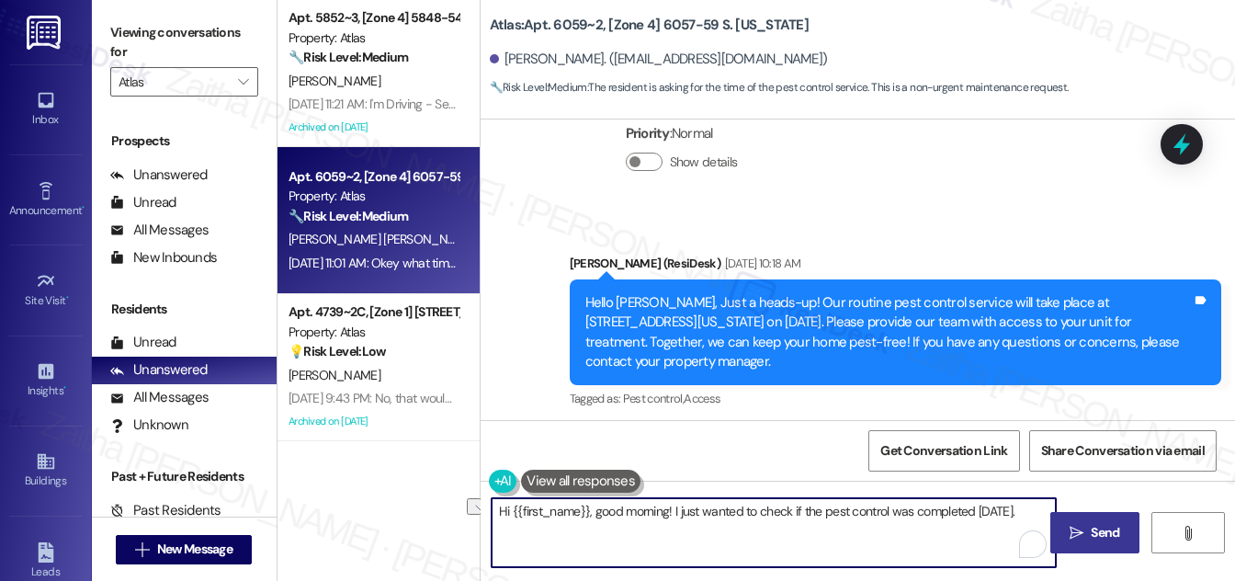
click at [1051, 511] on div "Hi {{first_name}}, good morning! I just wanted to check if the pest control was…" at bounding box center [858, 550] width 755 height 138
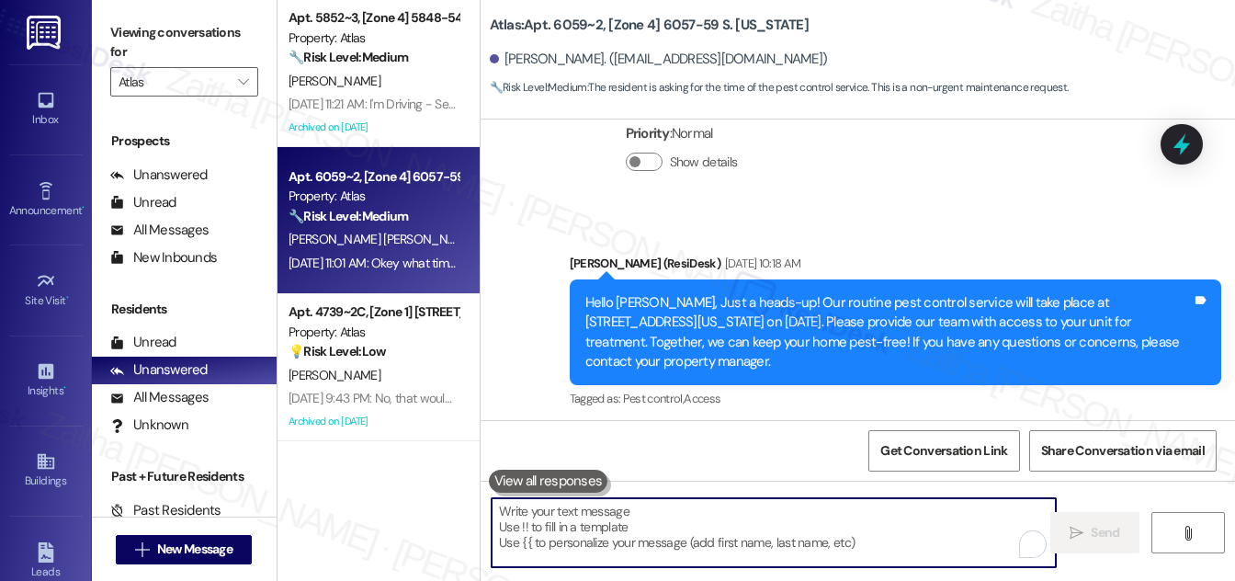
paste textarea "Hi {{first_name}}, good morning! I just wanted to confirm if the pest control w…"
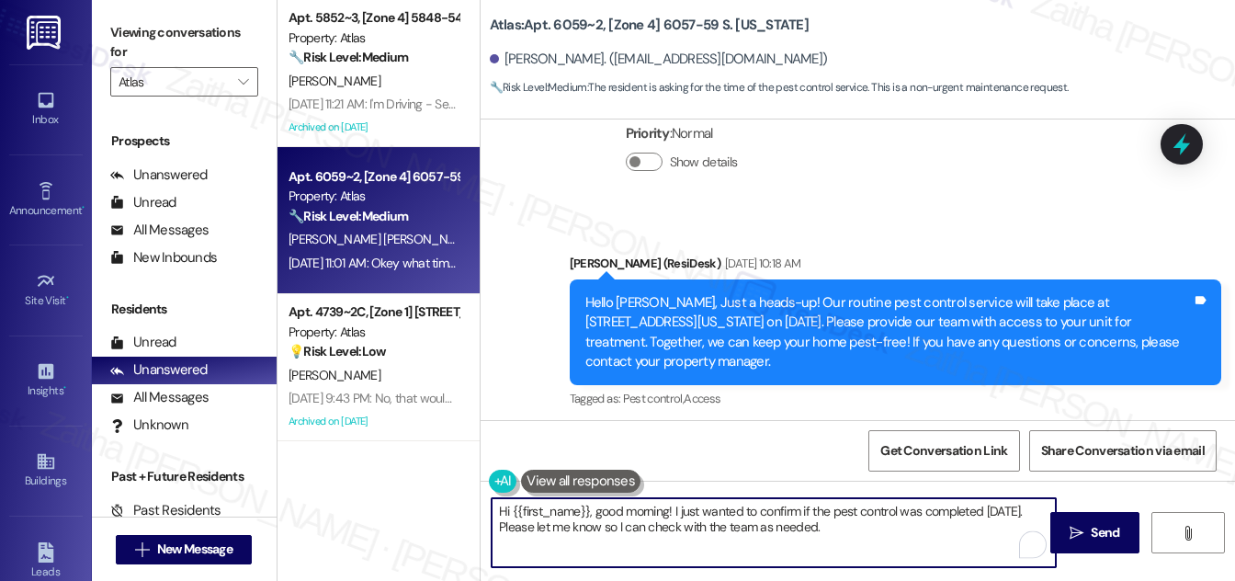
click at [710, 526] on textarea "Hi {{first_name}}, good morning! I just wanted to confirm if the pest control w…" at bounding box center [774, 532] width 564 height 69
type textarea "Hi {{first_name}}, good morning! I just wanted to confirm if the pest control w…"
click at [1105, 521] on button " Send" at bounding box center [1095, 532] width 89 height 41
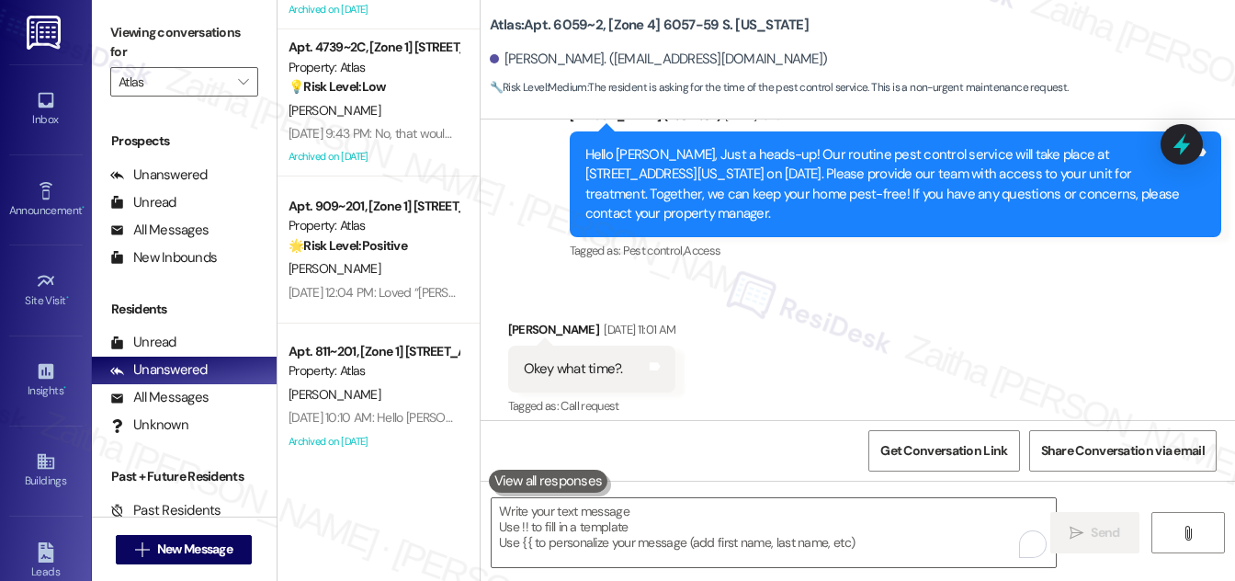
scroll to position [0, 0]
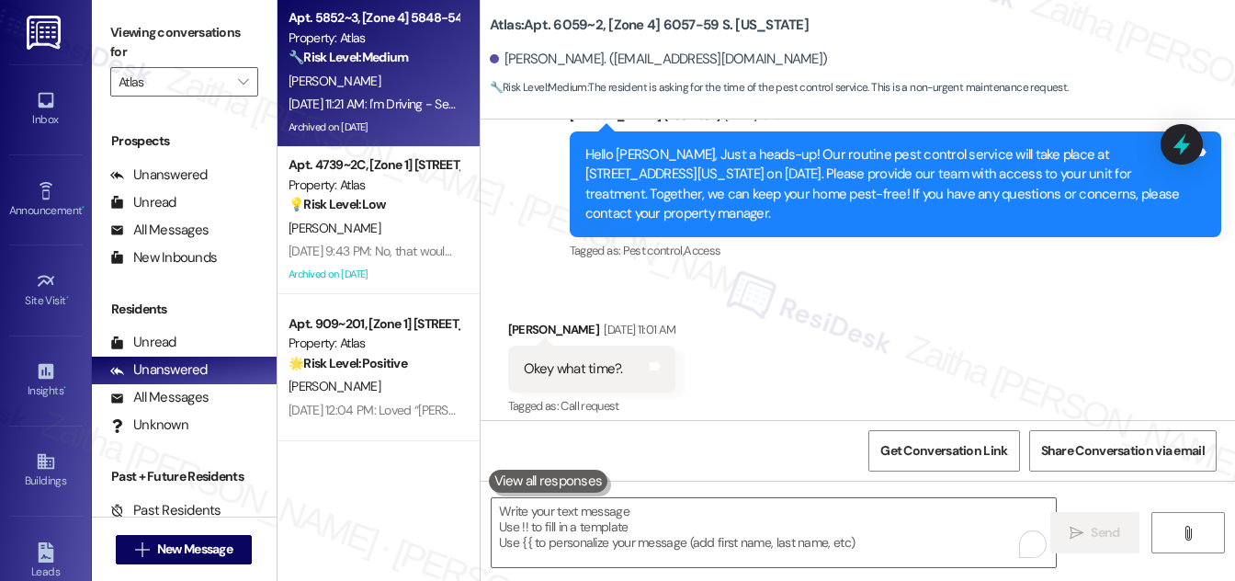
click at [412, 70] on div "[PERSON_NAME]" at bounding box center [374, 81] width 174 height 23
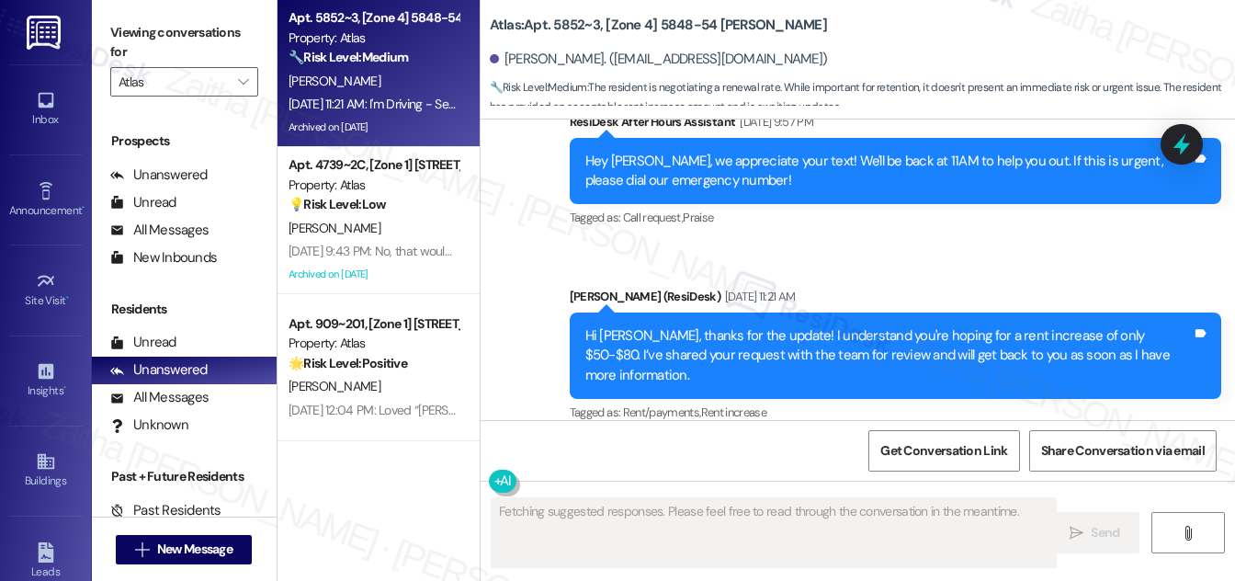
scroll to position [16301, 0]
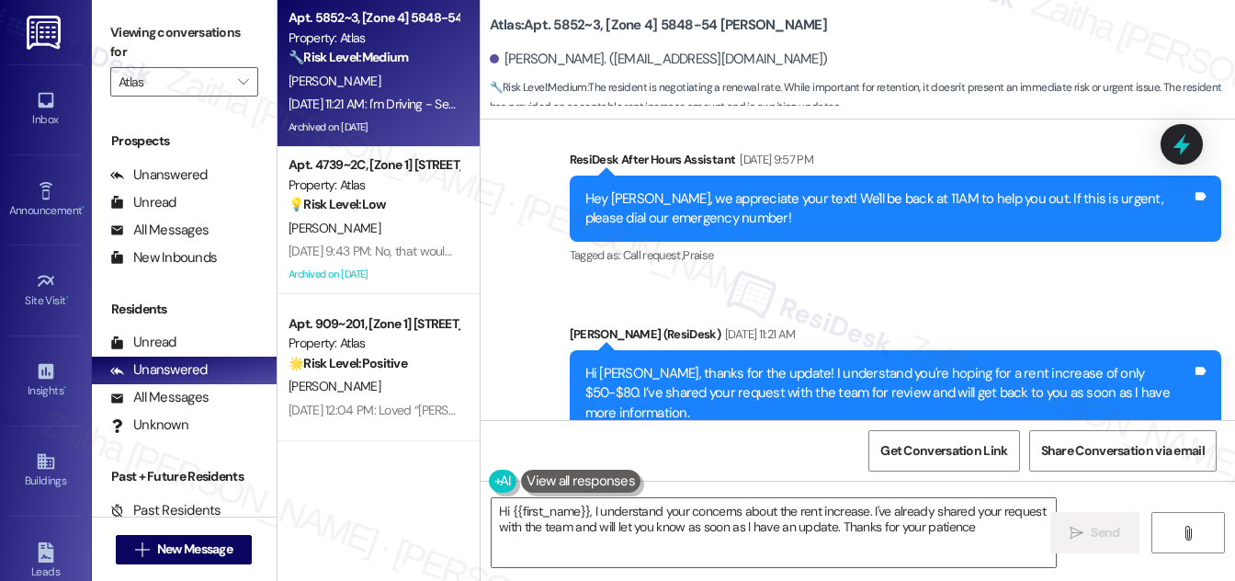
type textarea "Hi {{first_name}}, I understand your concerns about the rent increase. I've alr…"
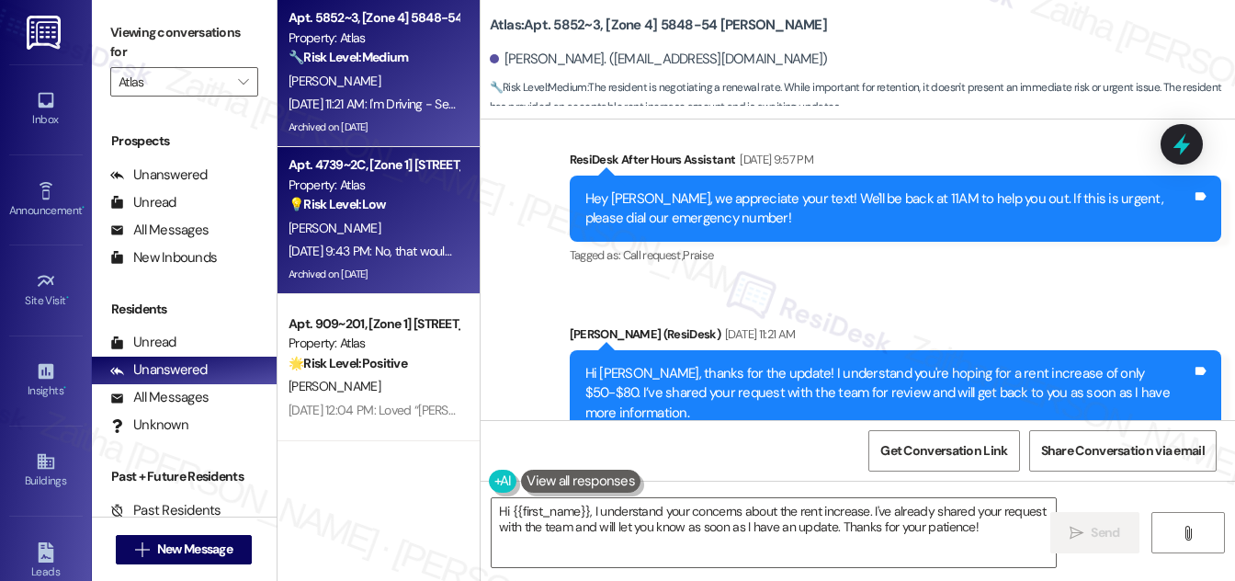
click at [385, 228] on div "[PERSON_NAME]" at bounding box center [374, 228] width 174 height 23
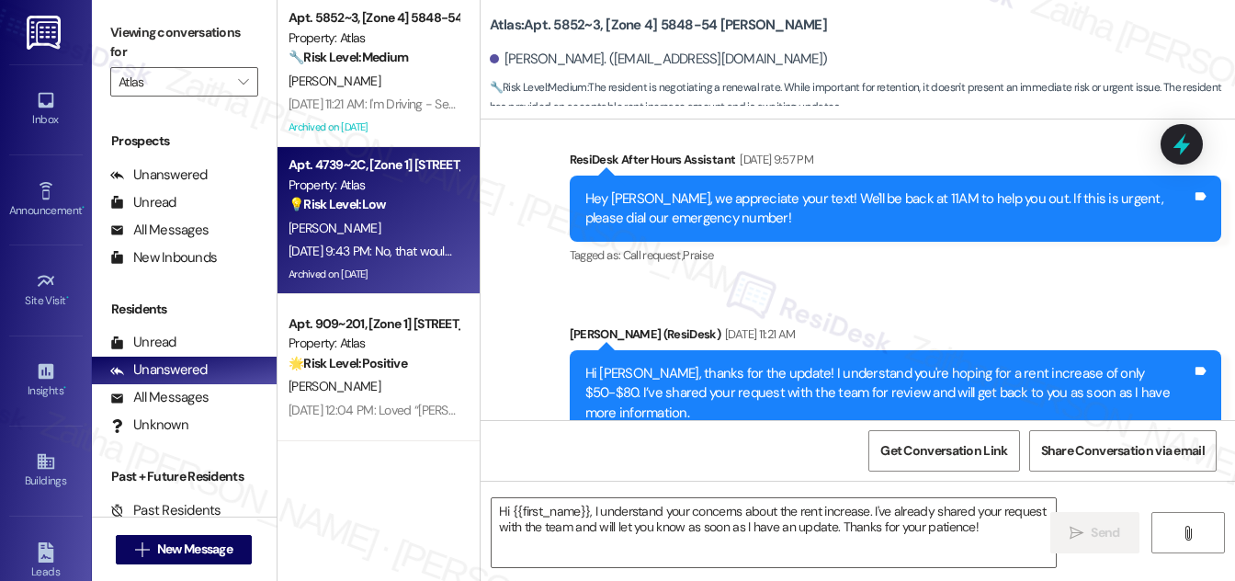
type textarea "Fetching suggested responses. Please feel free to read through the conversation…"
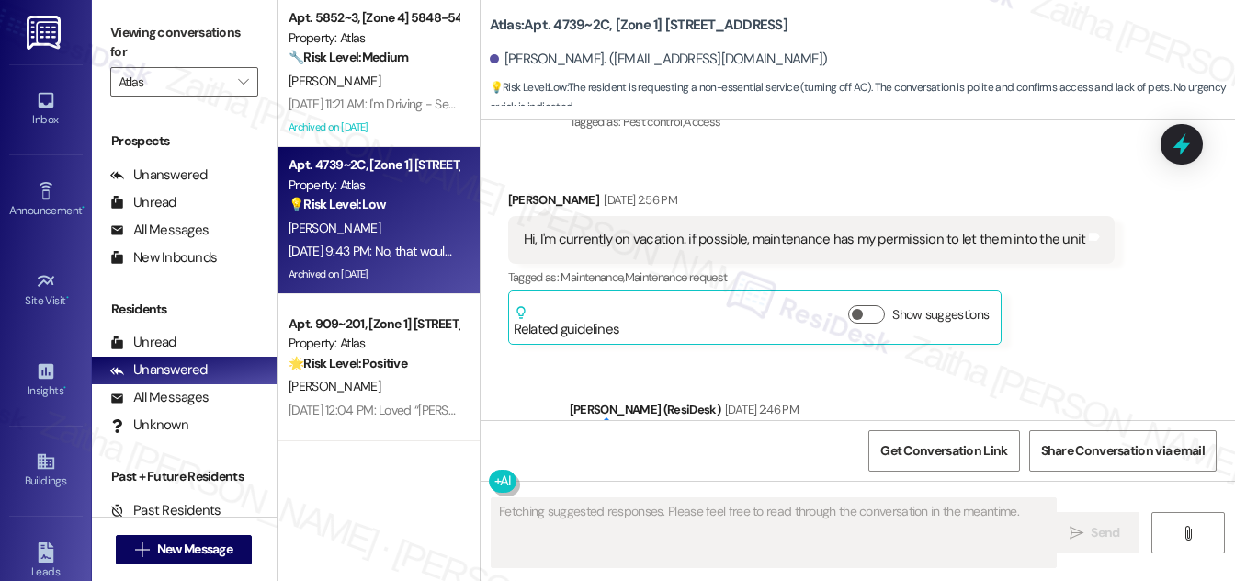
scroll to position [13208, 0]
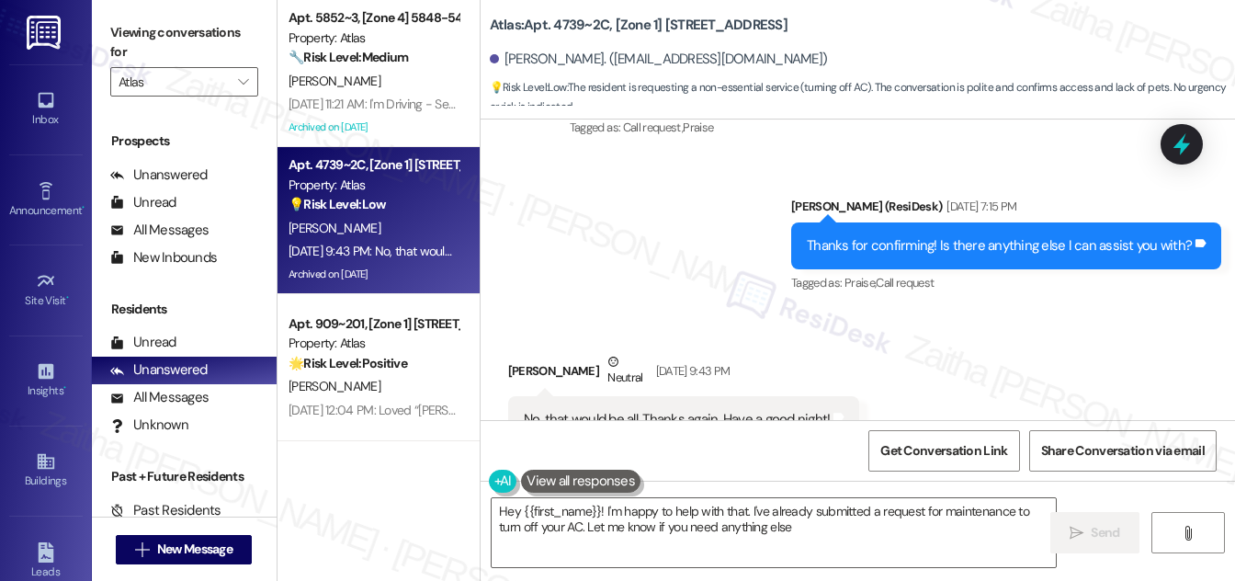
type textarea "Hey {{first_name}}! I'm happy to help with that. I've already submitted a reque…"
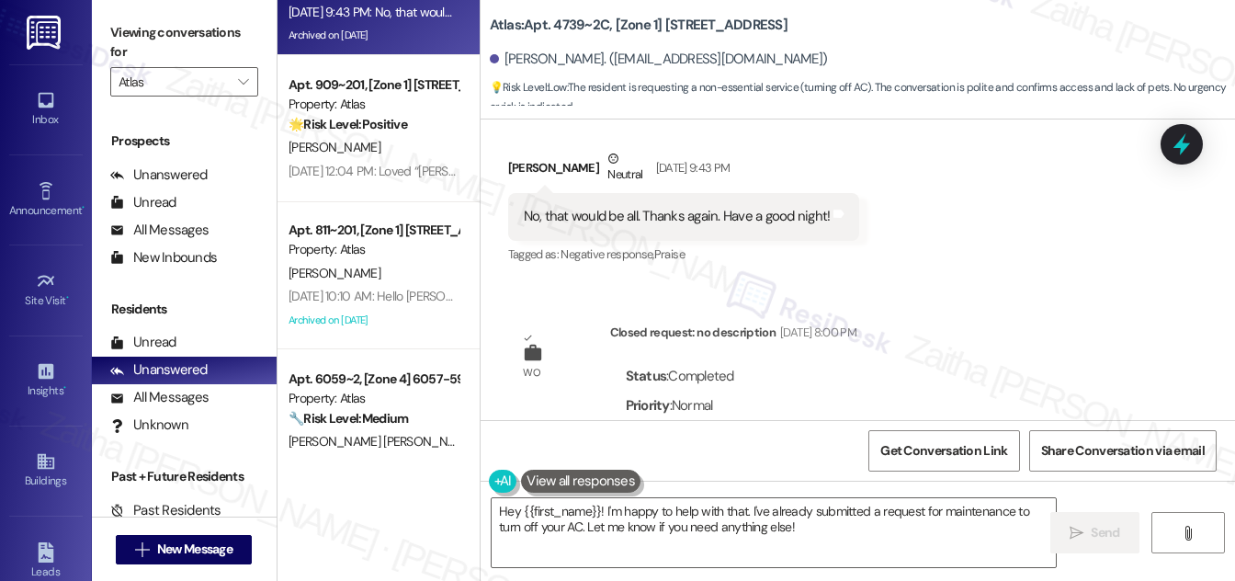
scroll to position [250, 0]
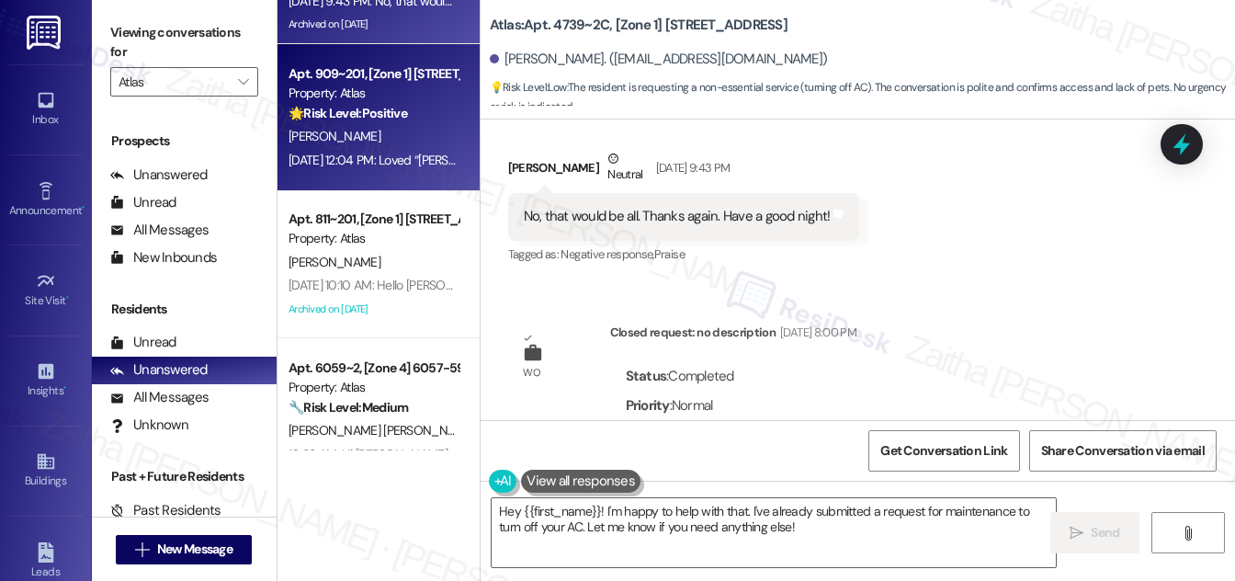
click at [369, 139] on div "[PERSON_NAME]" at bounding box center [374, 136] width 174 height 23
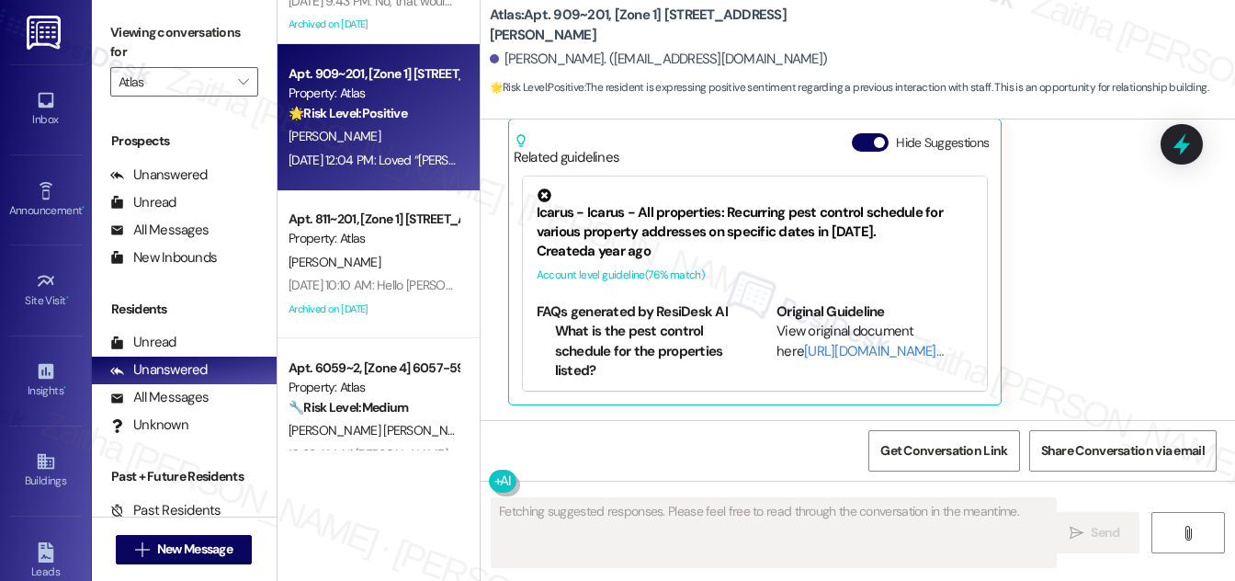
scroll to position [8394, 0]
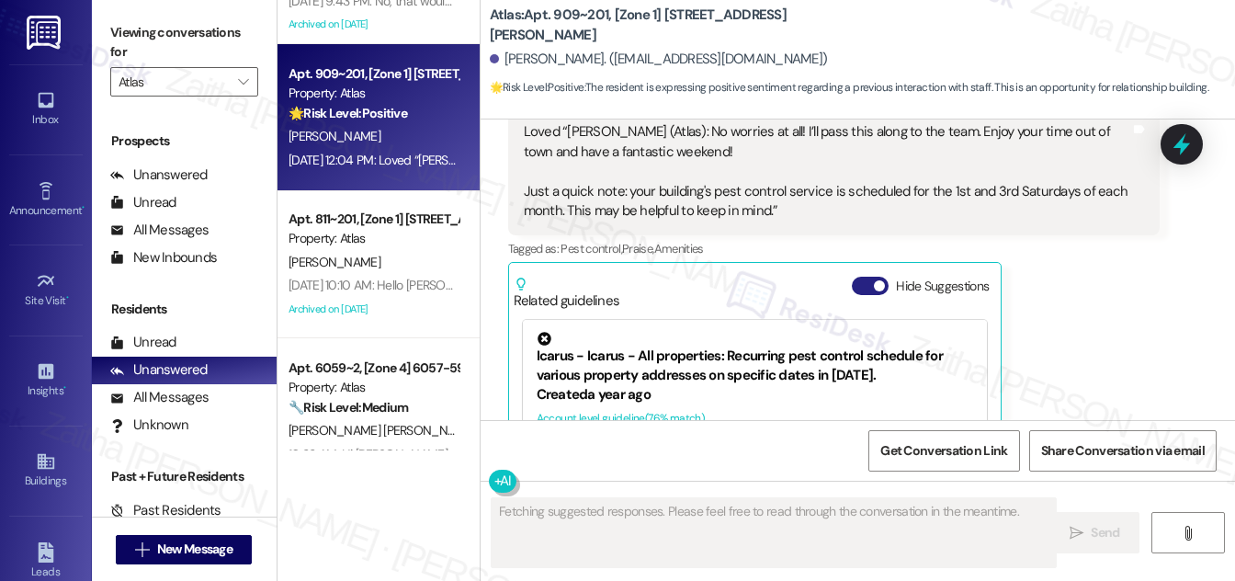
click at [861, 277] on button "Hide Suggestions" at bounding box center [870, 286] width 37 height 18
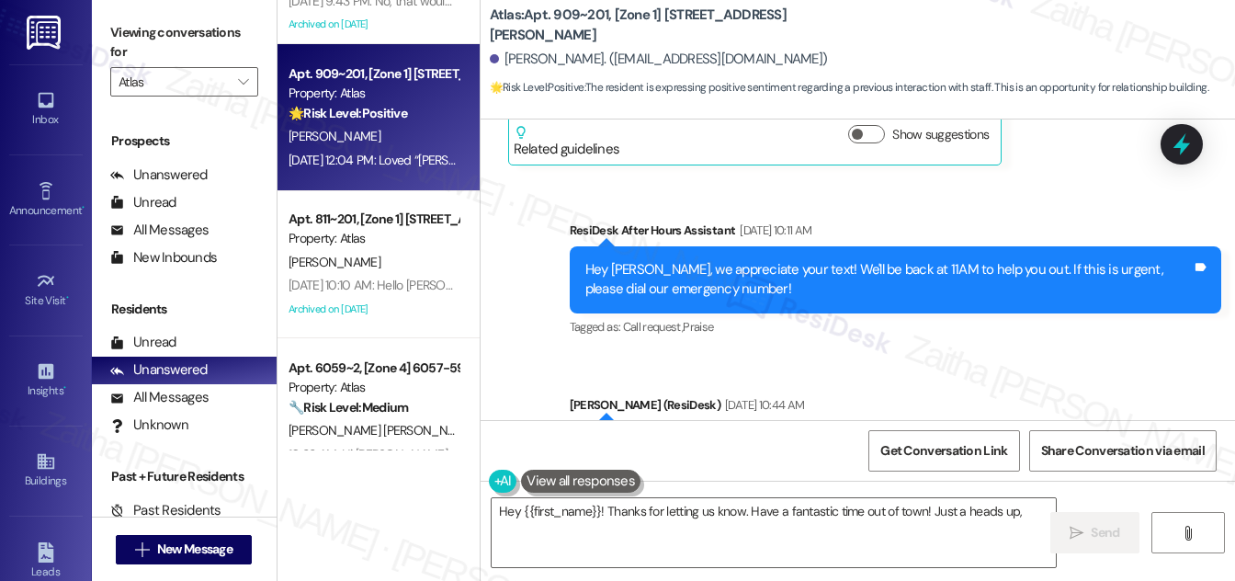
scroll to position [7827, 0]
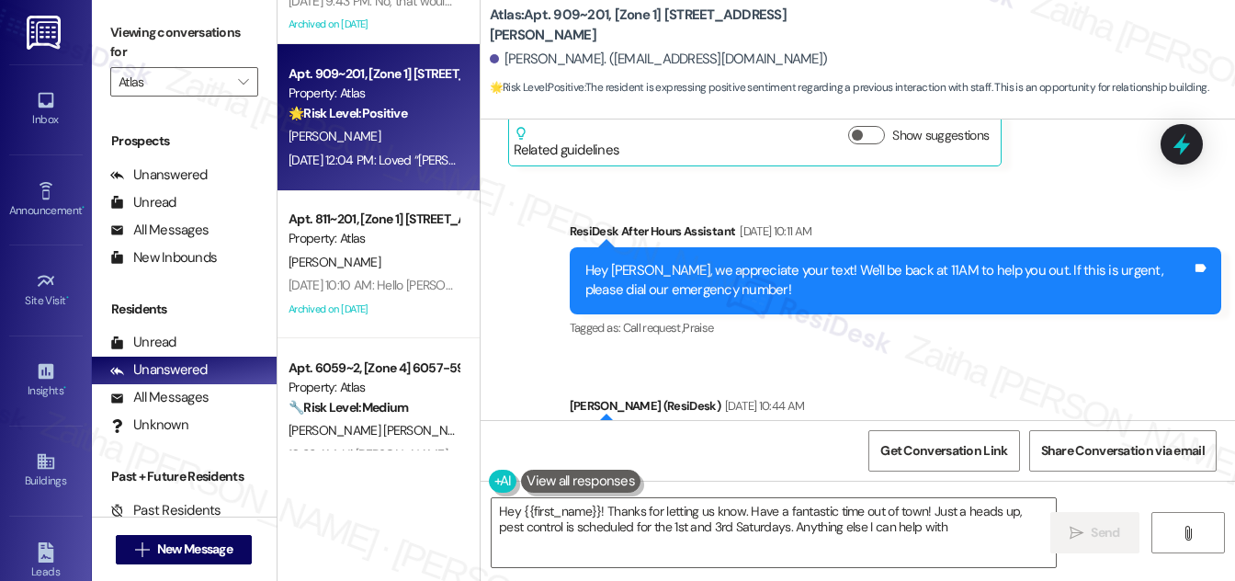
type textarea "Hey {{first_name}}! Thanks for letting us know. Have a fantastic time out of to…"
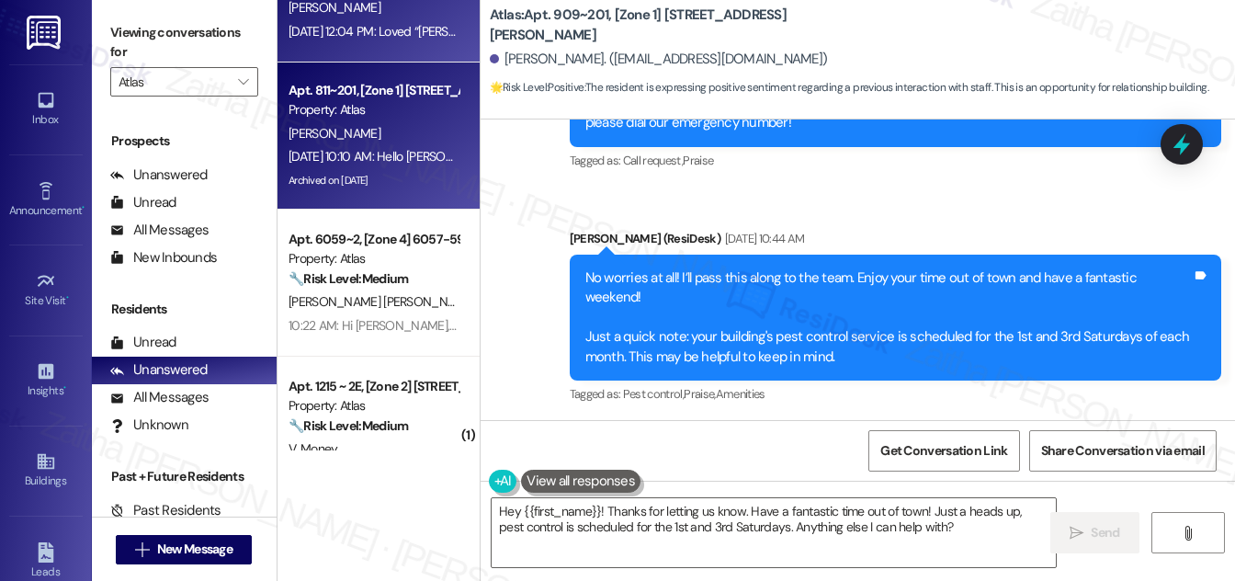
scroll to position [417, 0]
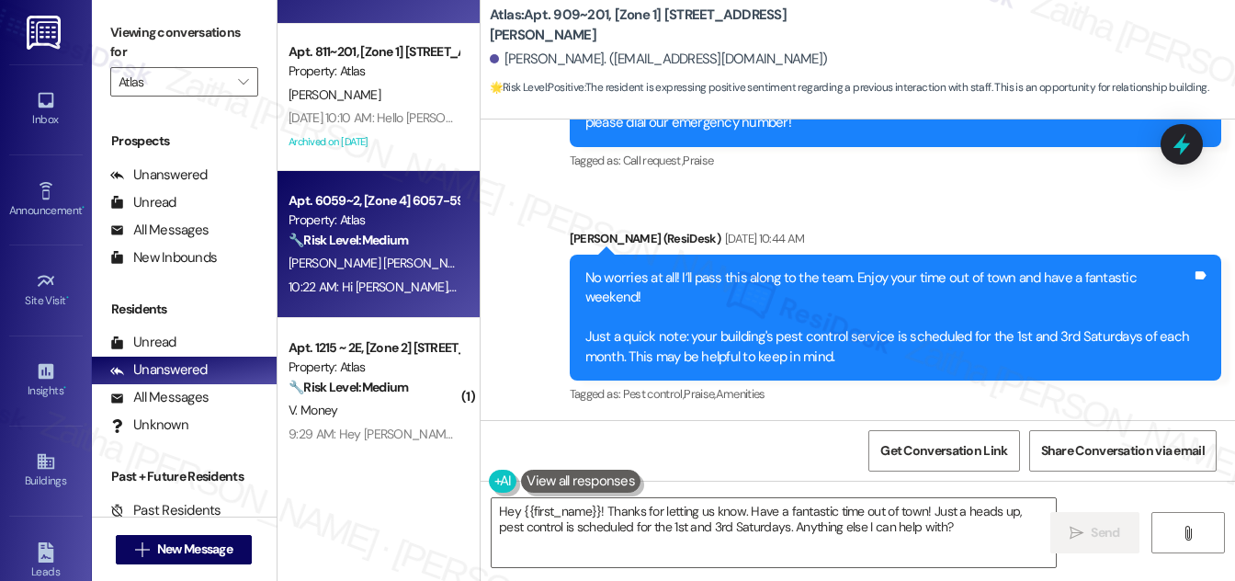
click at [414, 255] on div "E. Aguilar Soto" at bounding box center [374, 263] width 174 height 23
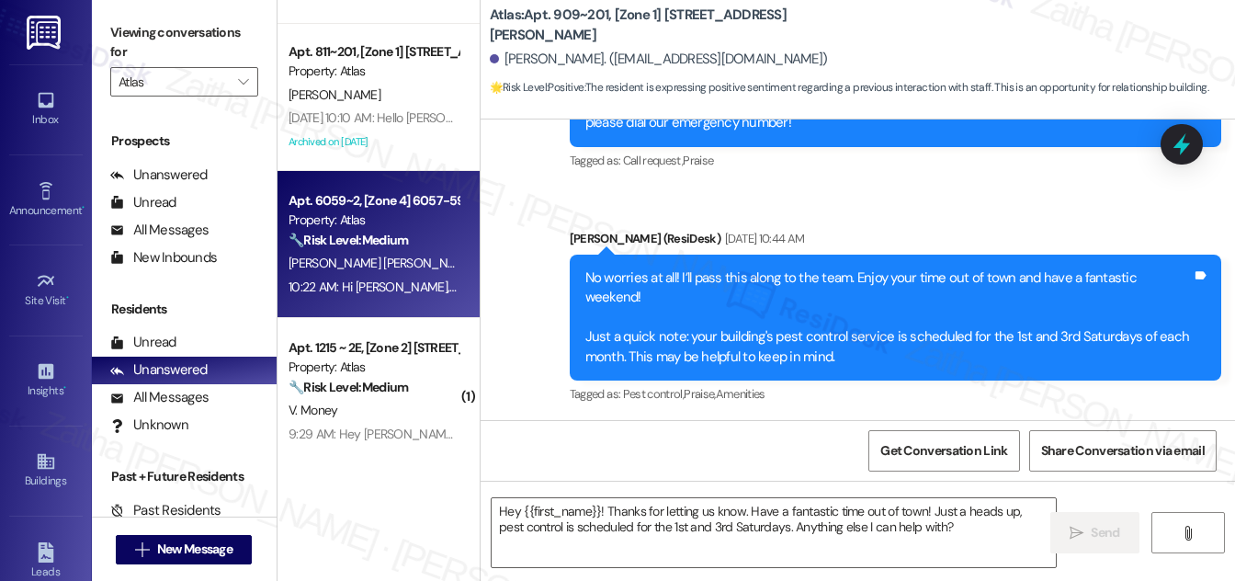
type textarea "Fetching suggested responses. Please feel free to read through the conversation…"
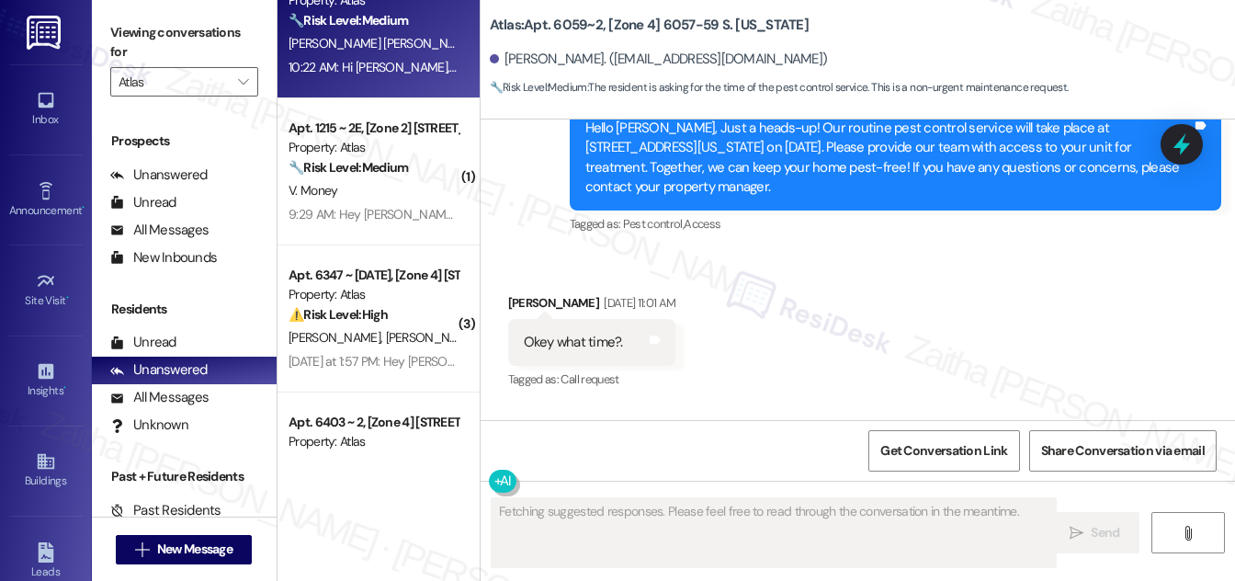
scroll to position [668, 0]
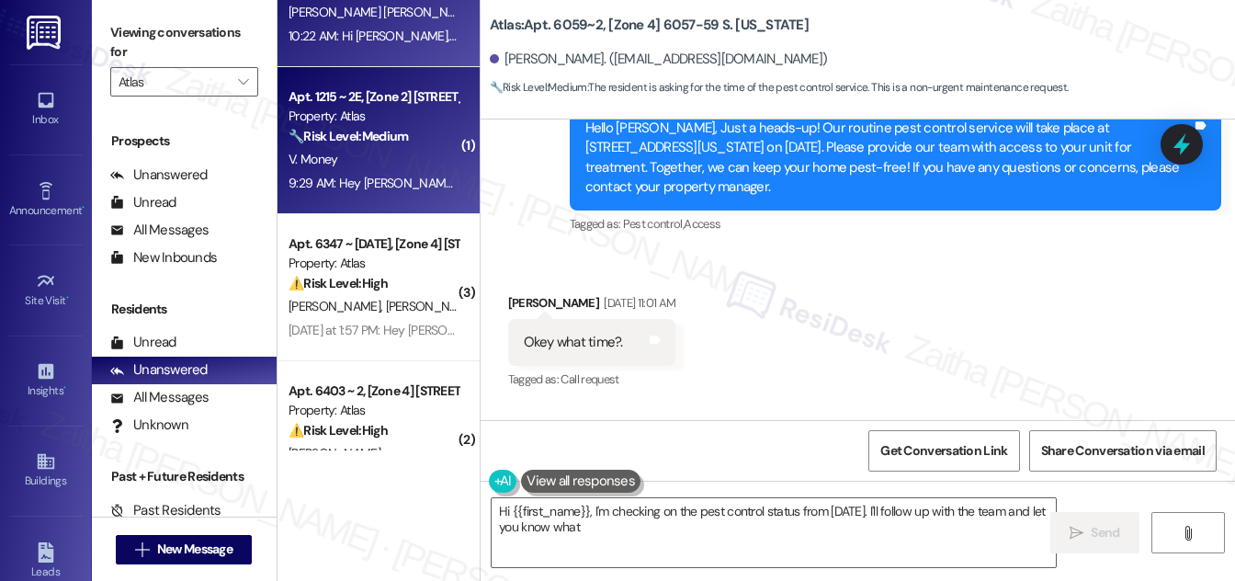
type textarea "Hi {{first_name}}, I'm checking on the pest control status from last Saturday. …"
click at [388, 166] on div "V. Money" at bounding box center [374, 159] width 174 height 23
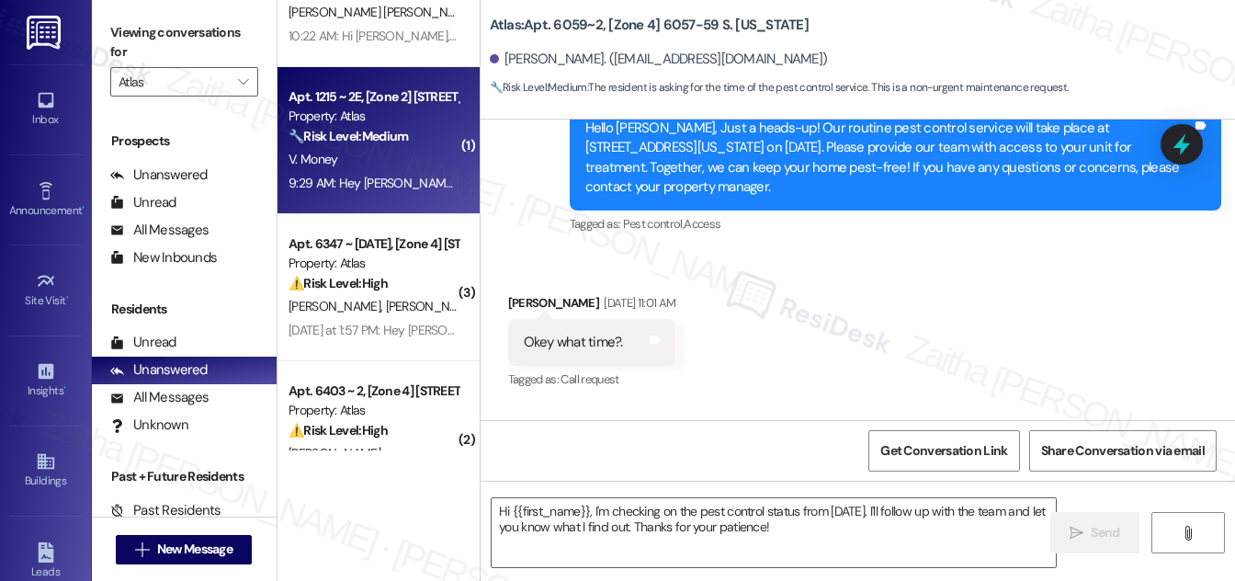
type textarea "Fetching suggested responses. Please feel free to read through the conversation…"
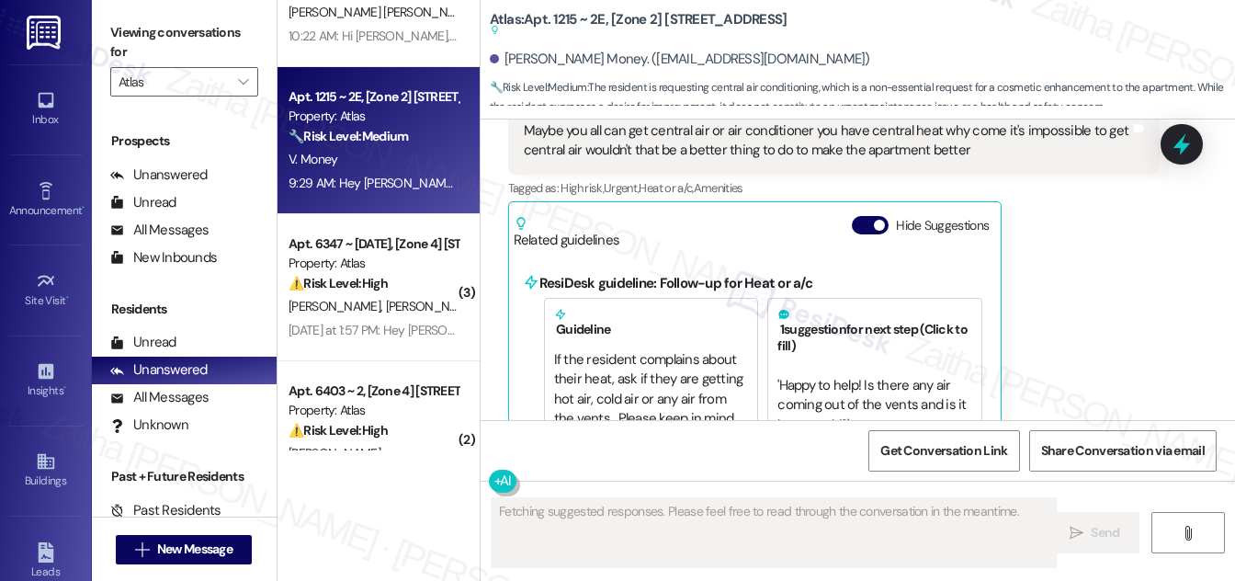
scroll to position [3165, 0]
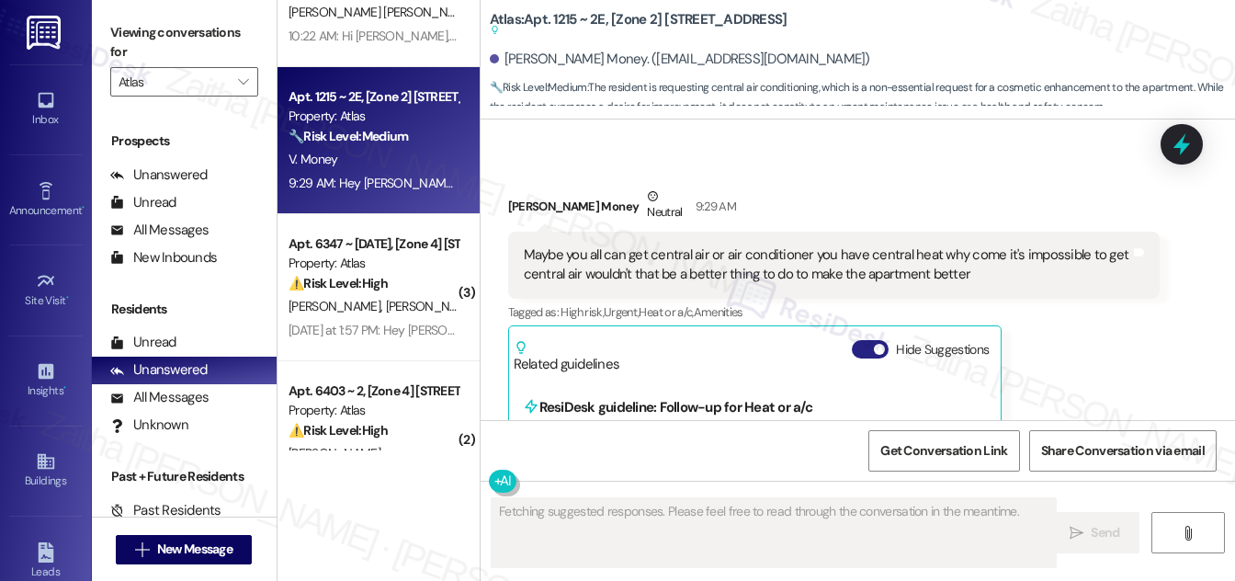
click at [861, 340] on button "Hide Suggestions" at bounding box center [870, 349] width 37 height 18
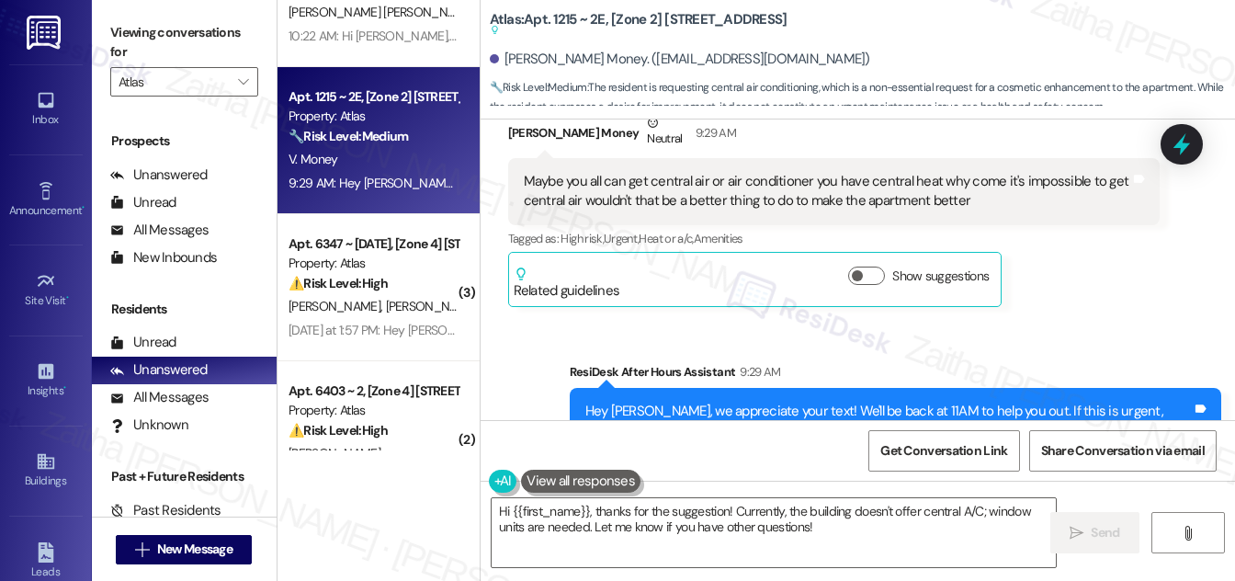
scroll to position [3211, 0]
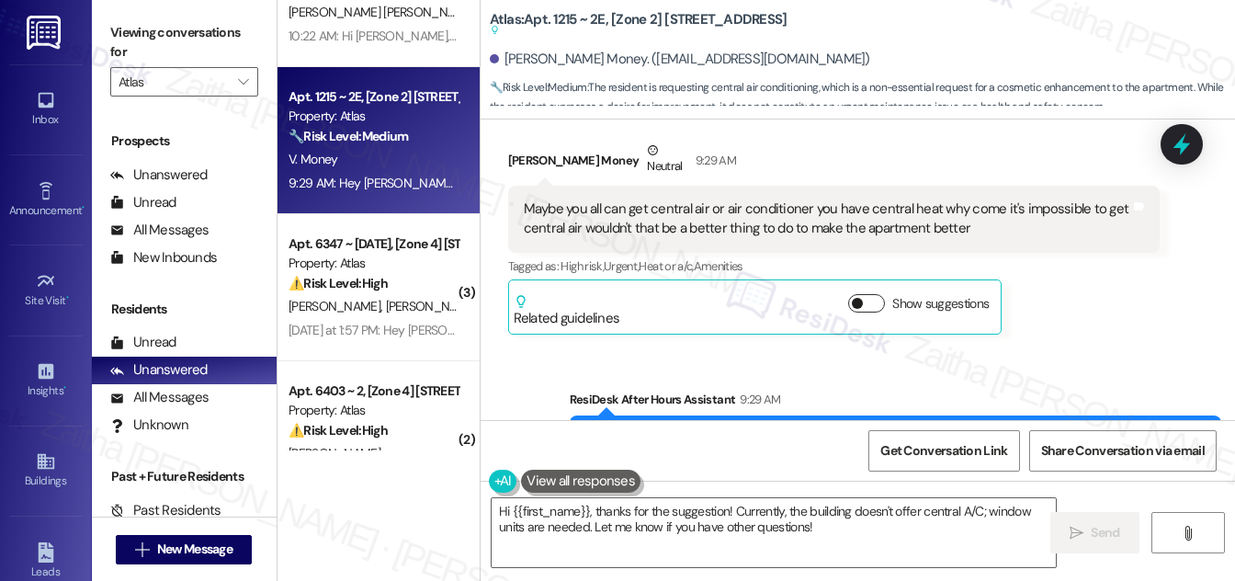
click at [870, 294] on button "Show suggestions" at bounding box center [866, 303] width 37 height 18
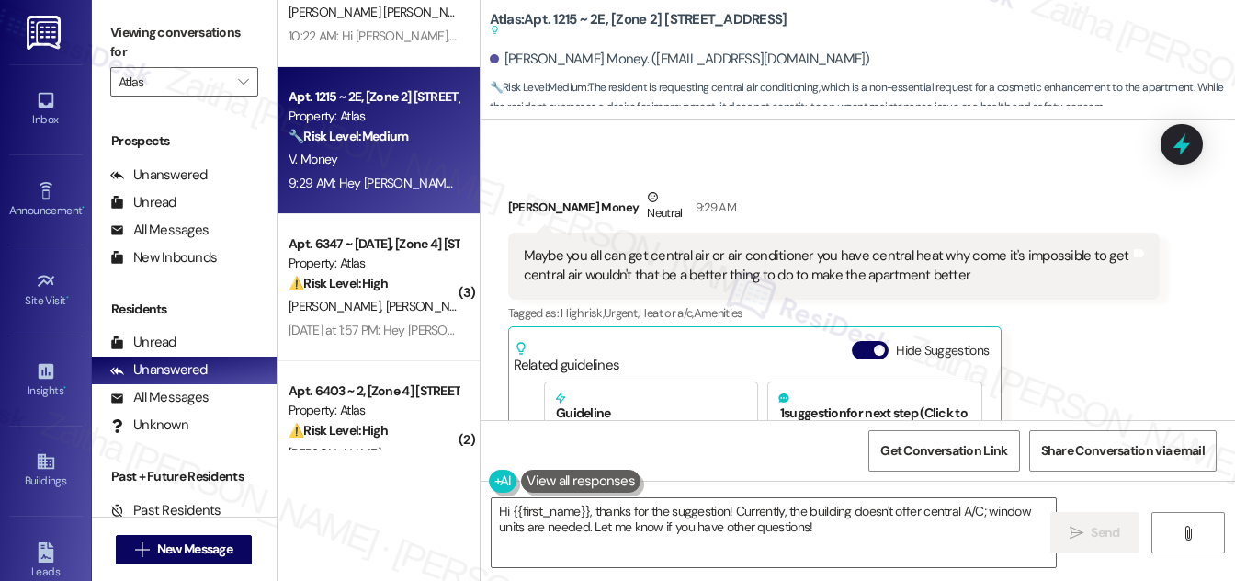
scroll to position [3127, 0]
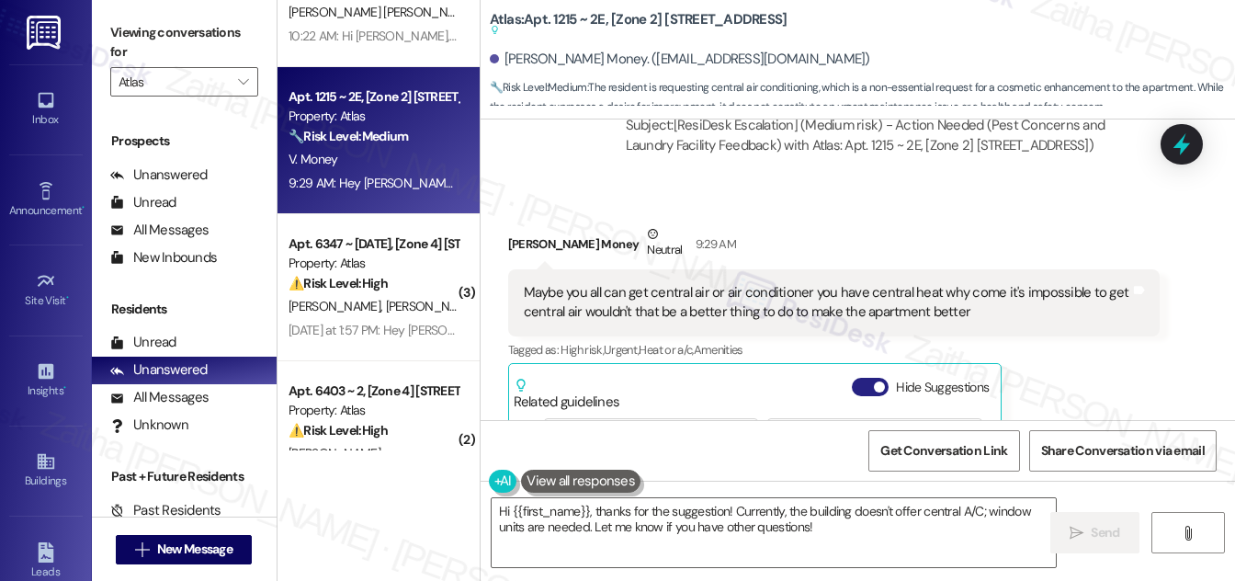
click at [865, 378] on button "Hide Suggestions" at bounding box center [870, 387] width 37 height 18
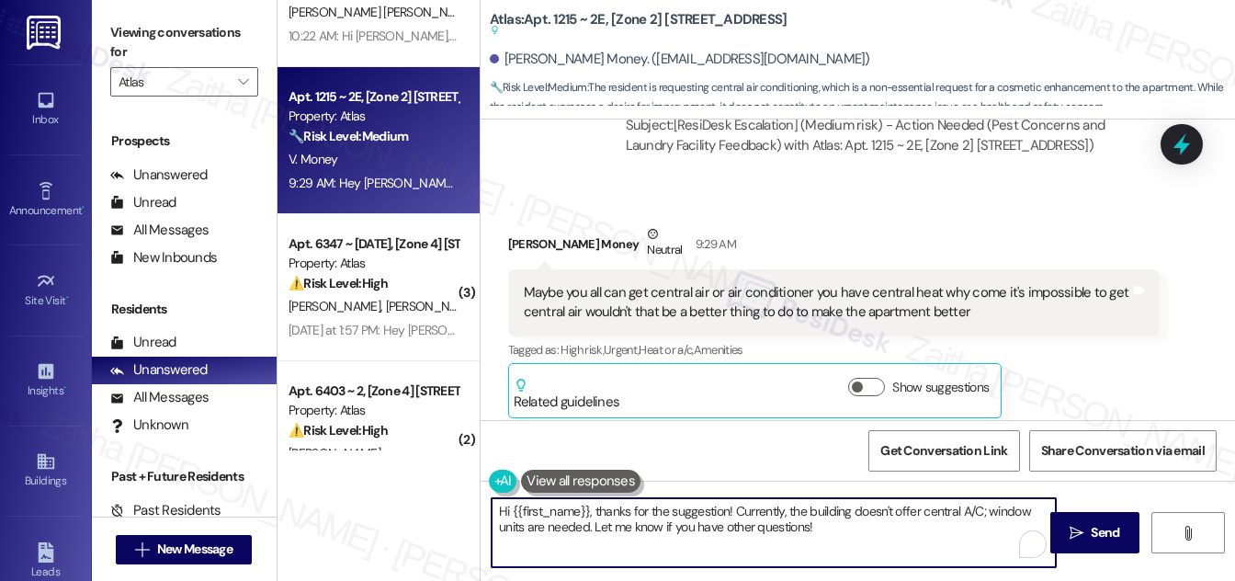
drag, startPoint x: 787, startPoint y: 509, endPoint x: 828, endPoint y: 529, distance: 45.6
click at [828, 529] on textarea "Hi {{first_name}}, thanks for the suggestion! Currently, the building doesn't o…" at bounding box center [774, 532] width 564 height 69
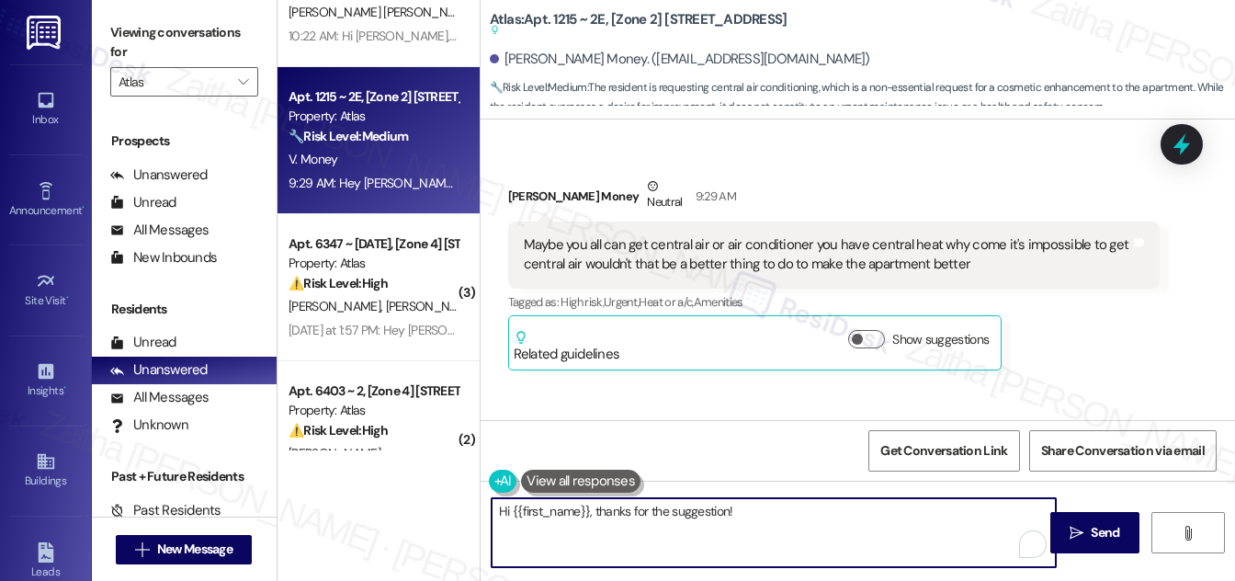
scroll to position [3211, 0]
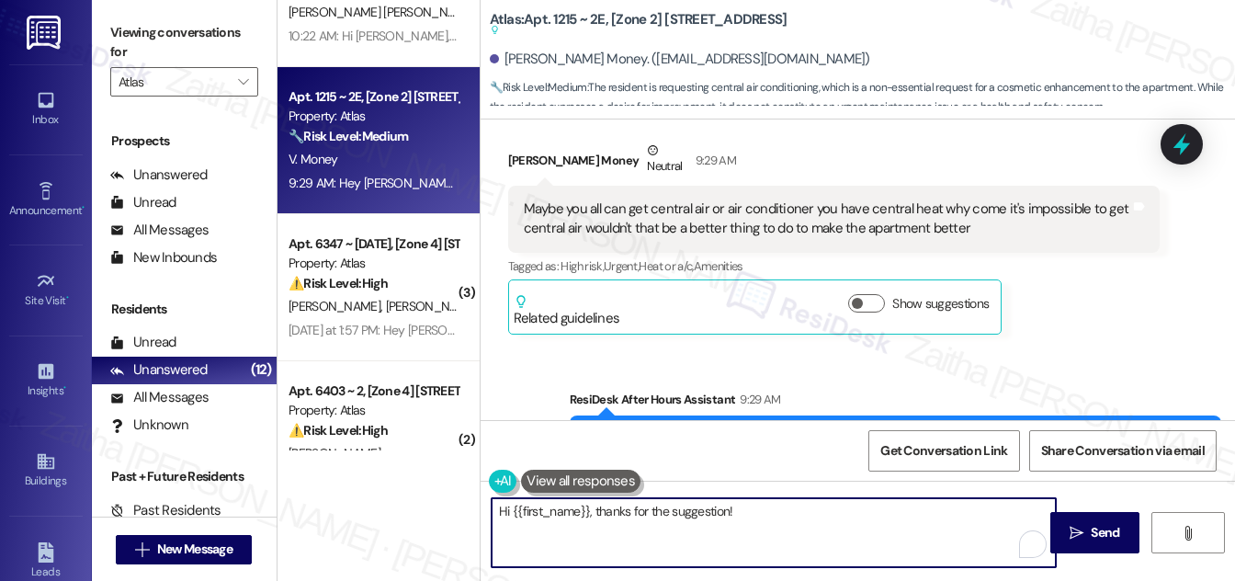
paste textarea "Your input is valuable to us as it helps us identify areas for improvement in s…"
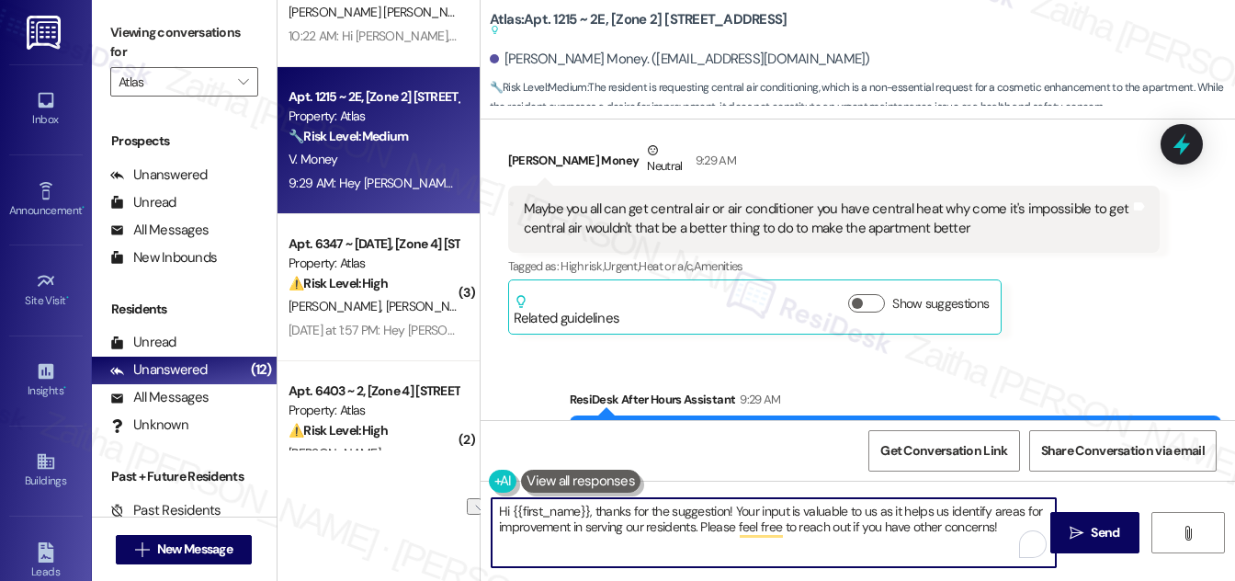
paste textarea "don't hesitate to reach out if you have any other concerns."
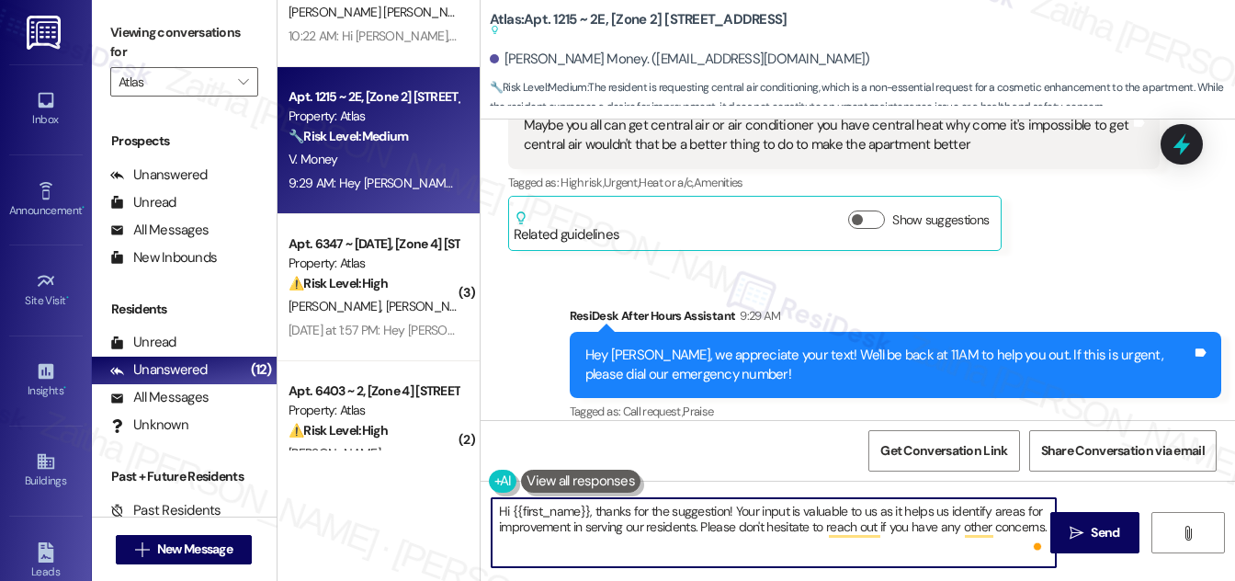
scroll to position [3127, 0]
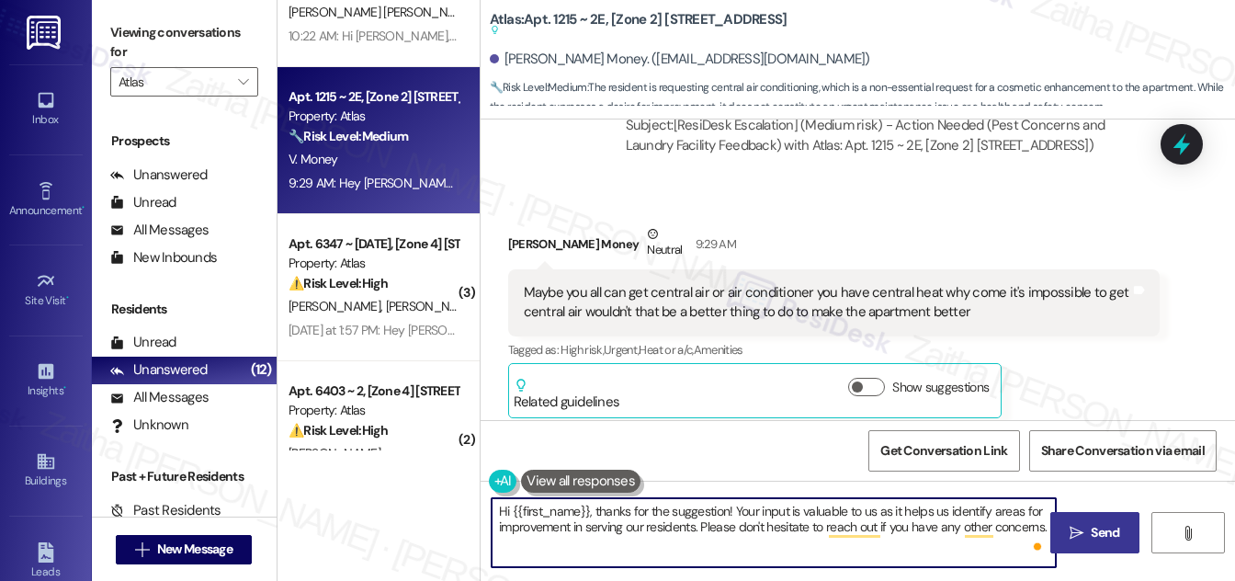
type textarea "Hi {{first_name}}, thanks for the suggestion! Your input is valuable to us as i…"
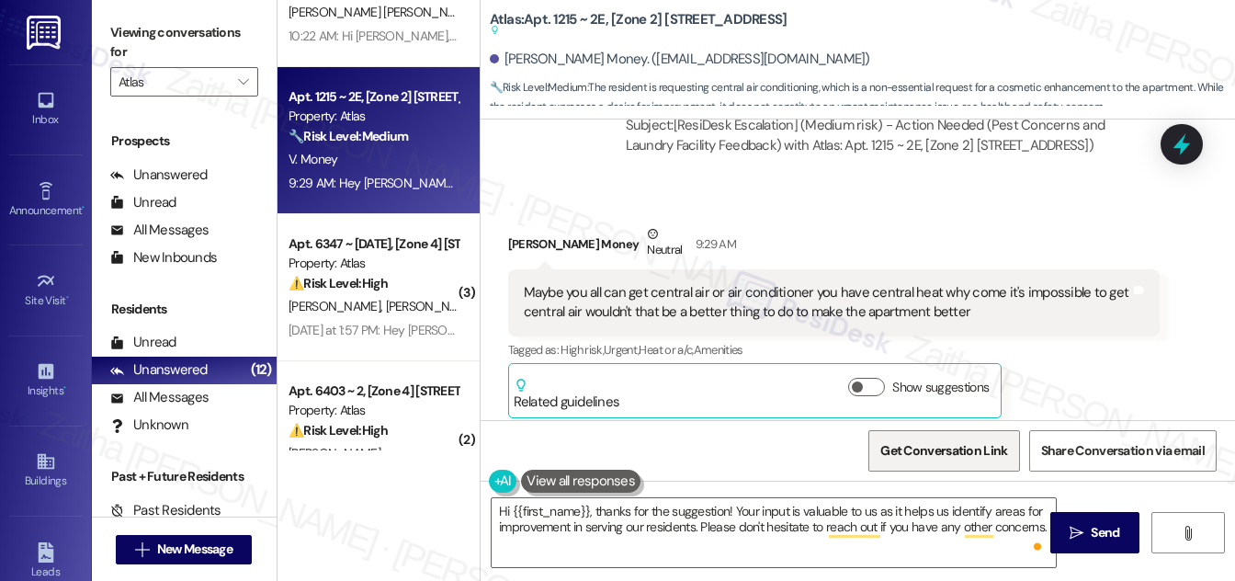
drag, startPoint x: 1089, startPoint y: 529, endPoint x: 990, endPoint y: 462, distance: 119.3
click at [1089, 529] on span "Send" at bounding box center [1105, 532] width 36 height 19
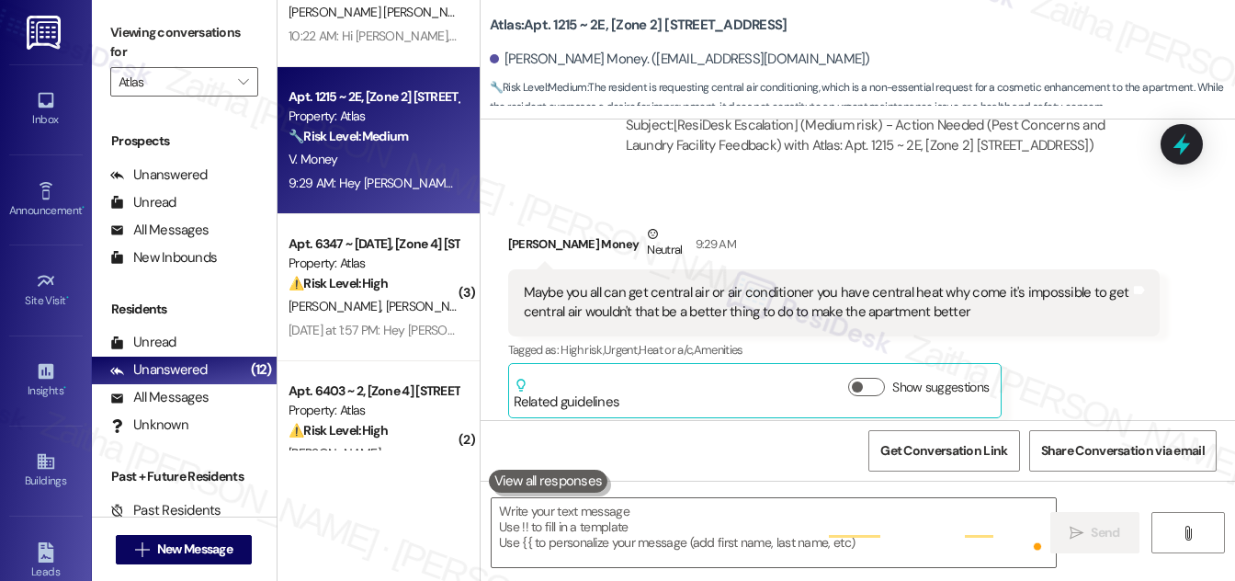
scroll to position [3118, 0]
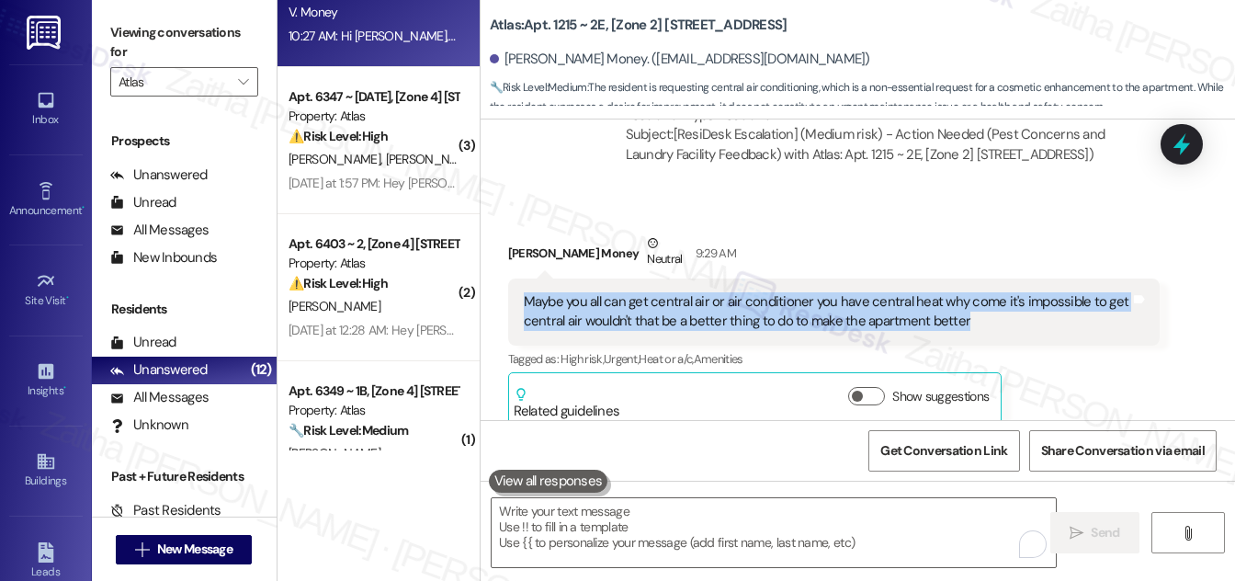
drag, startPoint x: 520, startPoint y: 269, endPoint x: 993, endPoint y: 303, distance: 473.7
click at [993, 303] on div "Maybe you all can get central air or air conditioner you have central heat why …" at bounding box center [834, 312] width 652 height 67
copy div "Maybe you all can get central air or air conditioner you have central heat why …"
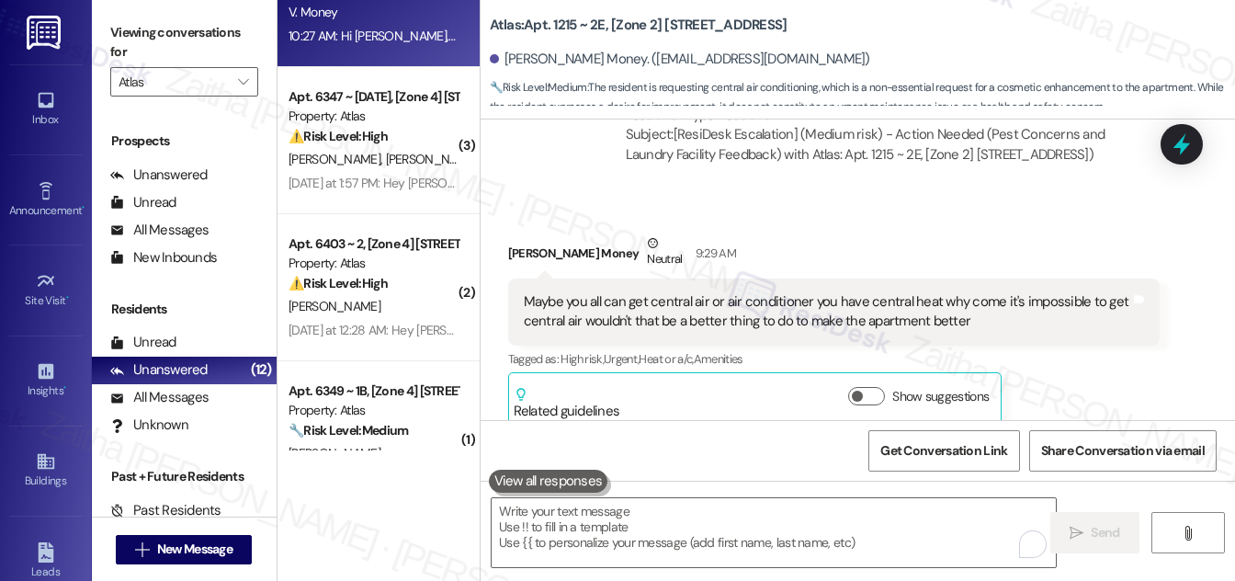
click at [1130, 233] on div "Valisa Money Neutral 9:29 AM" at bounding box center [834, 255] width 652 height 45
click at [1174, 143] on icon at bounding box center [1181, 144] width 31 height 31
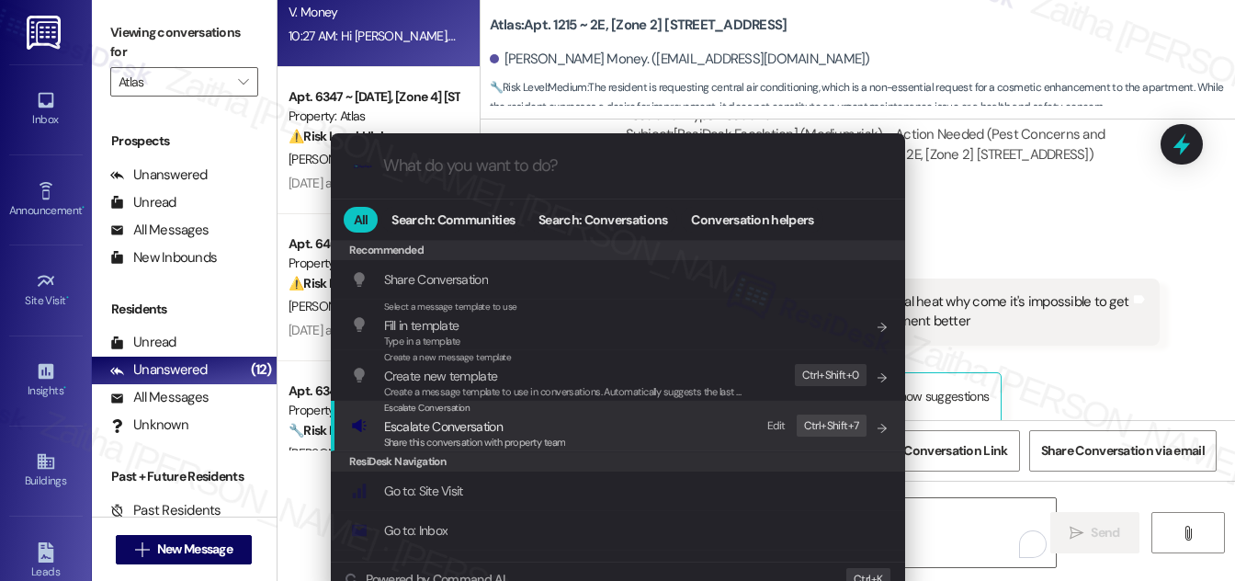
click at [439, 428] on span "Escalate Conversation" at bounding box center [443, 426] width 119 height 17
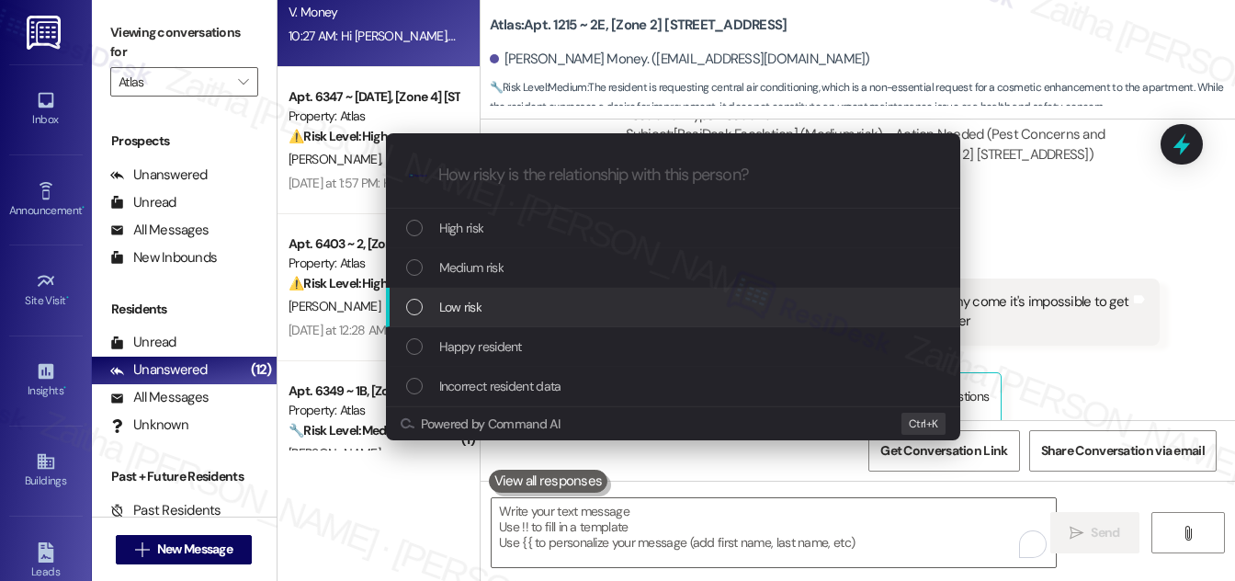
click at [485, 311] on div "Low risk" at bounding box center [675, 307] width 538 height 20
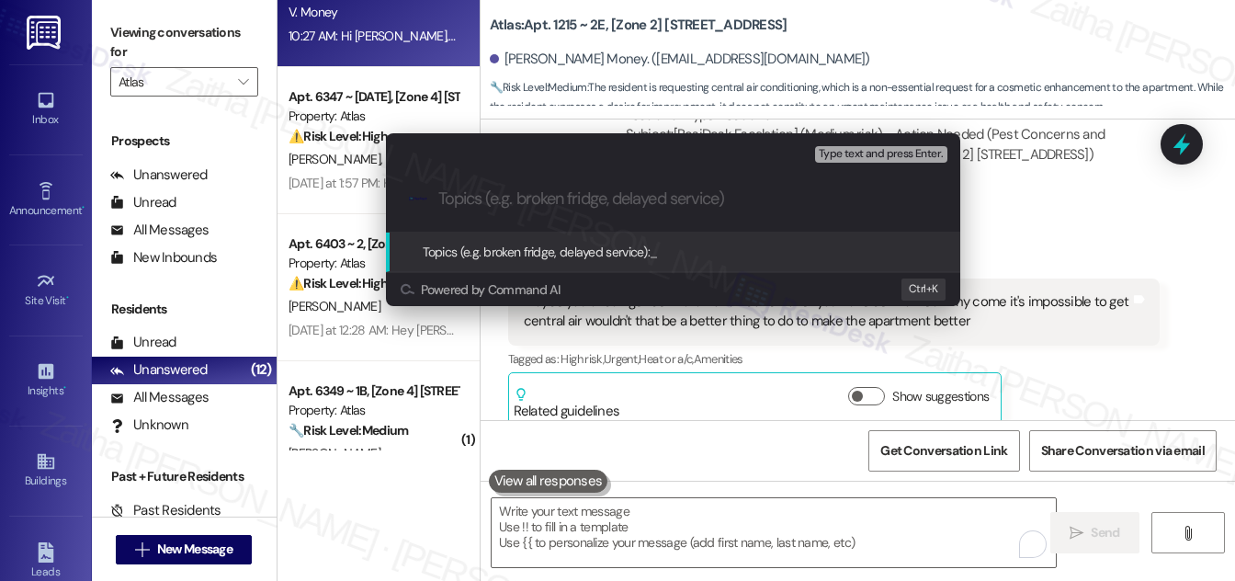
paste input "uggestion: Install Central Air to Improve Apartments"
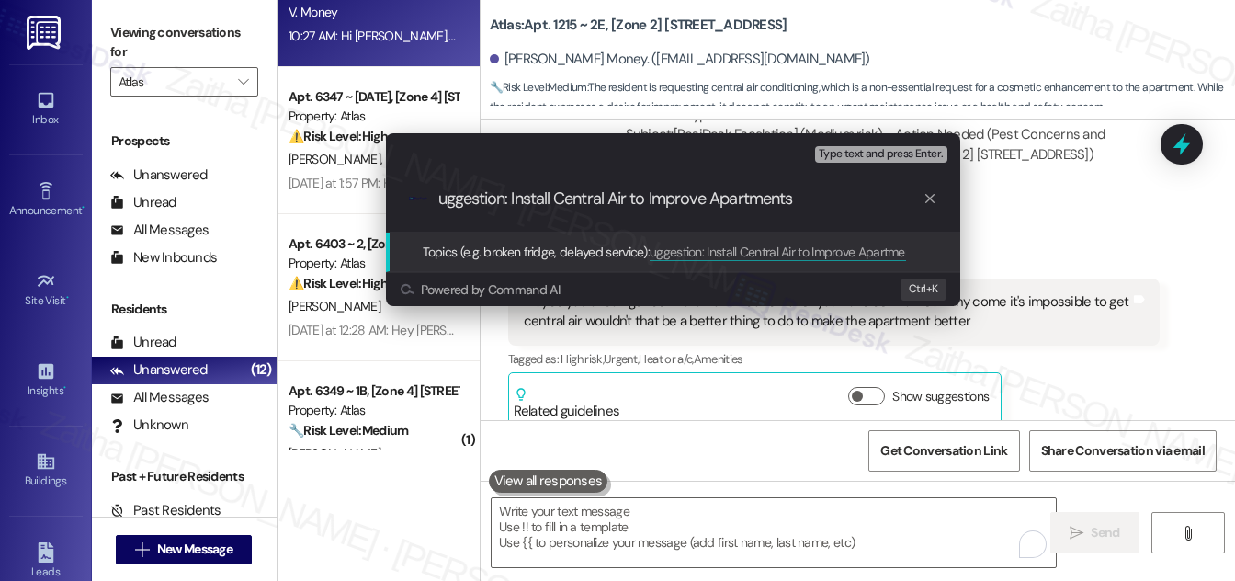
click at [440, 194] on input "uggestion: Install Central Air to Improve Apartments" at bounding box center [680, 198] width 484 height 19
type input "Resident Suggestion: Install Central Air to Improve Apartments"
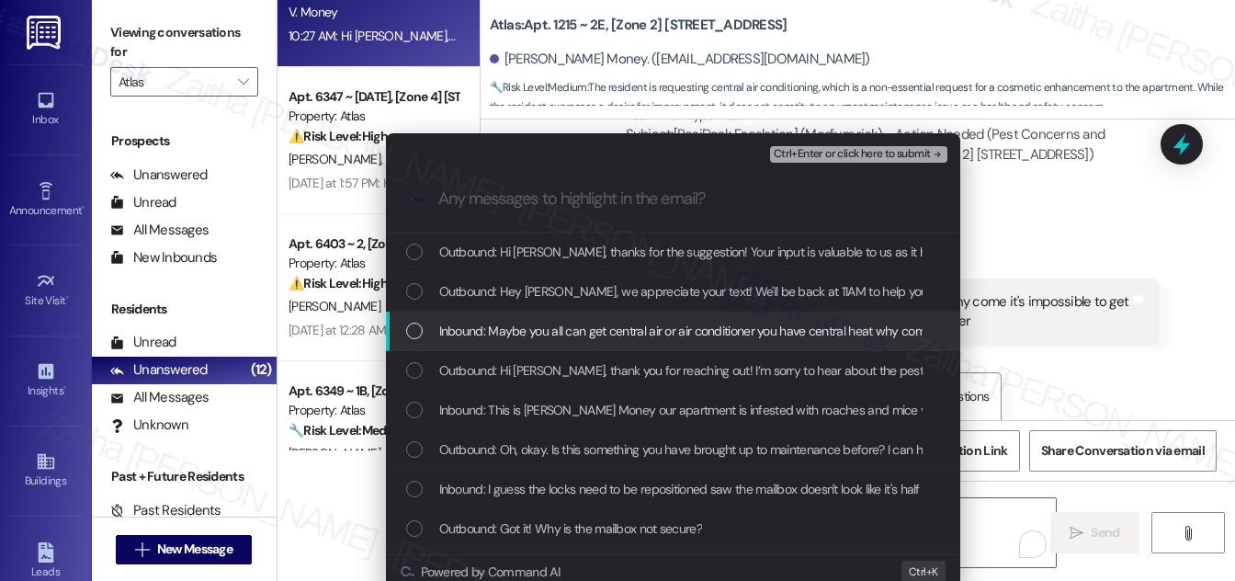
click at [408, 329] on div "List of options" at bounding box center [414, 331] width 17 height 17
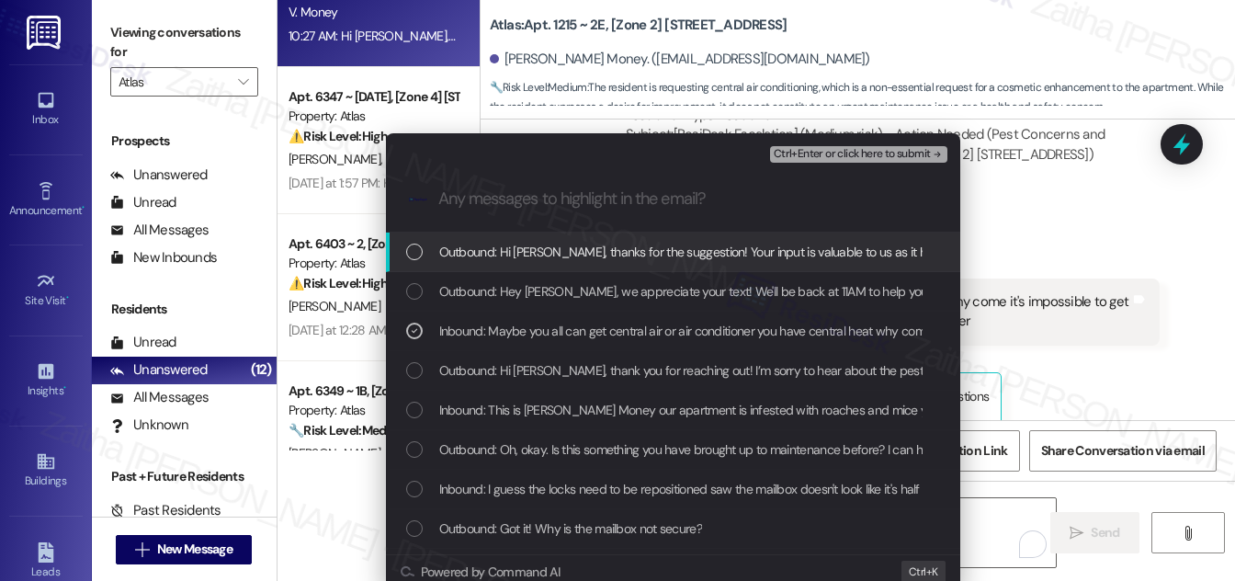
click at [841, 153] on span "Ctrl+Enter or click here to submit" at bounding box center [852, 154] width 157 height 13
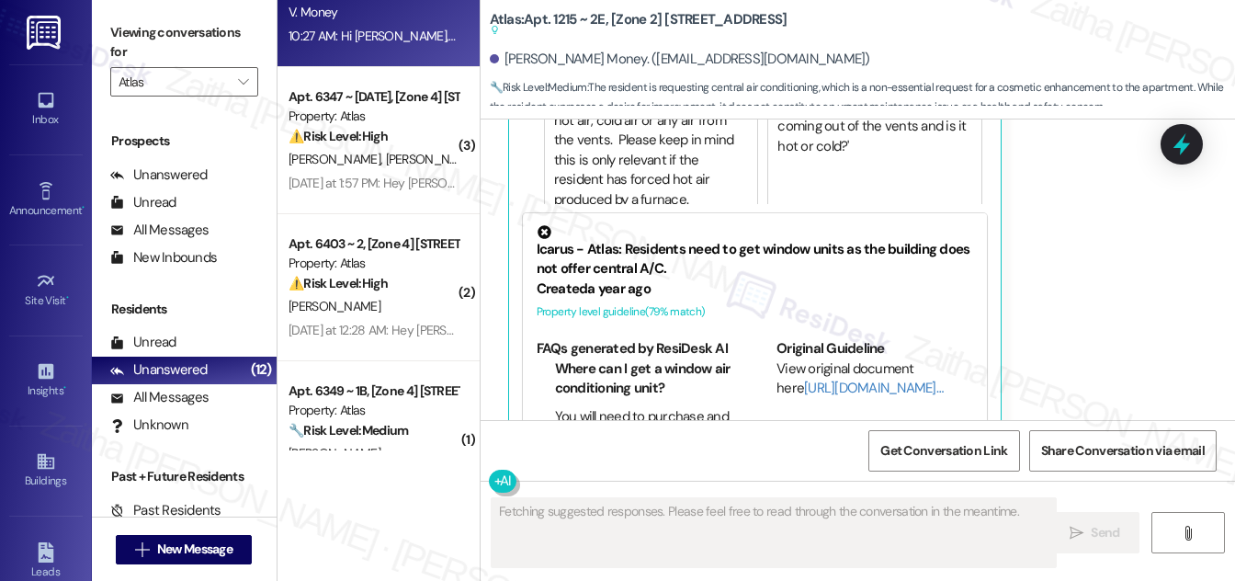
scroll to position [3583, 0]
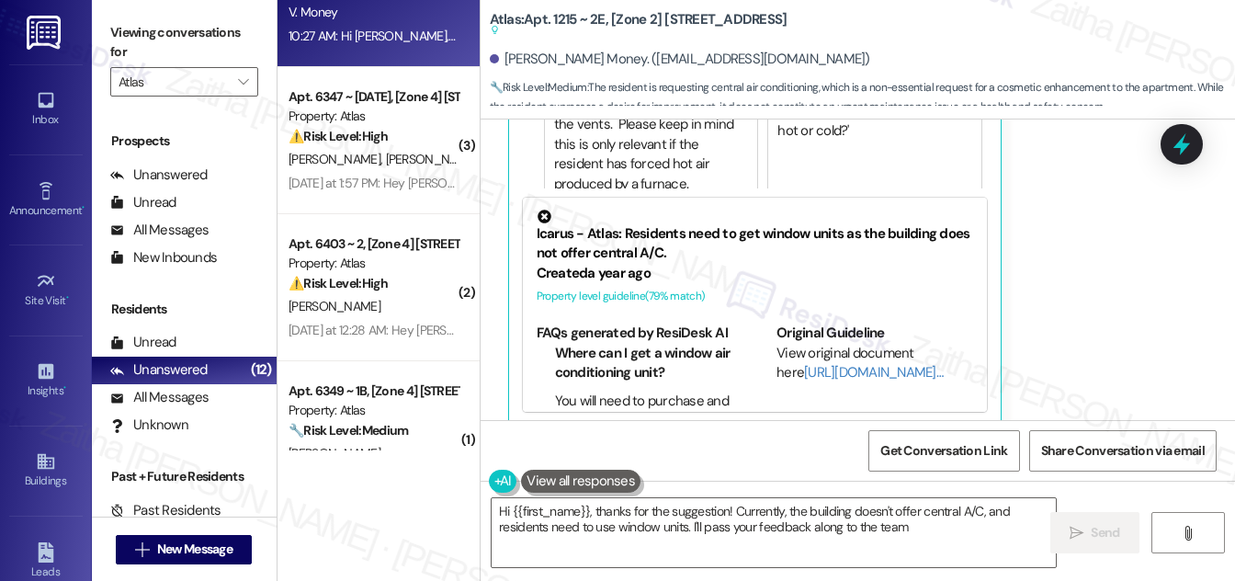
type textarea "Hi {{first_name}}, thanks for the suggestion! Currently, the building doesn't o…"
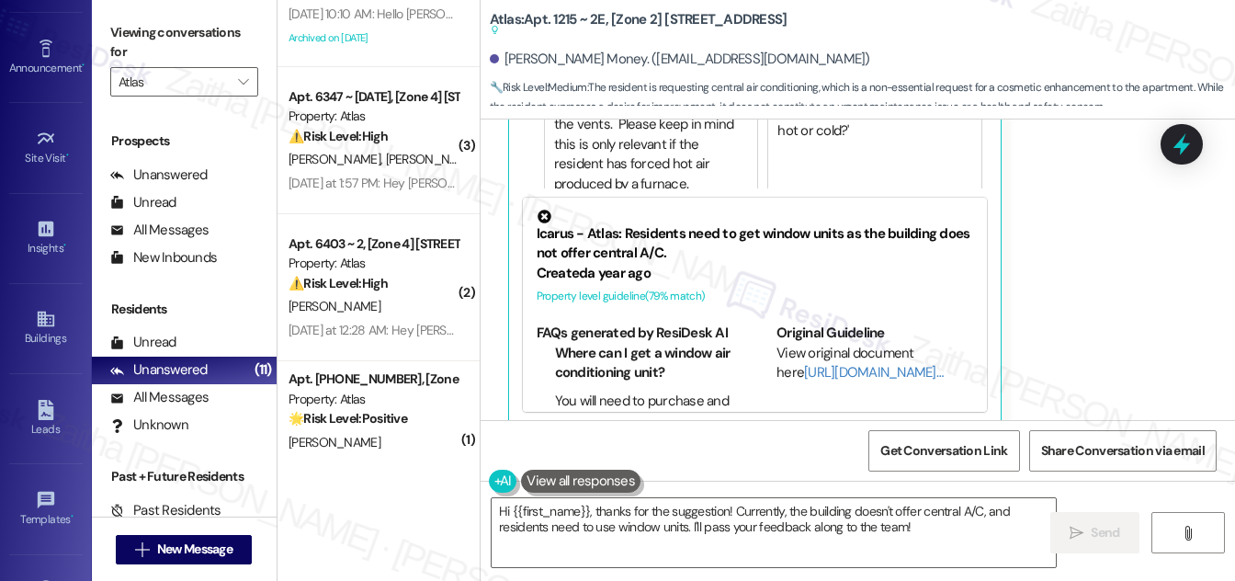
scroll to position [289, 0]
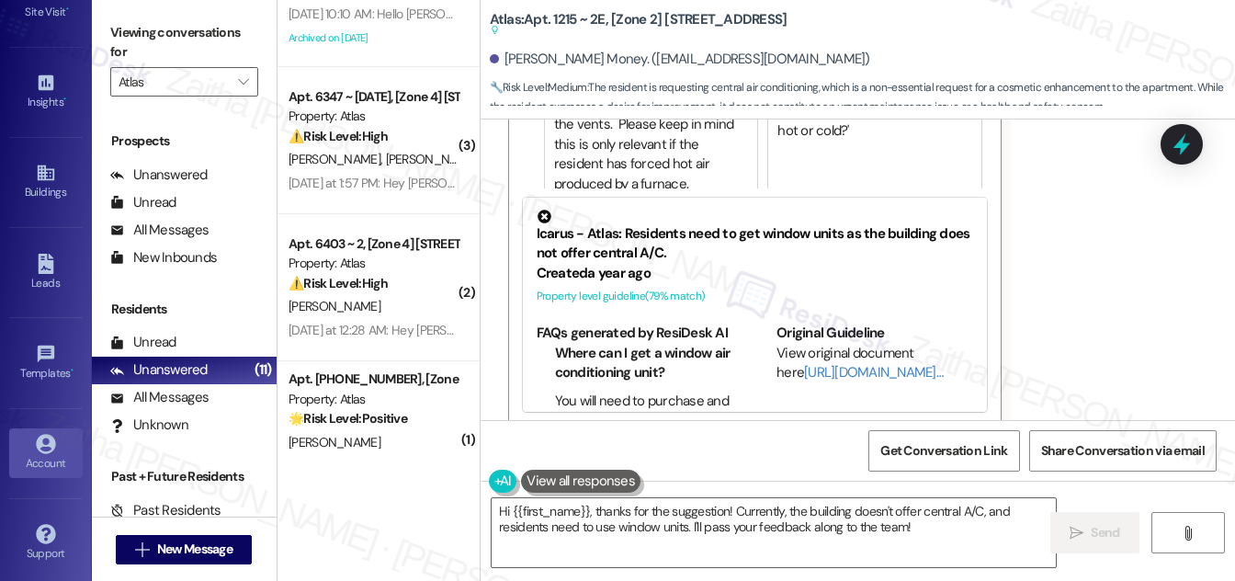
click at [50, 454] on div "Account" at bounding box center [46, 463] width 92 height 18
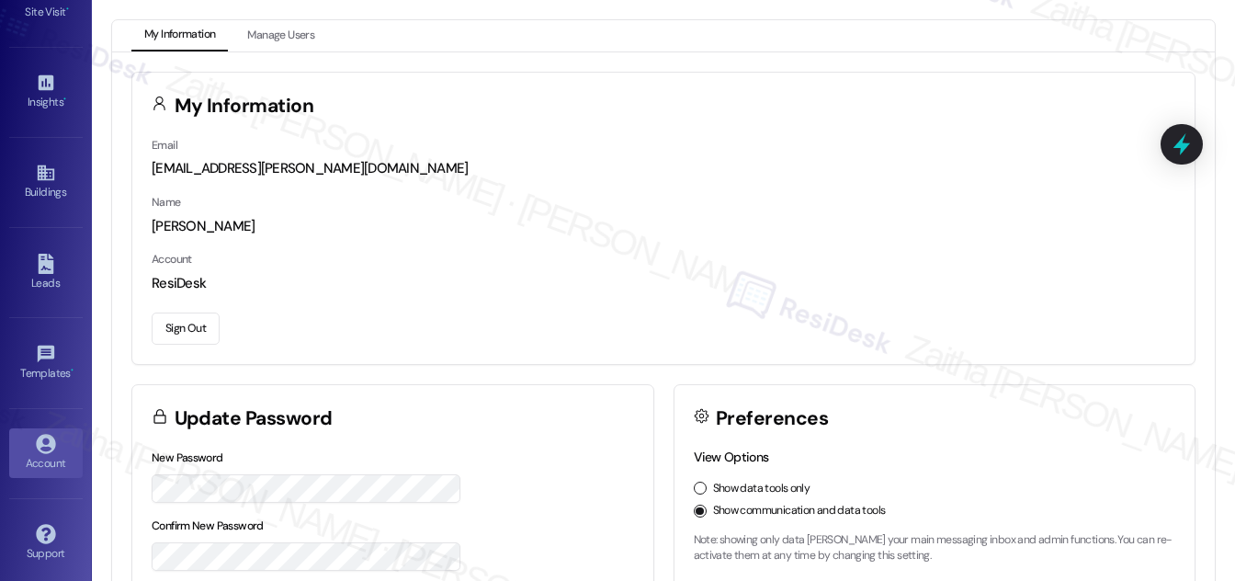
click at [186, 330] on button "Sign Out" at bounding box center [186, 329] width 68 height 32
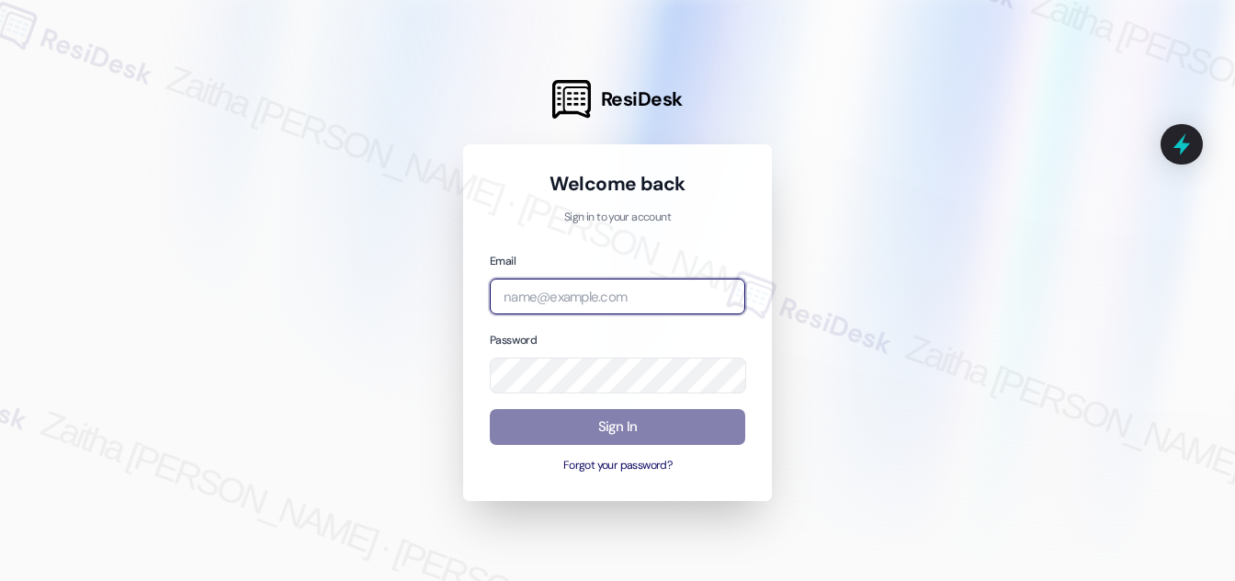
click at [629, 300] on input "email" at bounding box center [618, 297] width 256 height 36
type input "automated-surveys-grant_main-zaitha.mae.garcia@grant_main.com"
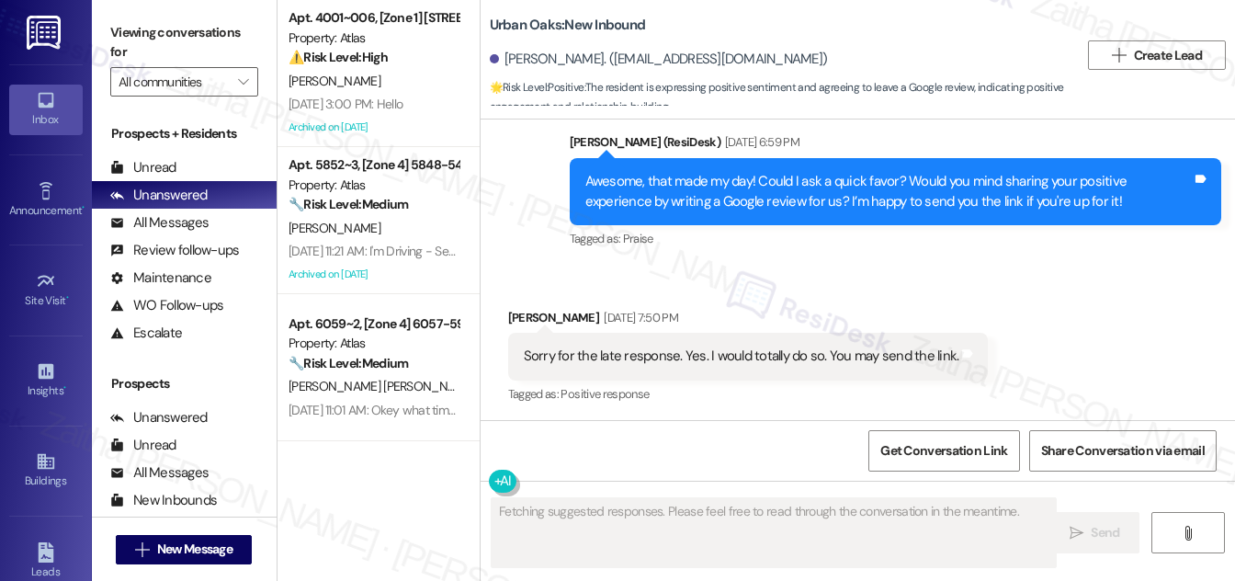
scroll to position [723, 0]
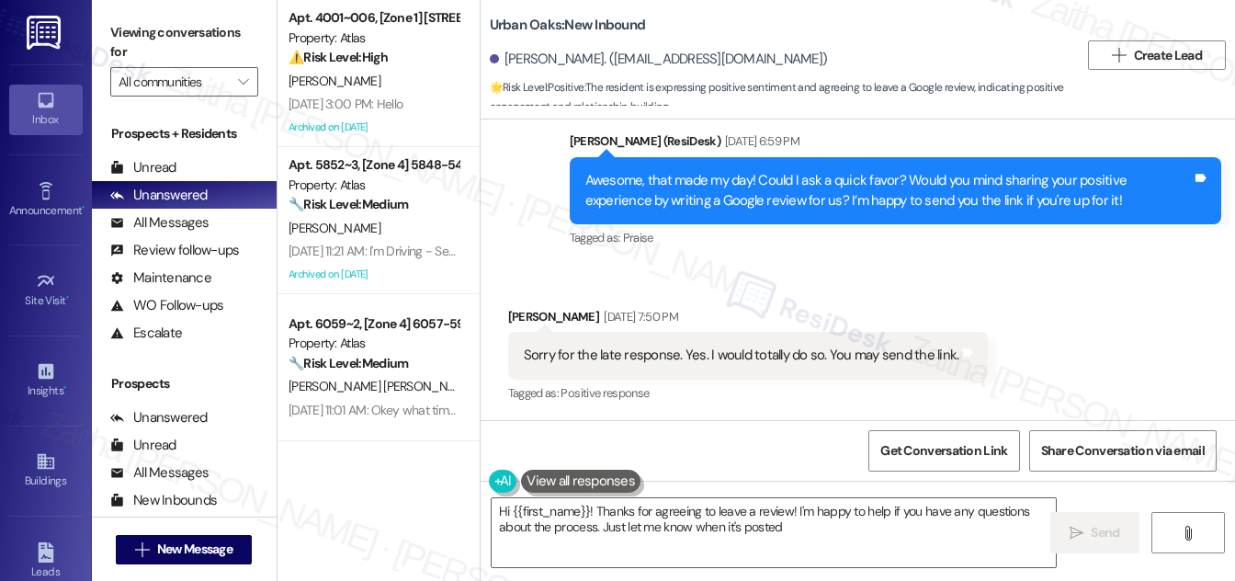
type textarea "Hi {{first_name}}! Thanks for agreeing to leave a review! I'm happy to help if …"
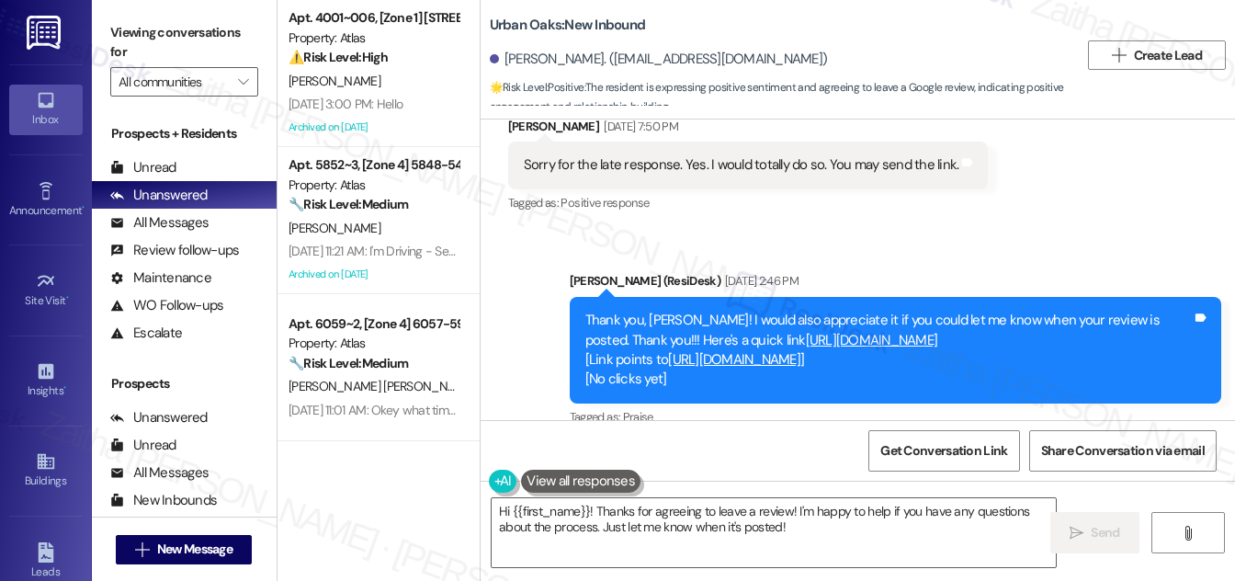
scroll to position [938, 0]
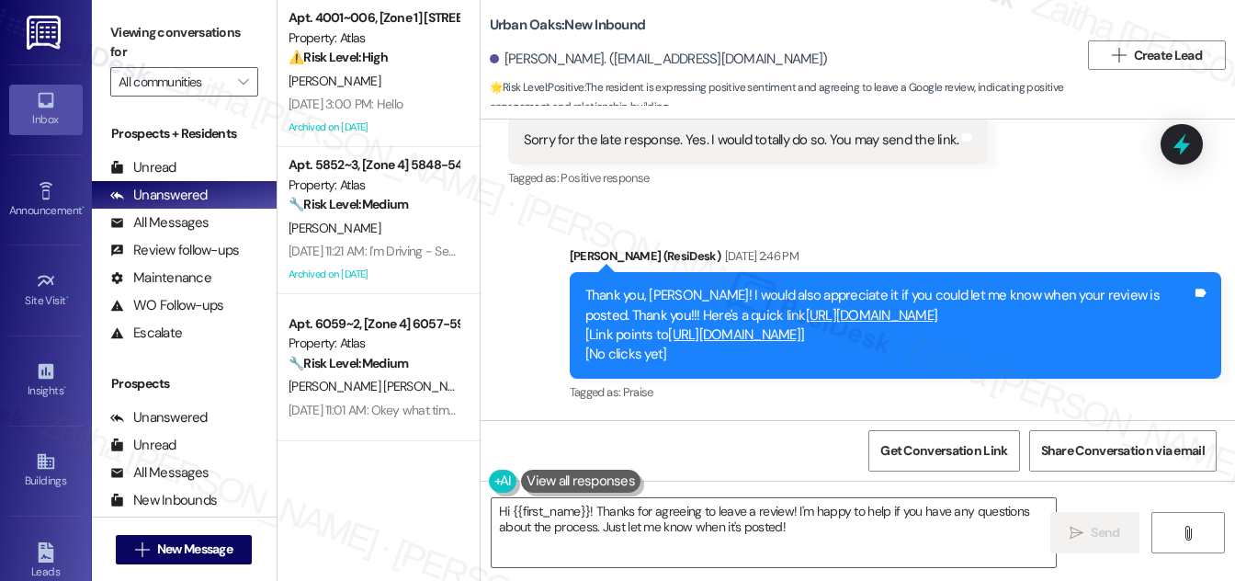
click at [784, 333] on link "https://search.google.com/local/writereview?placeid=ChIJkdO_EE-zRIYRvU2PSezGYvc" at bounding box center [734, 334] width 132 height 18
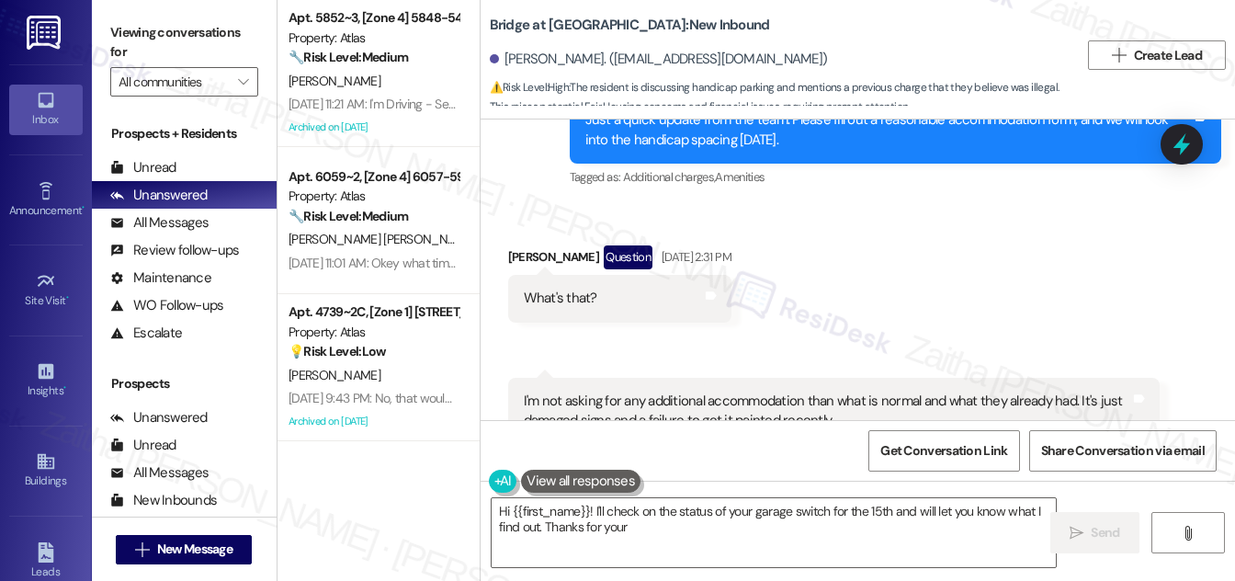
scroll to position [18424, 0]
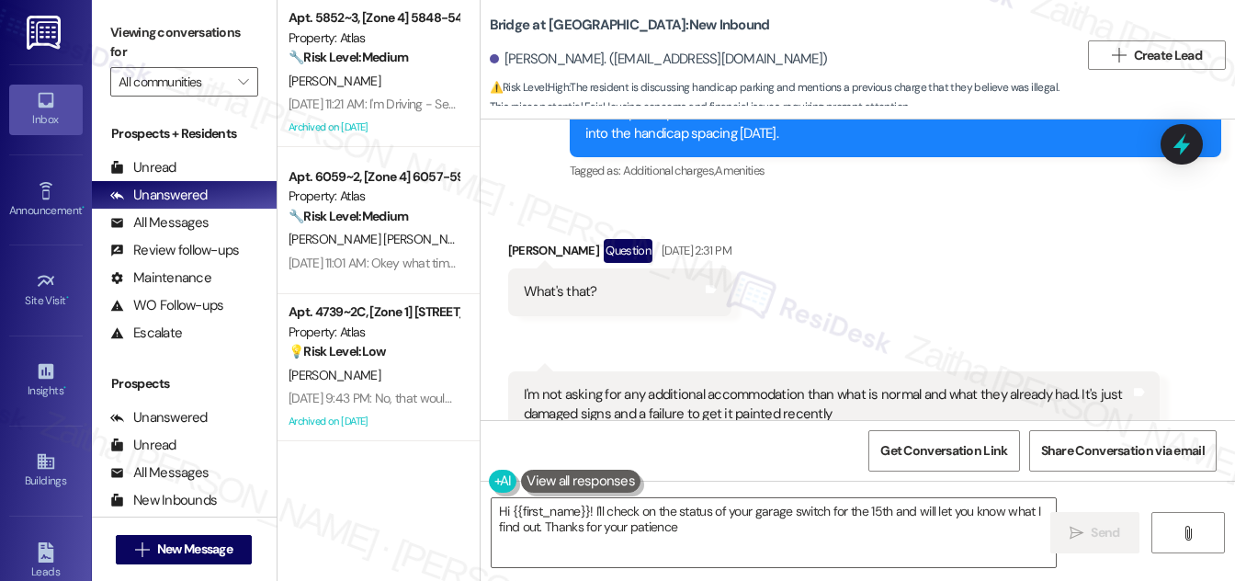
type textarea "Hi {{first_name}}! I'll check on the status of your garage switch for the 15th …"
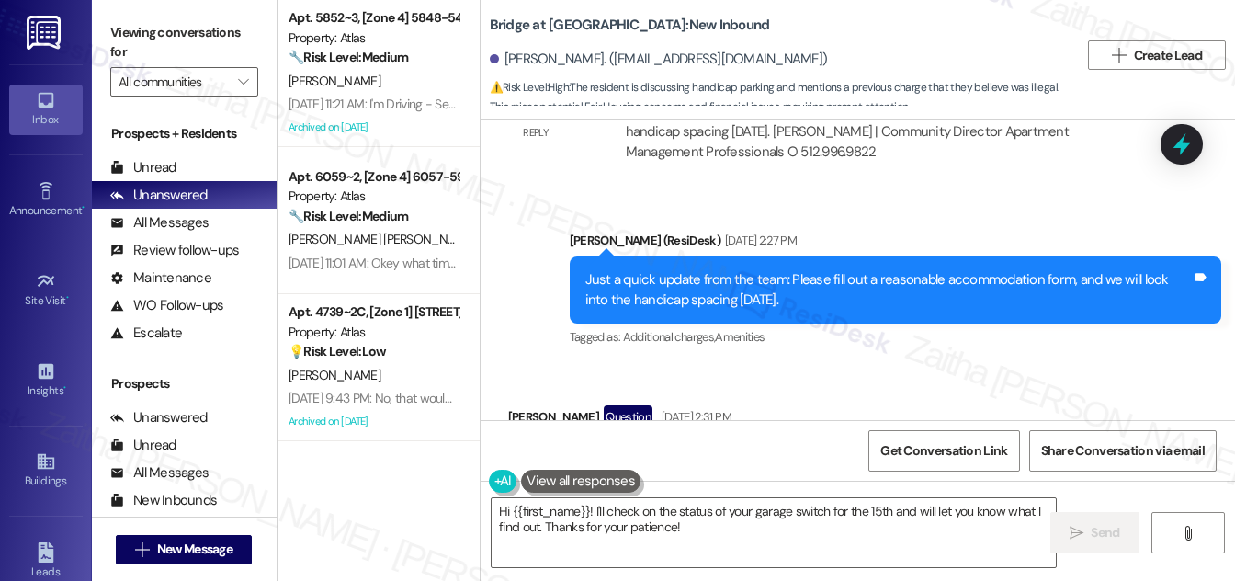
scroll to position [18174, 0]
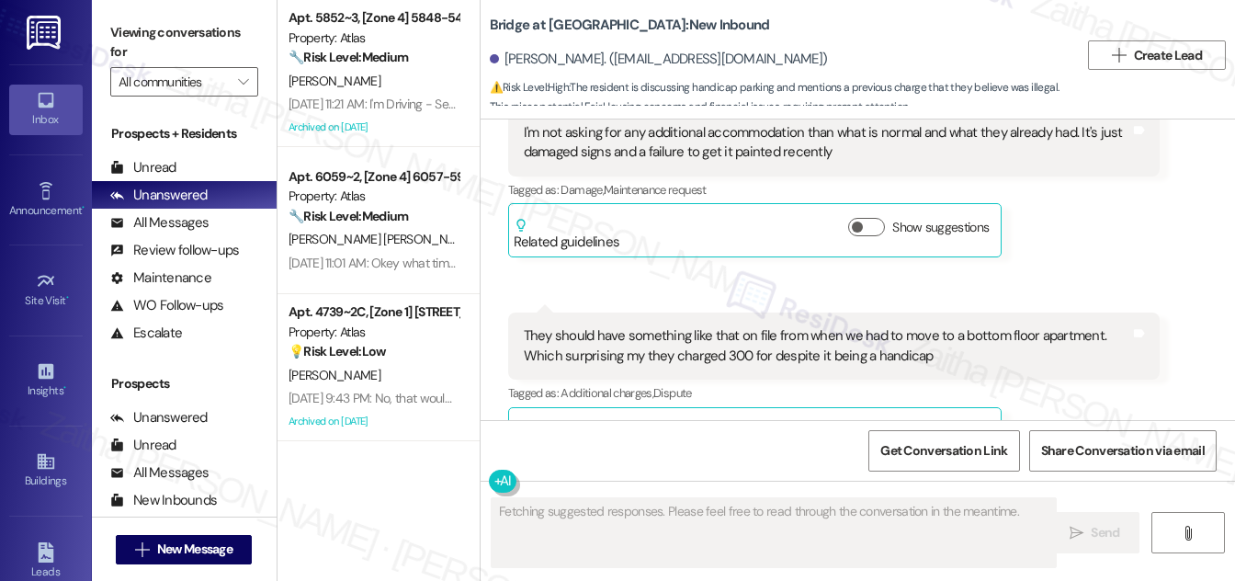
scroll to position [18675, 0]
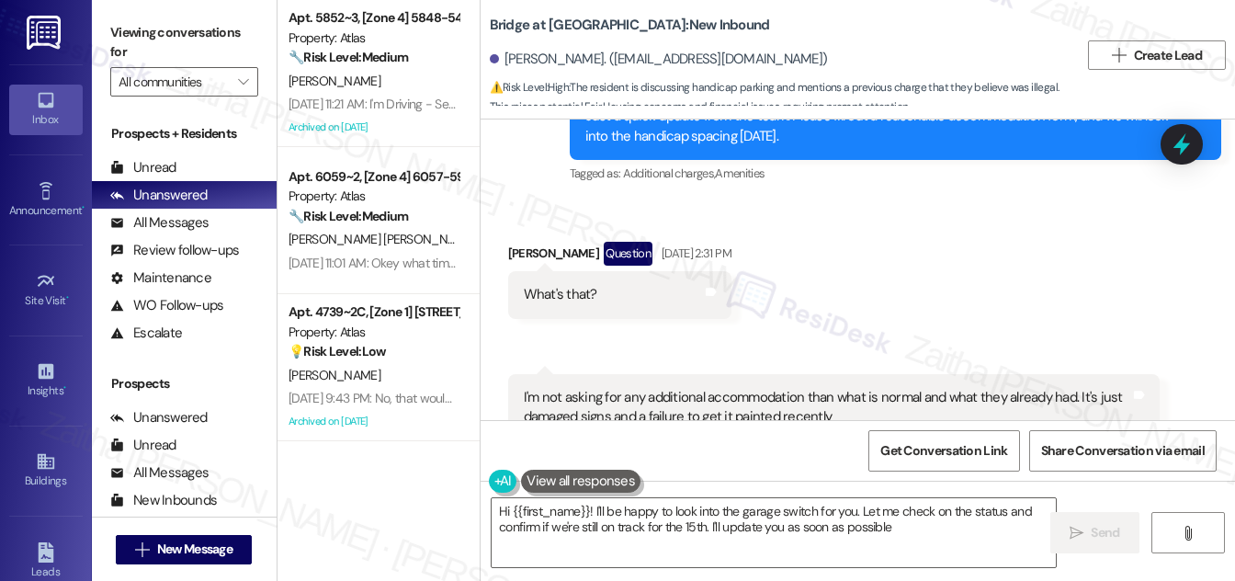
type textarea "Hi {{first_name}}! I'll be happy to look into the garage switch for you. Let me…"
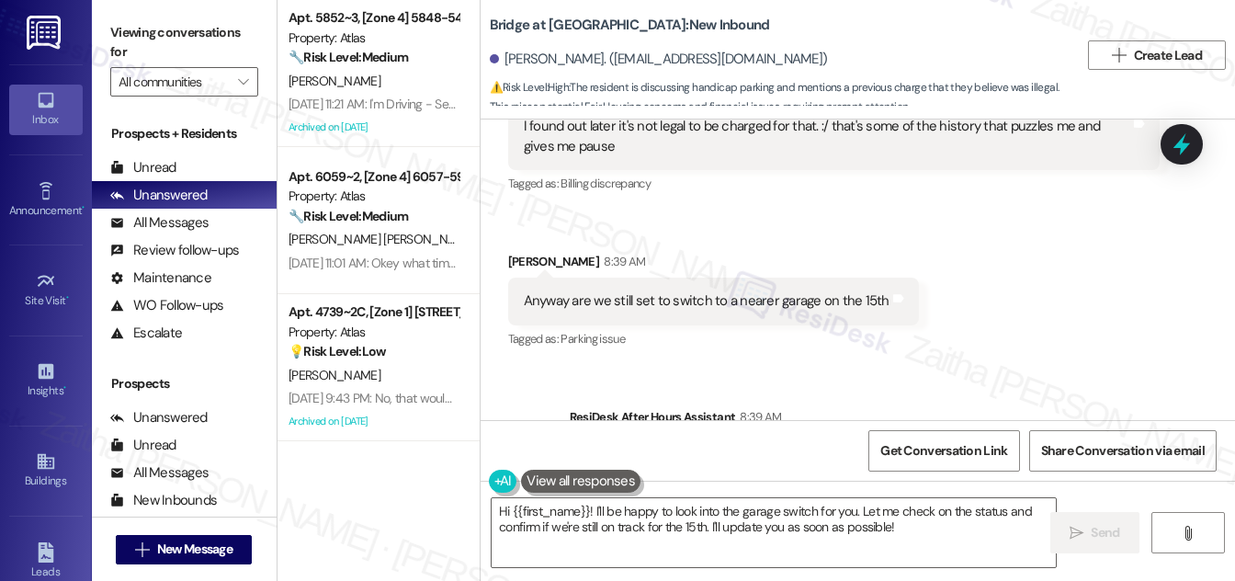
scroll to position [19101, 0]
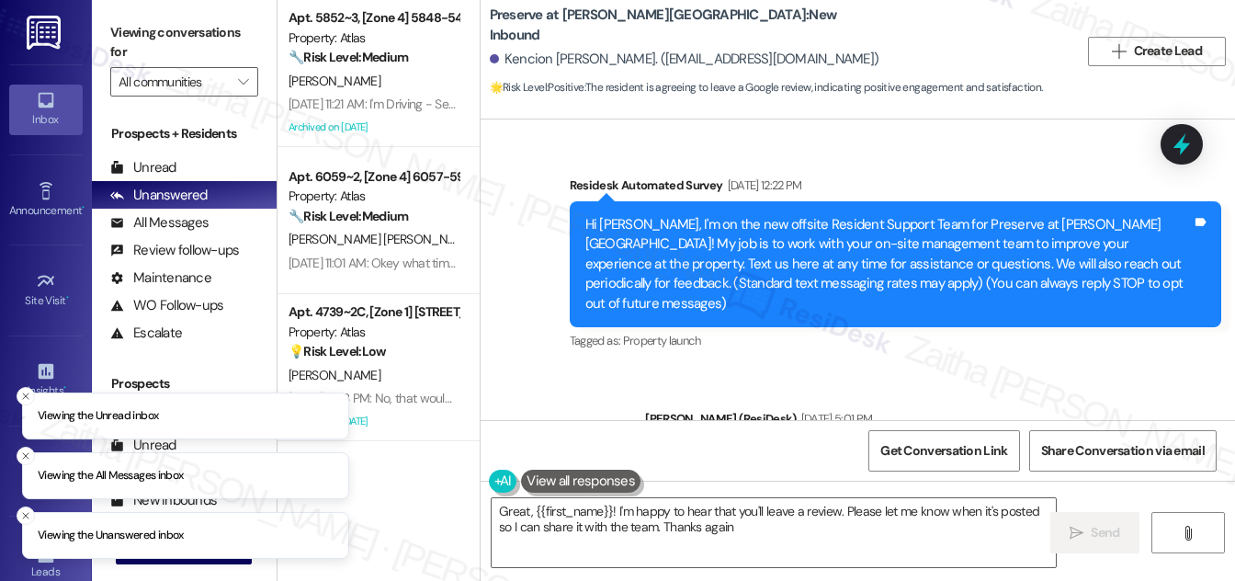
type textarea "Great, {{first_name}}! I'm happy to hear that you'll leave a review. Please let…"
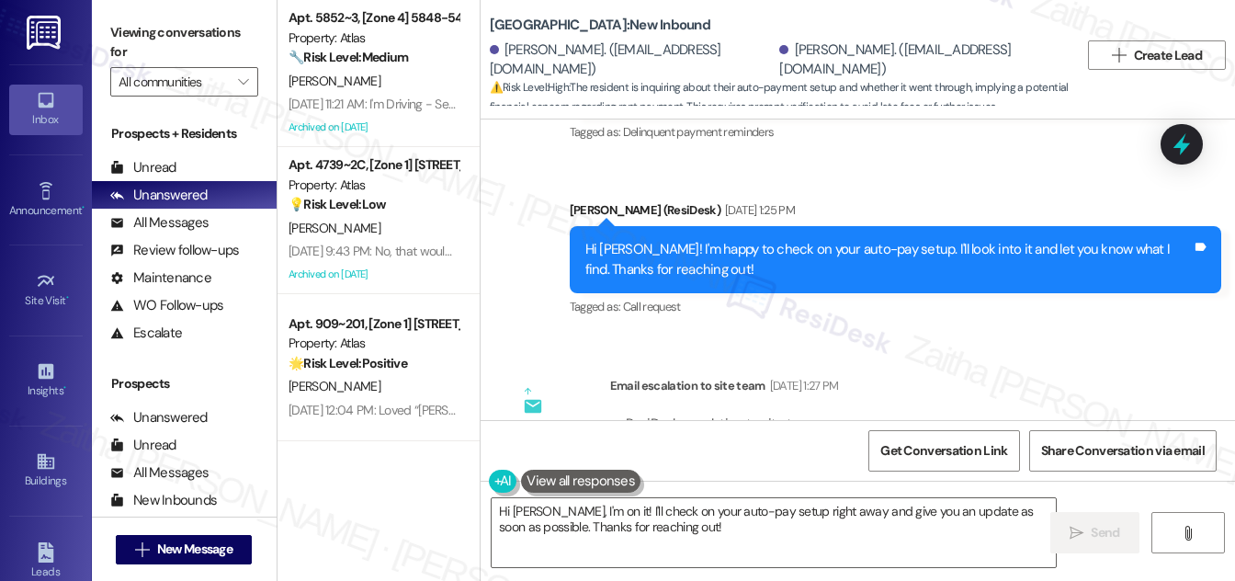
scroll to position [2618, 0]
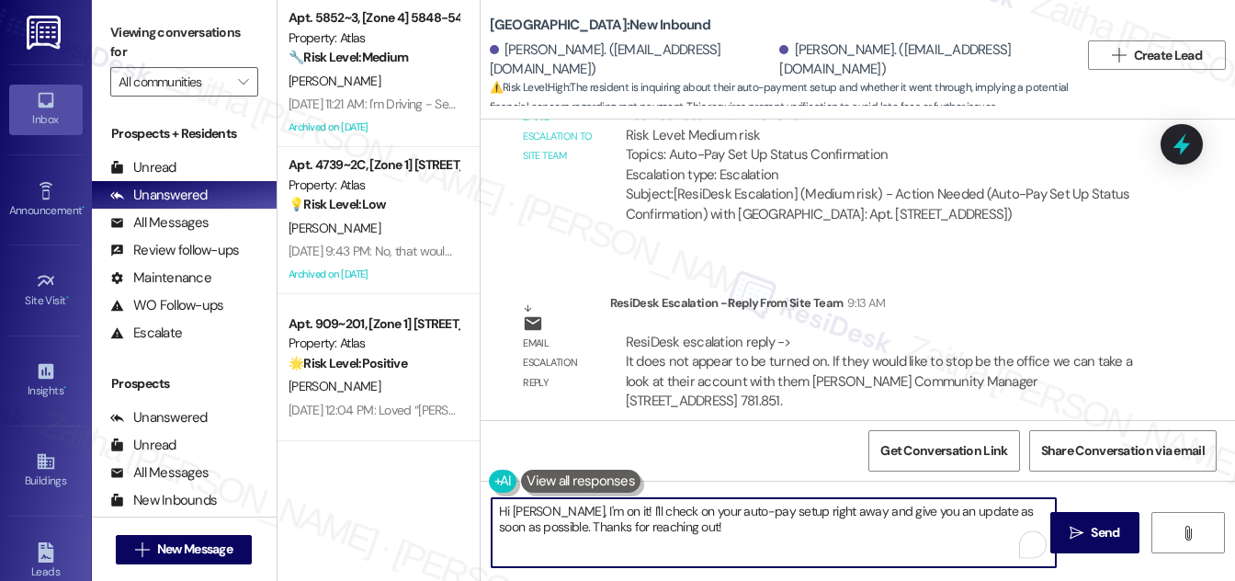
drag, startPoint x: 545, startPoint y: 509, endPoint x: 695, endPoint y: 529, distance: 151.1
click at [695, 529] on textarea "Hi [PERSON_NAME], I'm on it! I'll check on your auto-pay setup right away and g…" at bounding box center [774, 532] width 564 height 69
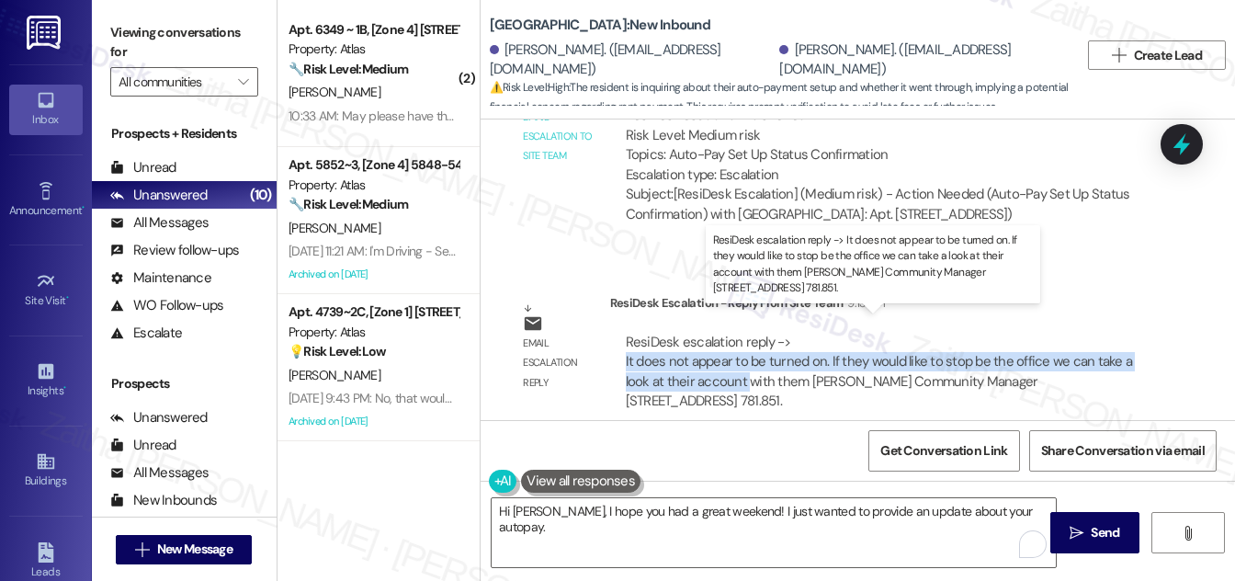
drag, startPoint x: 621, startPoint y: 338, endPoint x: 735, endPoint y: 362, distance: 116.5
click at [738, 362] on div "ResiDesk escalation reply -> It does not appear to be turned on. If they would …" at bounding box center [885, 372] width 522 height 79
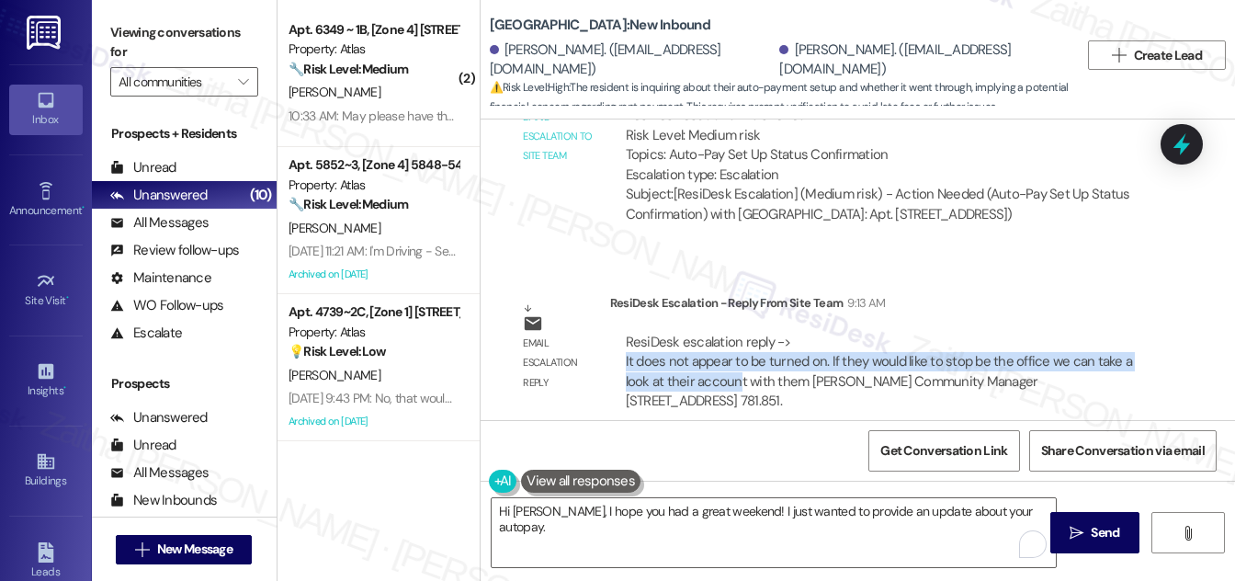
copy div "It does not appear to be turned on. If they would like to stop be the office we…"
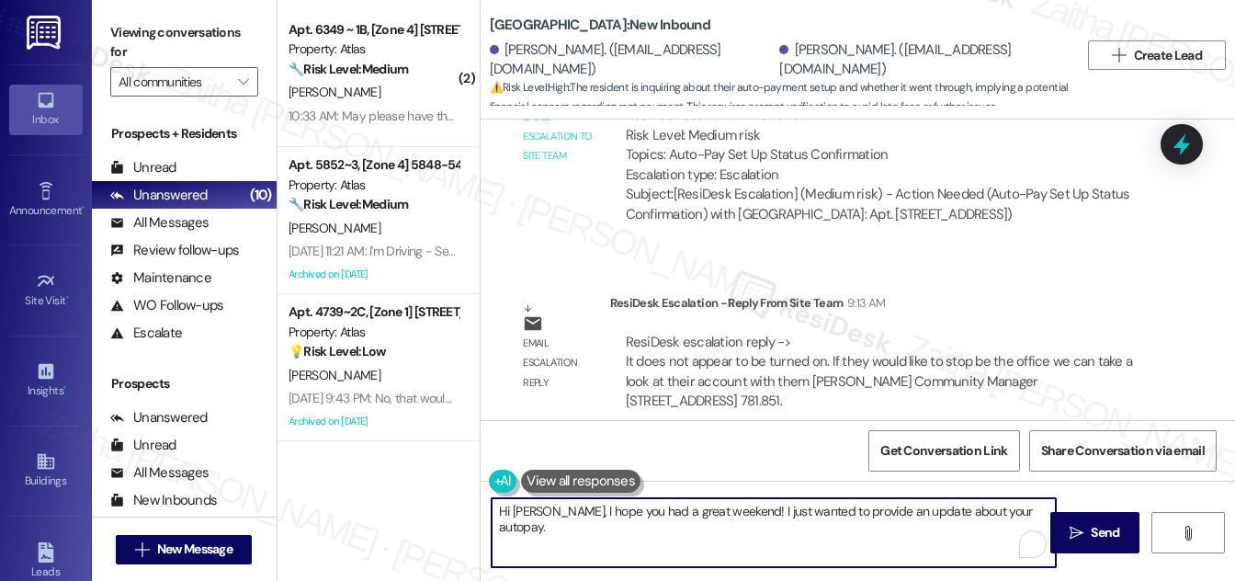
click at [1016, 511] on textarea "Hi [PERSON_NAME], I hope you had a great weekend! I just wanted to provide an u…" at bounding box center [774, 532] width 564 height 69
paste textarea "It does not appear to be turned on. If they would like to stop be the office we…"
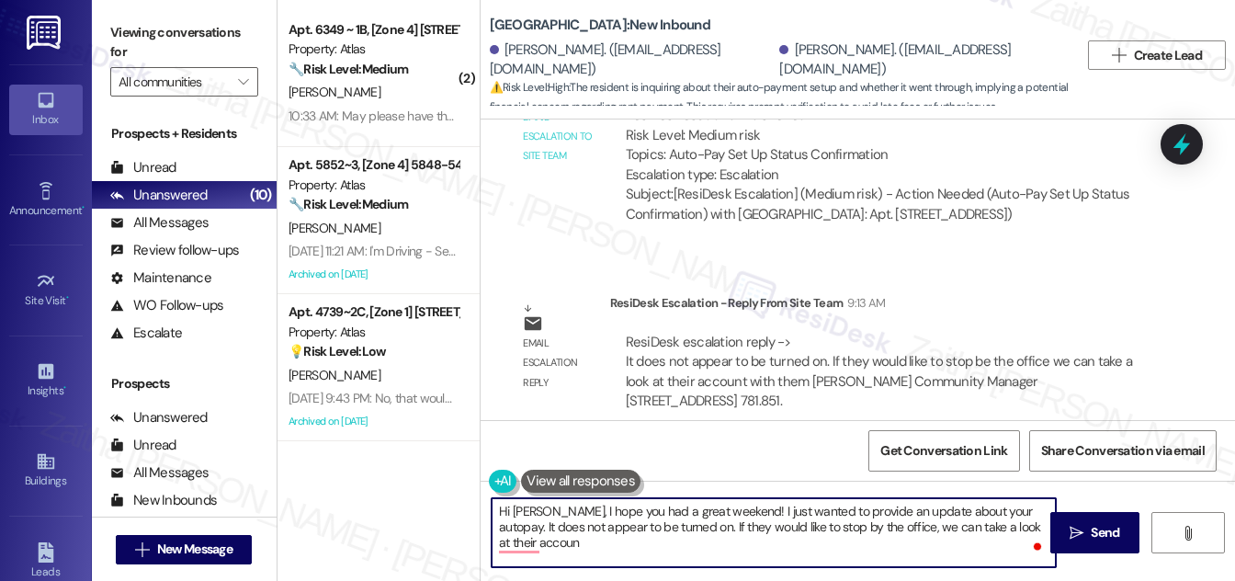
click at [1004, 527] on textarea "Hi [PERSON_NAME], I hope you had a great weekend! I just wanted to provide an u…" at bounding box center [774, 532] width 564 height 69
drag, startPoint x: 560, startPoint y: 543, endPoint x: 492, endPoint y: 508, distance: 76.5
click at [492, 508] on textarea "Hi [PERSON_NAME], I hope you had a great weekend! I just wanted to provide an u…" at bounding box center [774, 532] width 564 height 69
click at [605, 521] on textarea "Hi [PERSON_NAME], I hope you had a great weekend! I just wanted to provide an u…" at bounding box center [774, 532] width 564 height 69
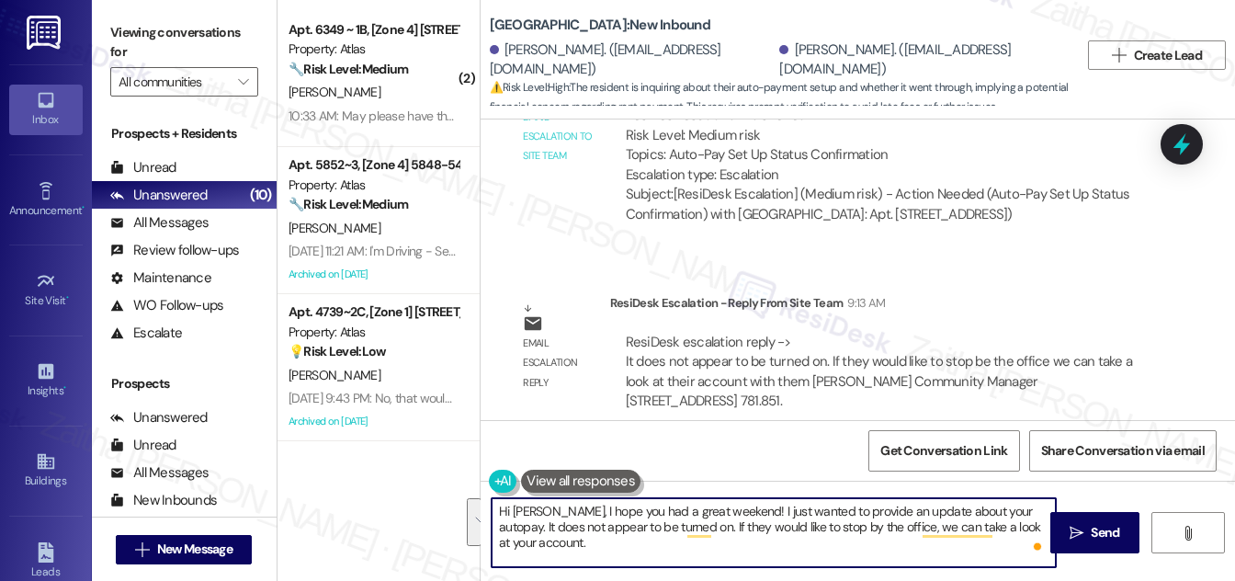
drag, startPoint x: 544, startPoint y: 511, endPoint x: 571, endPoint y: 545, distance: 43.2
click at [571, 545] on textarea "Hi [PERSON_NAME], I hope you had a great weekend! I just wanted to provide an u…" at bounding box center [774, 532] width 564 height 69
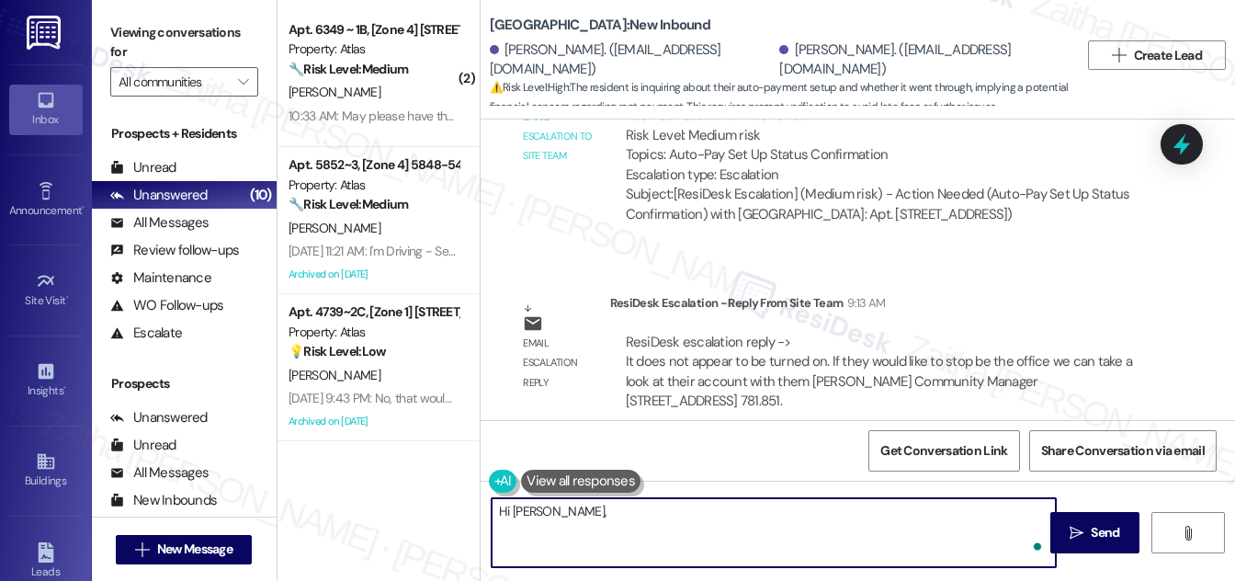
paste textarea "I hope you had a great weekend! The team asked me to let you know that your aut…"
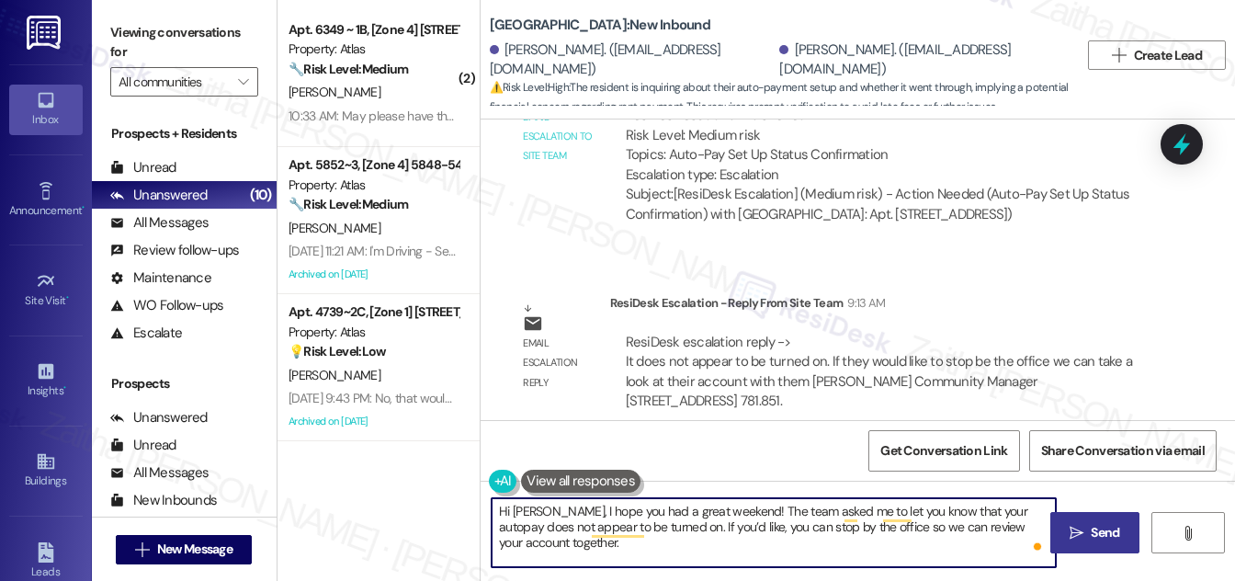
type textarea "Hi [PERSON_NAME], I hope you had a great weekend! The team asked me to let you …"
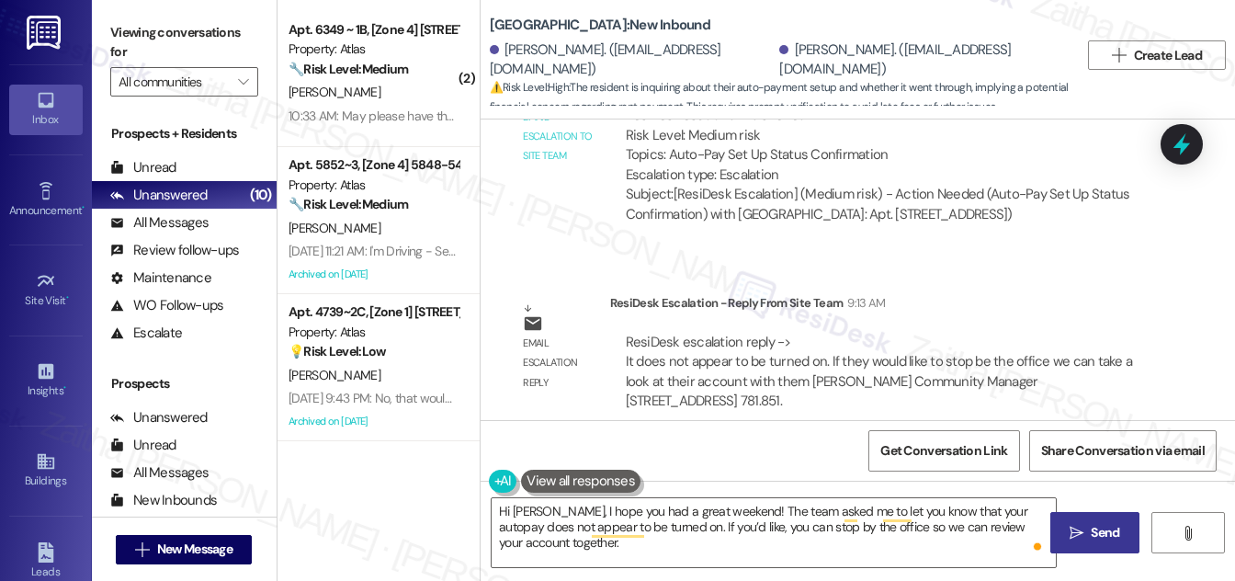
click at [1103, 535] on span "Send" at bounding box center [1105, 532] width 28 height 19
